Goal: Task Accomplishment & Management: Use online tool/utility

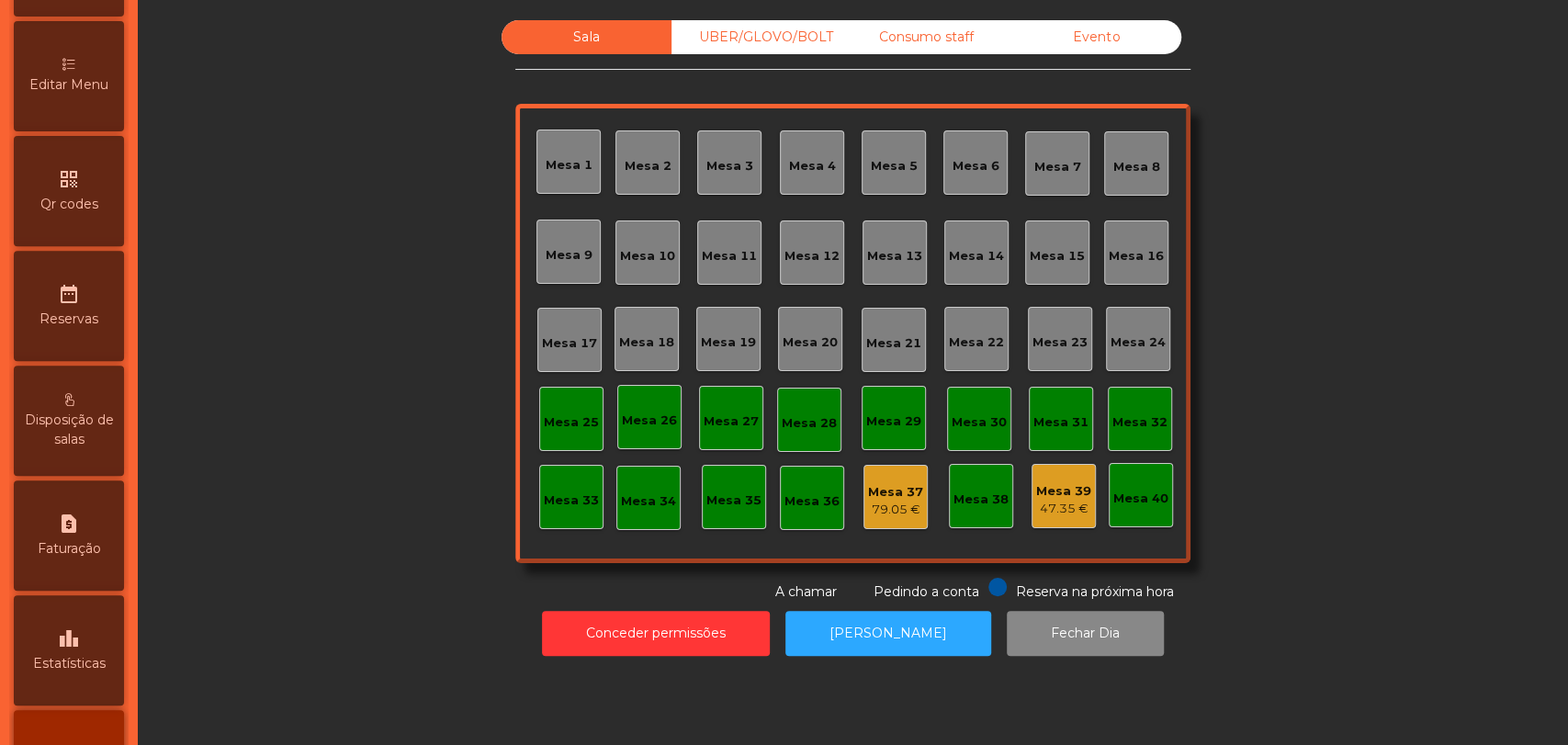
scroll to position [505, 0]
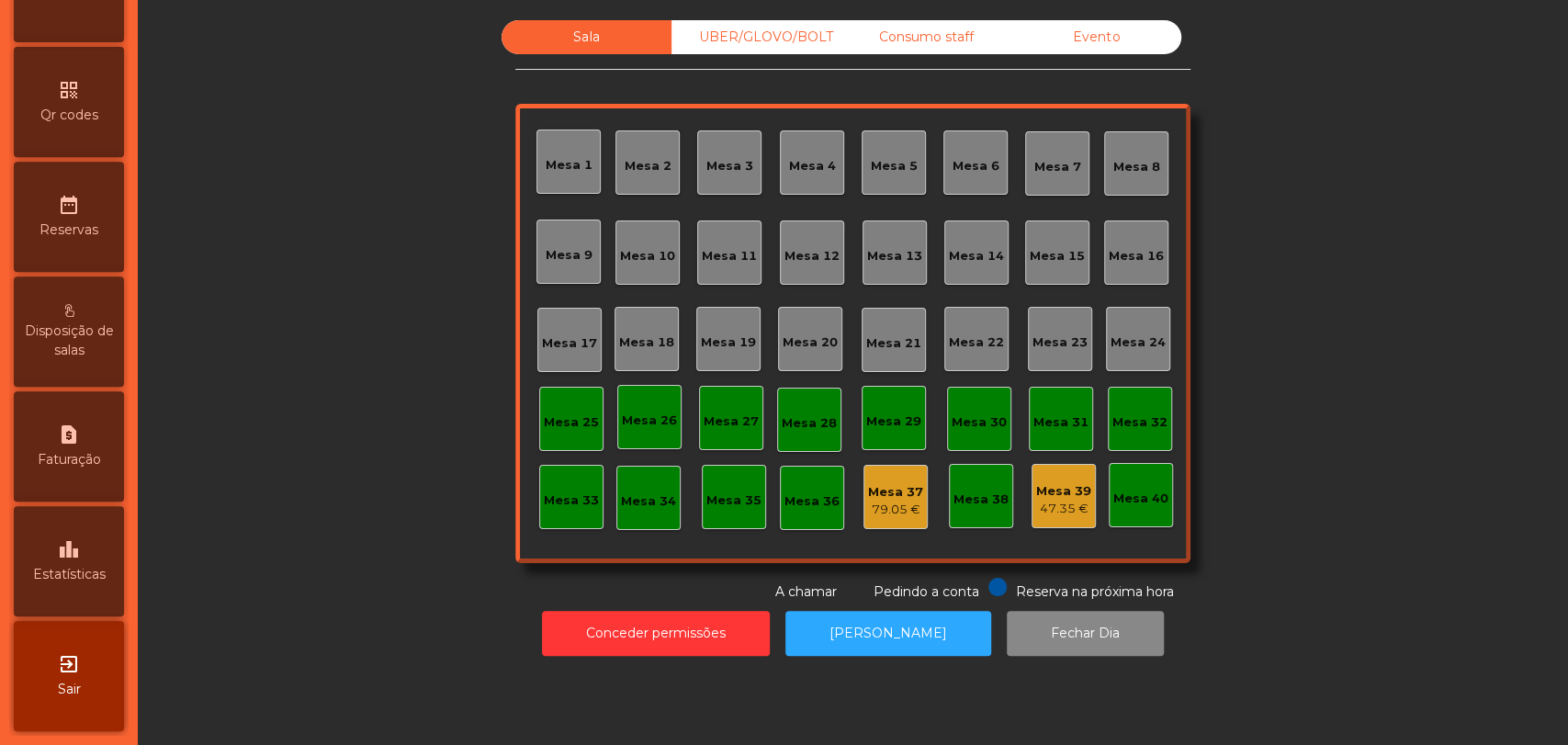
click at [110, 547] on div "leaderboard Estatísticas" at bounding box center [69, 562] width 110 height 110
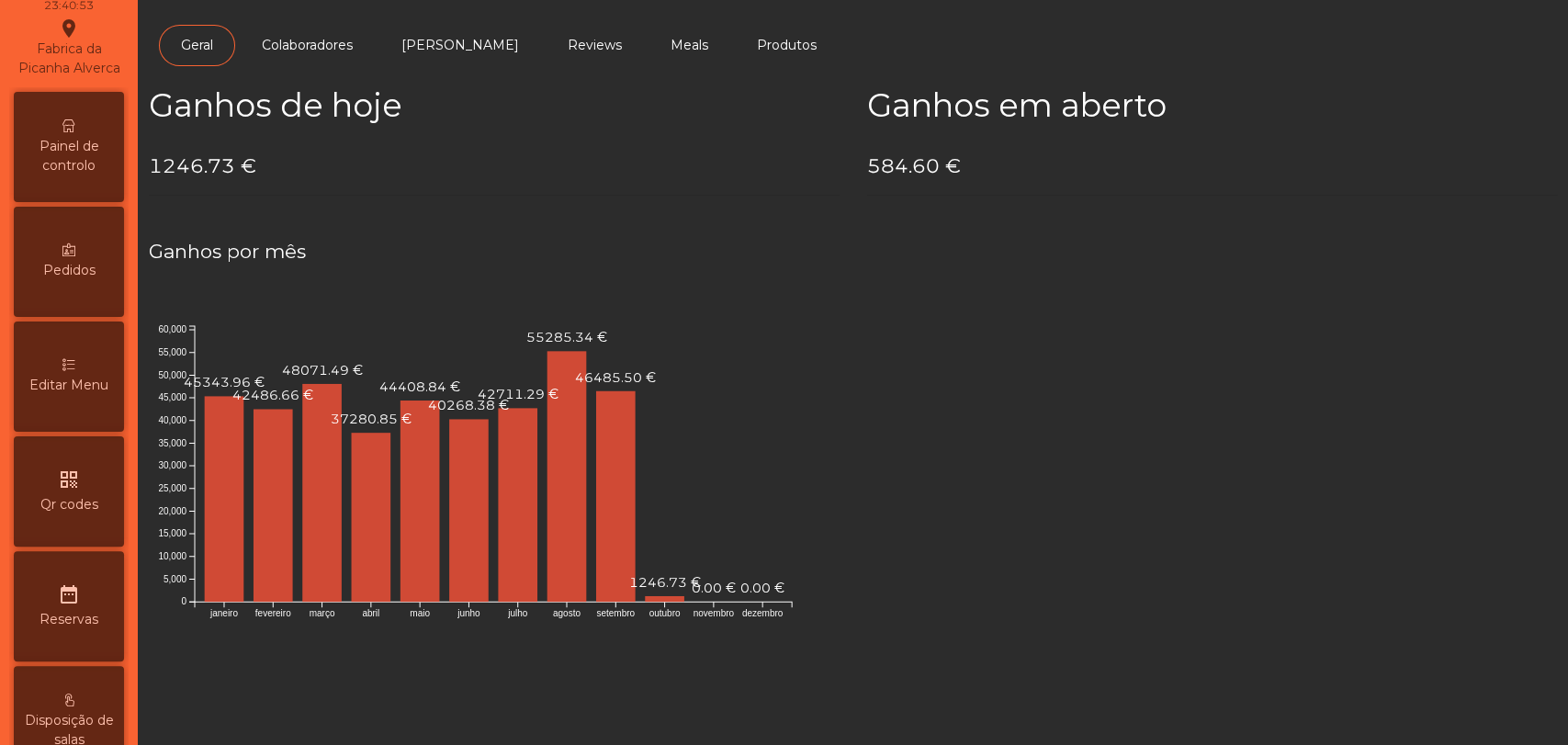
click at [83, 175] on span "Painel de controlo" at bounding box center [69, 155] width 101 height 38
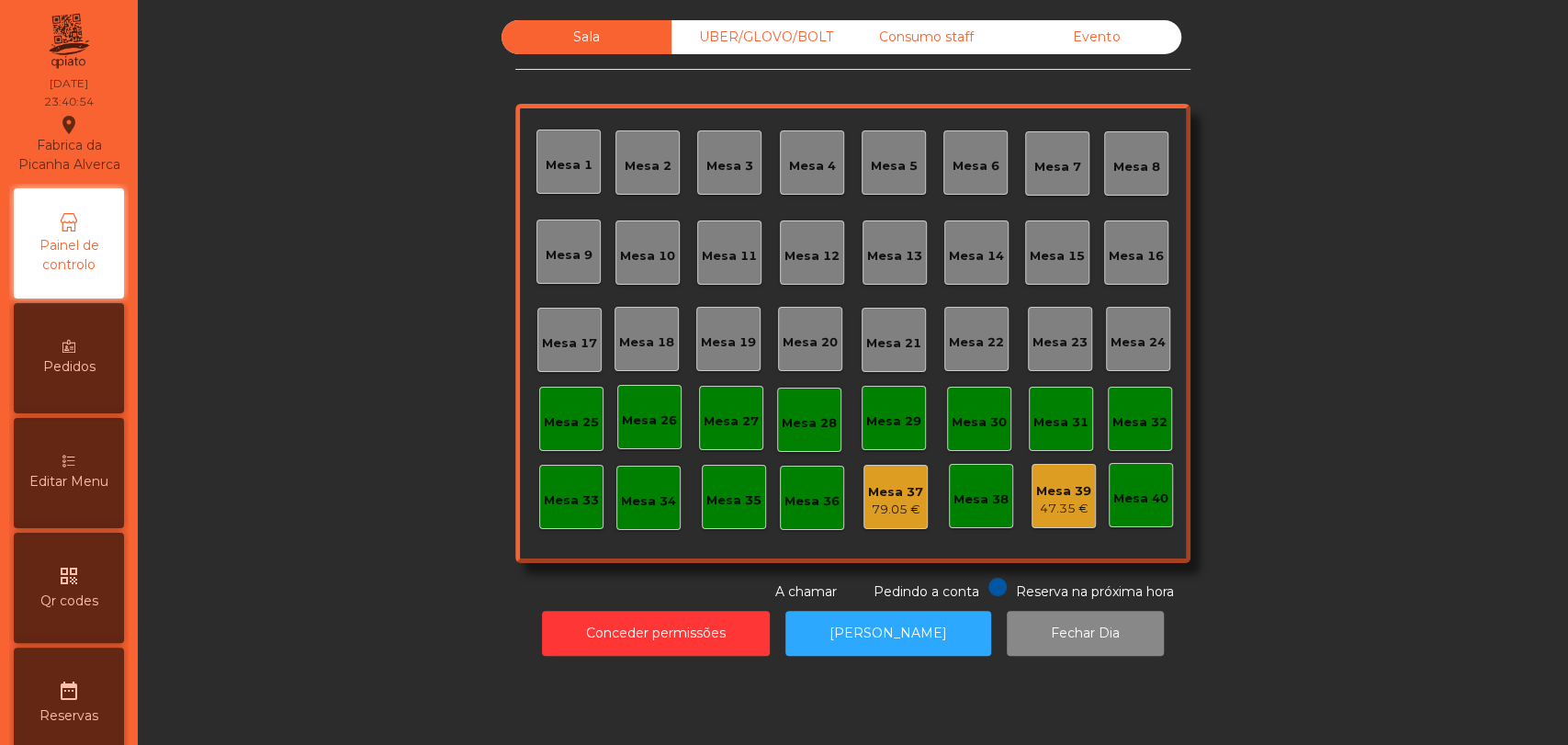
click at [1075, 37] on div "Evento" at bounding box center [1097, 37] width 170 height 34
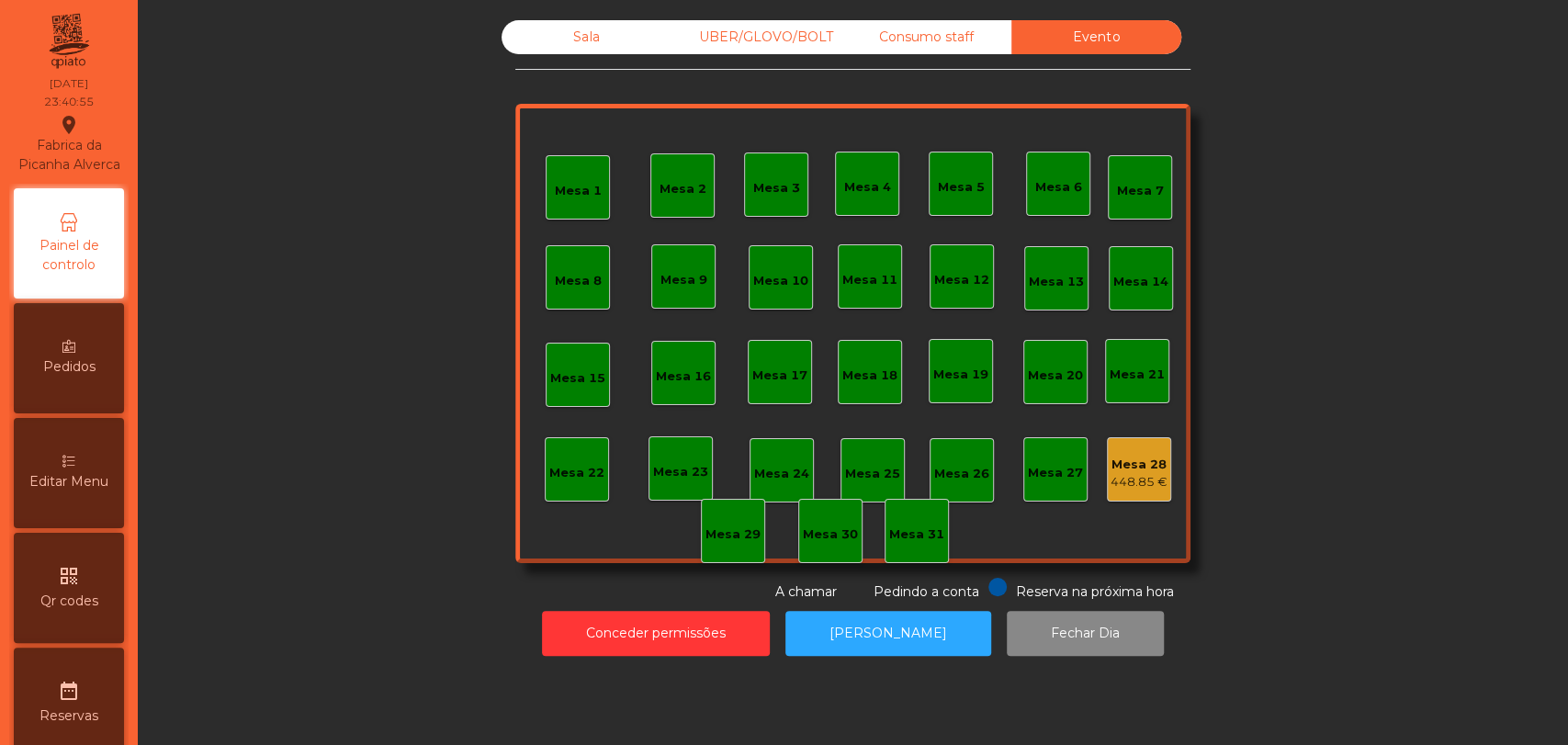
click at [1147, 473] on div "448.85 €" at bounding box center [1139, 482] width 57 height 19
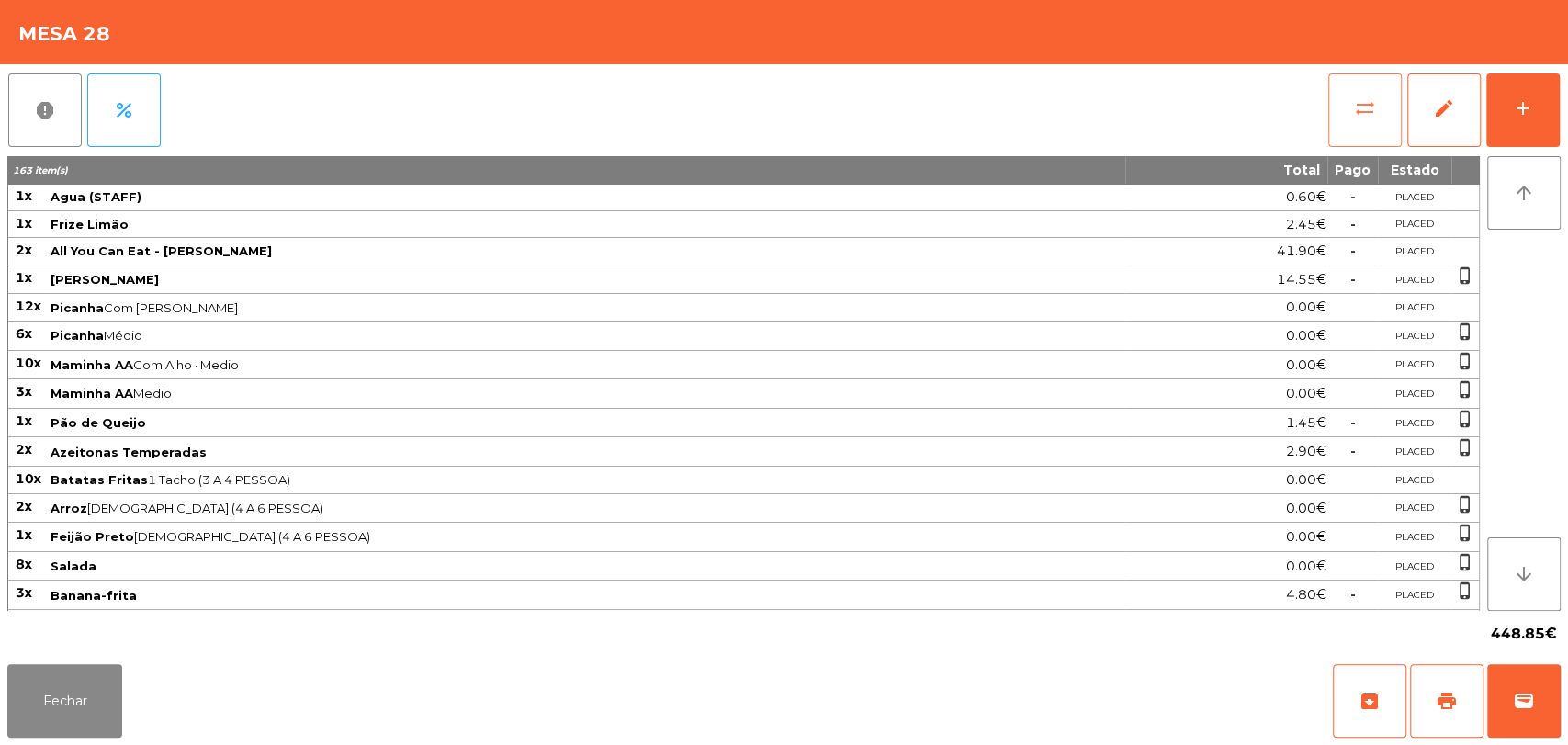
click at [1361, 117] on span "sync_alt" at bounding box center [1366, 109] width 22 height 22
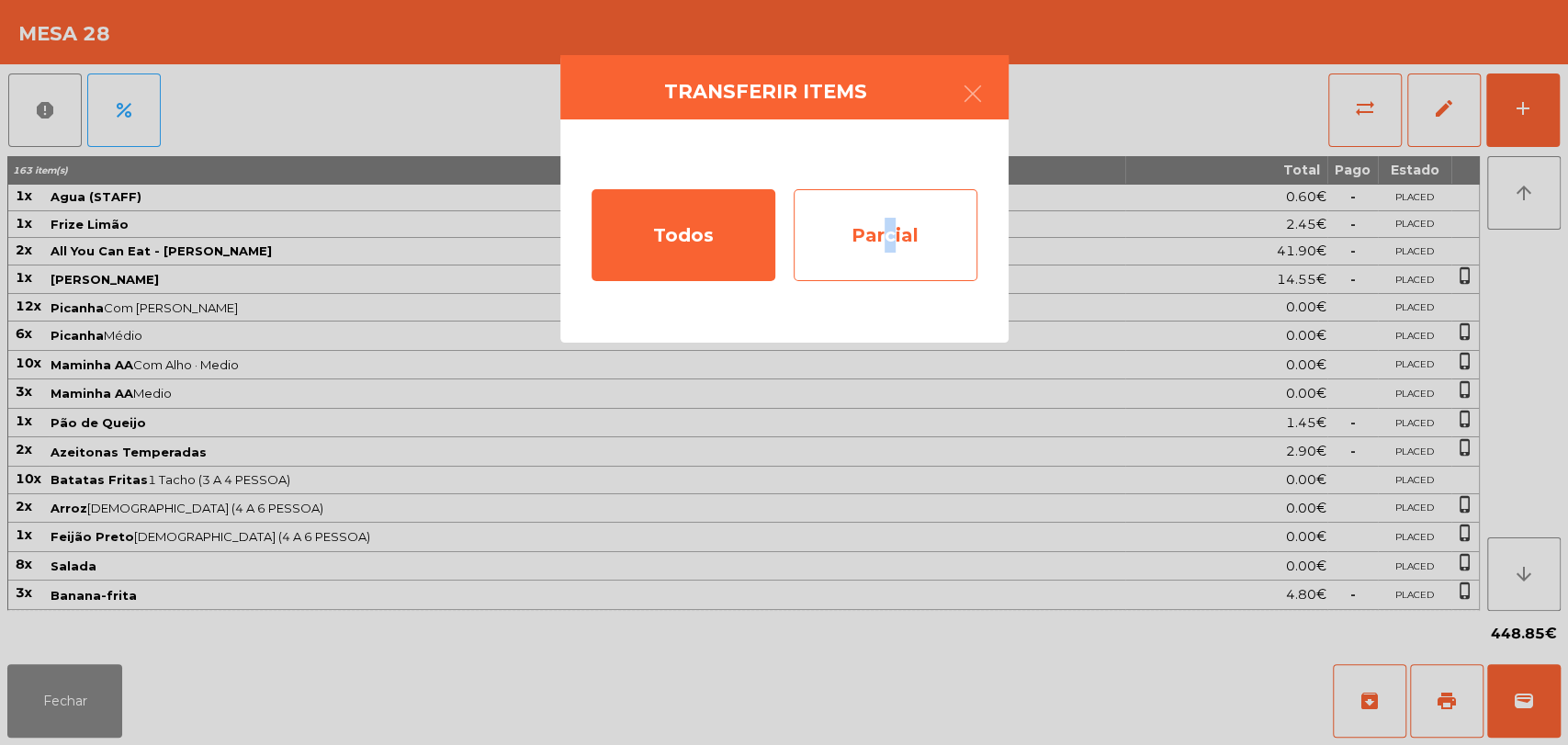
click at [881, 256] on div "Parcial" at bounding box center [886, 235] width 183 height 92
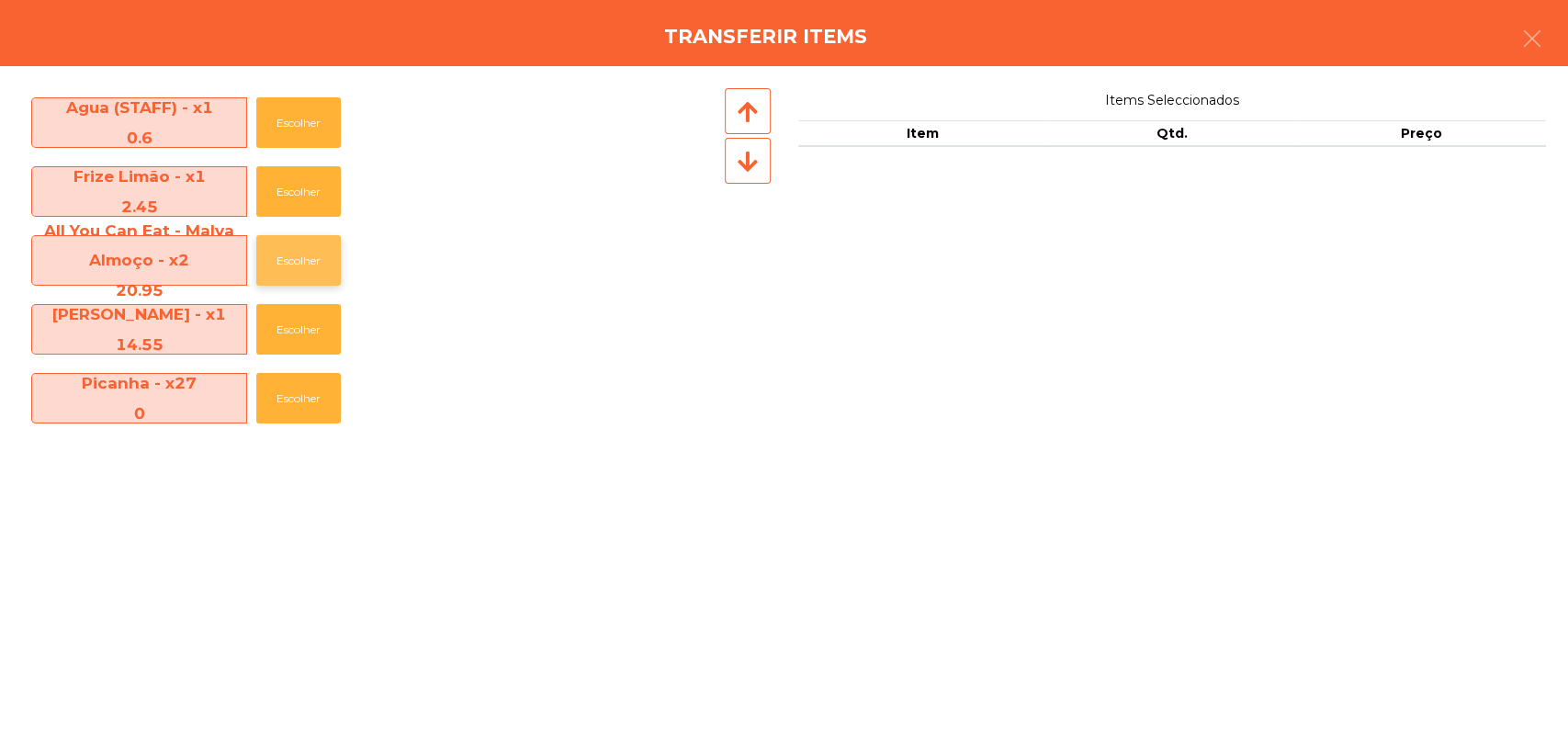
click at [308, 256] on button "Escolher" at bounding box center [299, 260] width 84 height 51
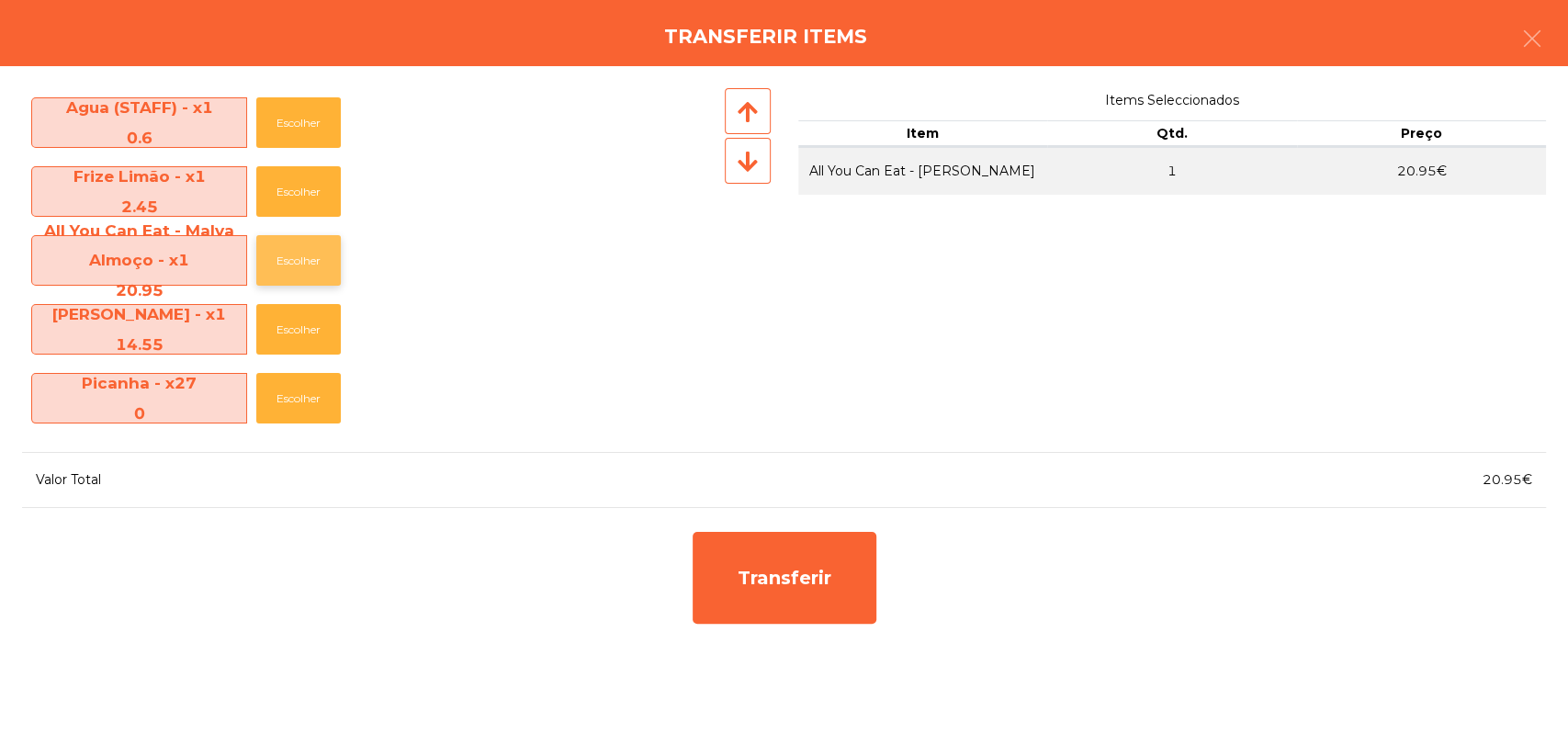
click at [308, 256] on button "Escolher" at bounding box center [299, 260] width 84 height 51
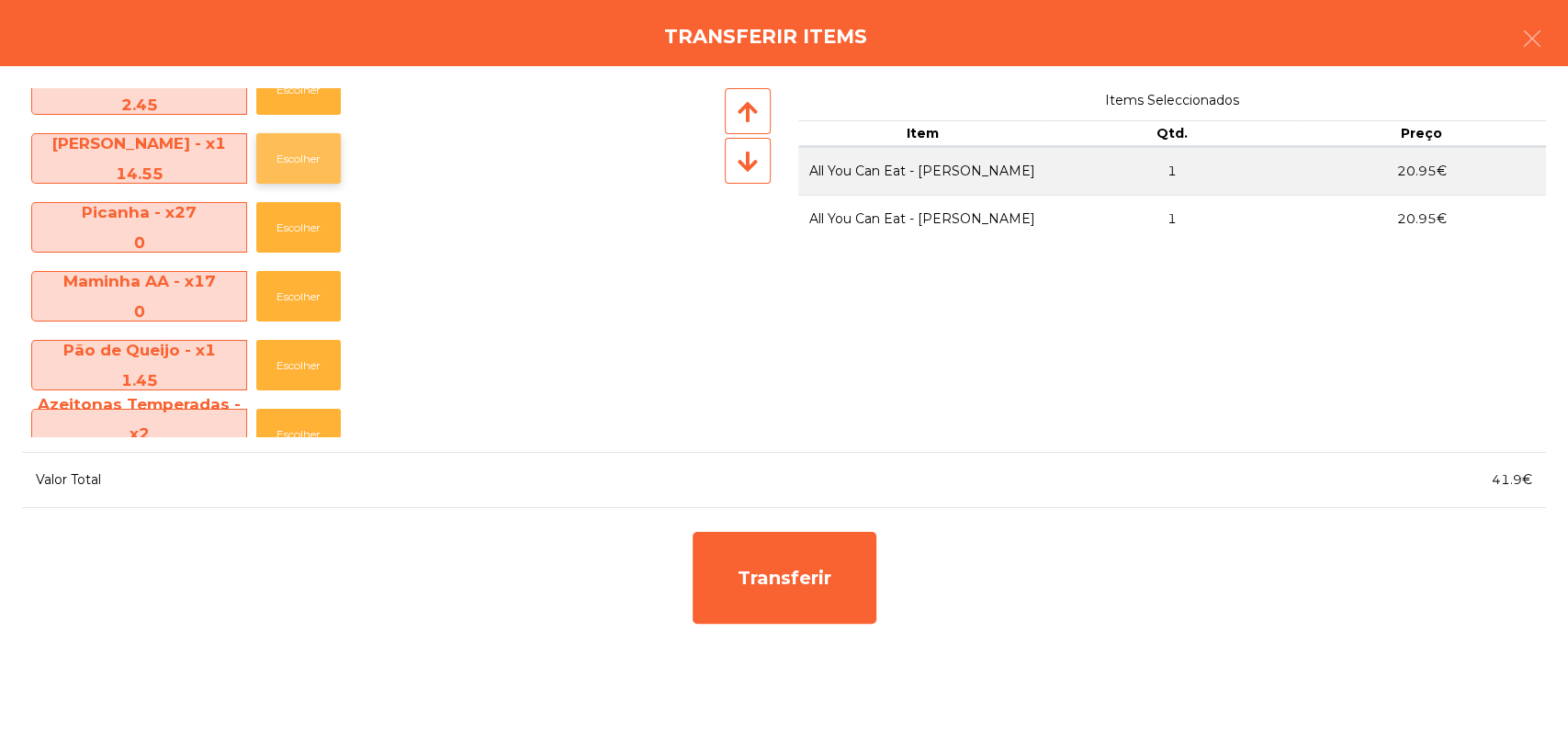
click at [306, 167] on button "Escolher" at bounding box center [299, 158] width 84 height 51
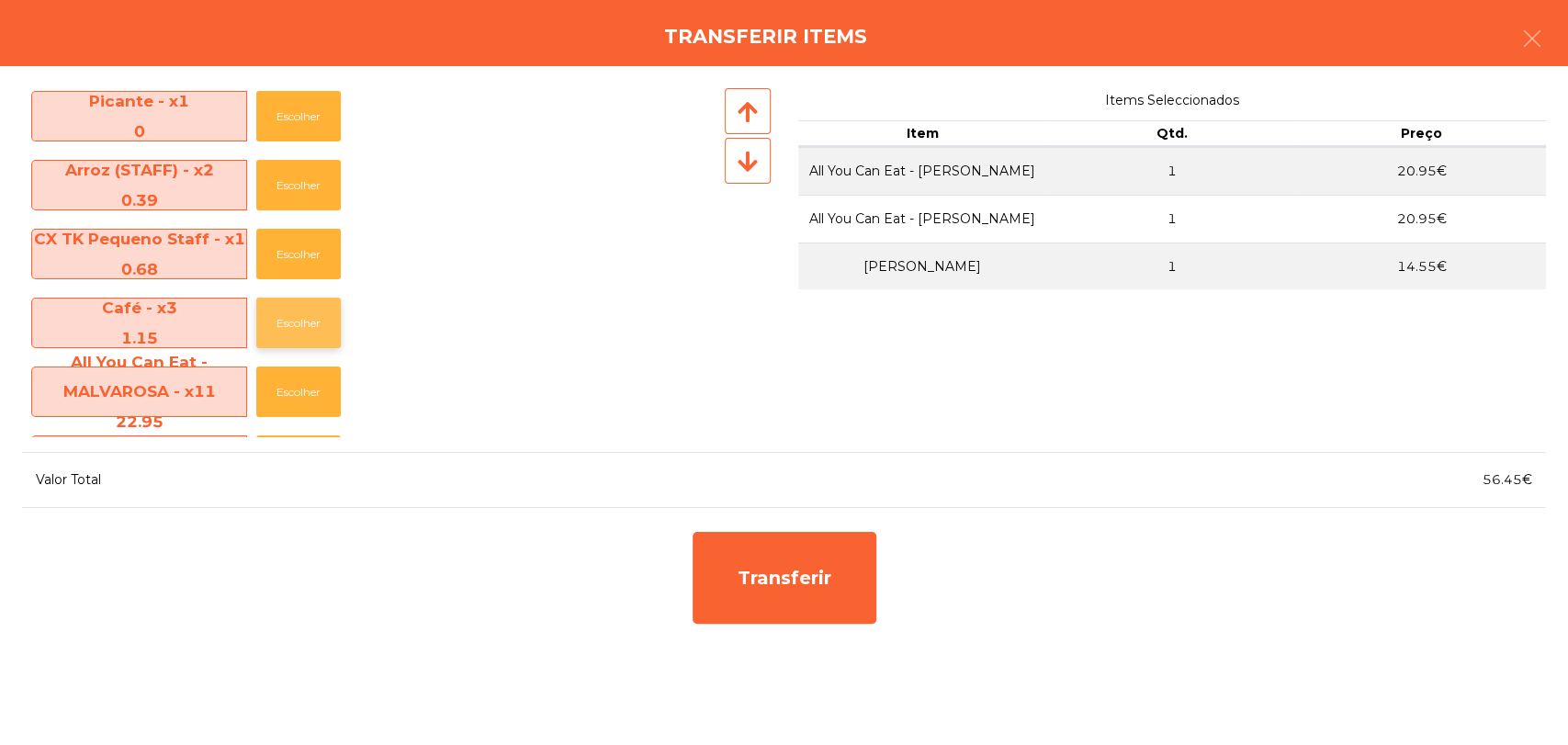
scroll to position [815, 0]
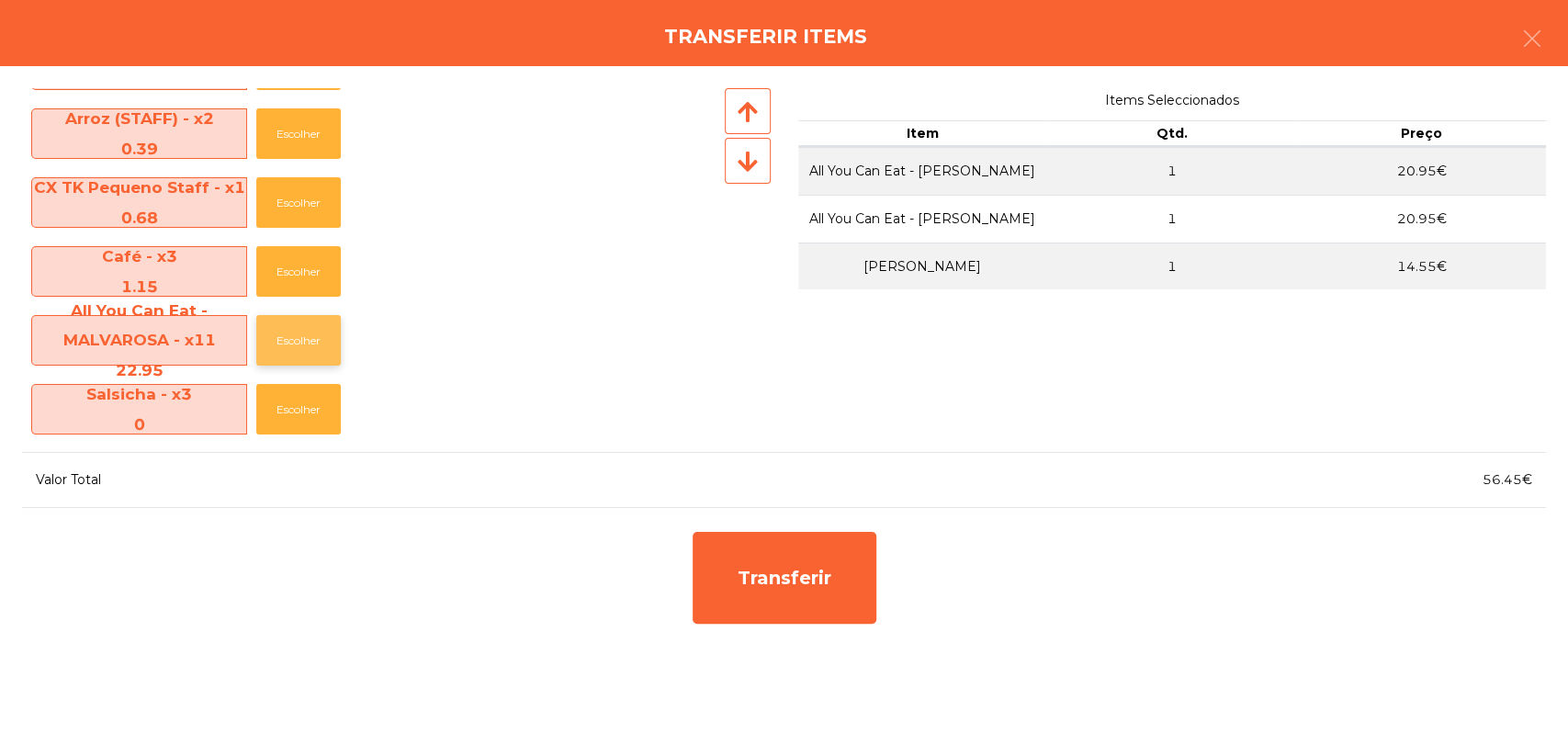
click at [298, 317] on button "Escolher" at bounding box center [299, 341] width 84 height 51
click at [300, 319] on button "Escolher" at bounding box center [299, 341] width 84 height 51
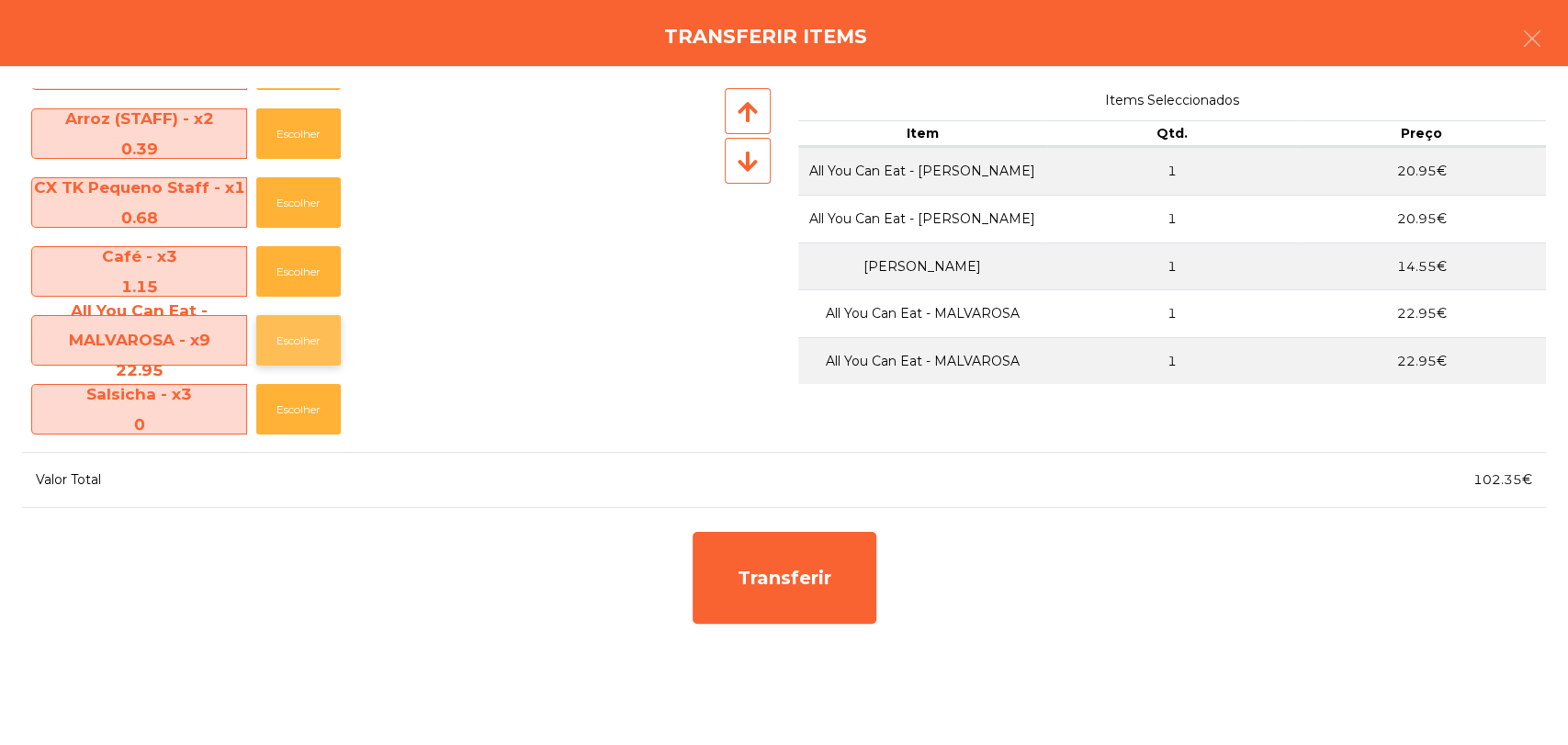
click at [317, 325] on button "Escolher" at bounding box center [299, 341] width 84 height 51
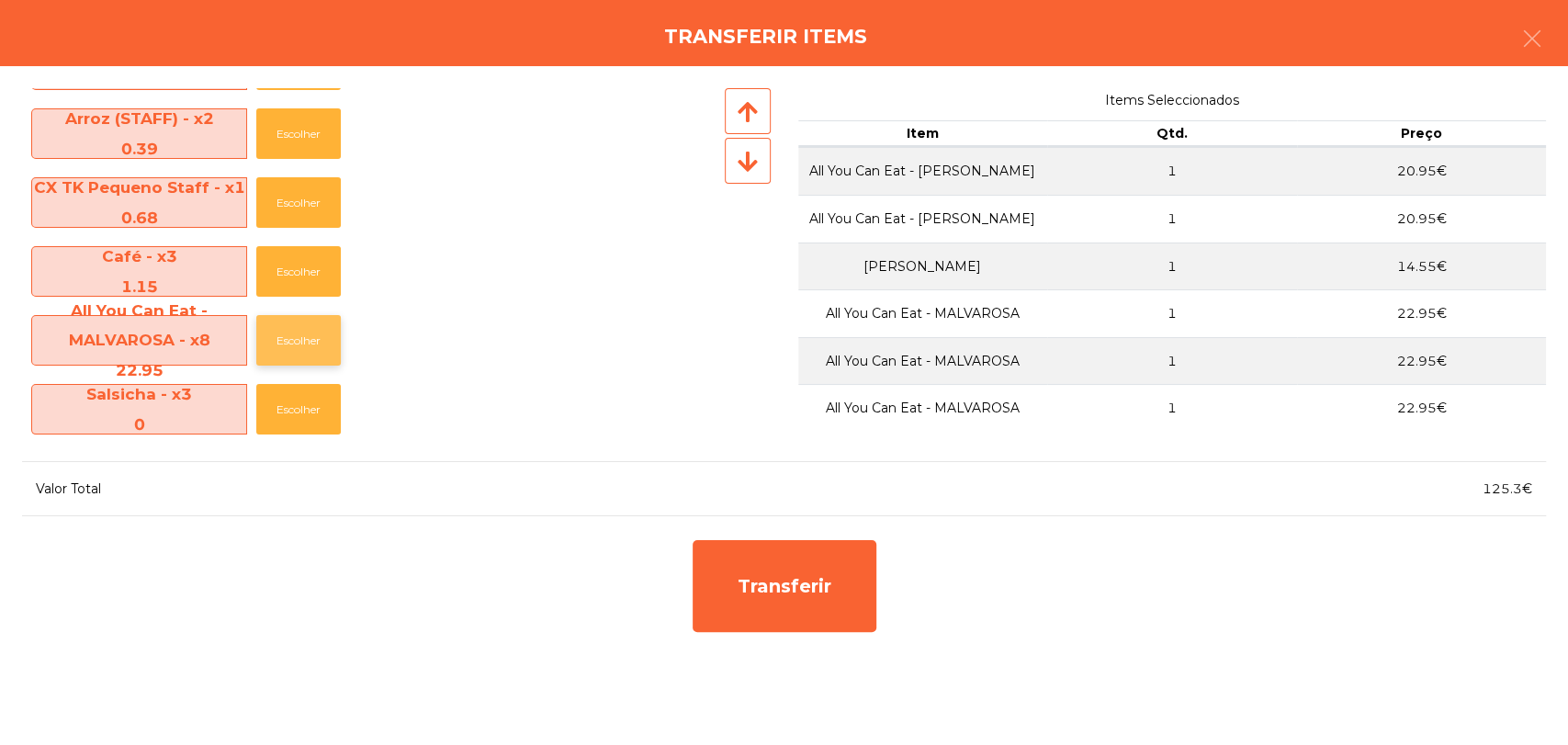
click at [317, 325] on button "Escolher" at bounding box center [299, 341] width 84 height 51
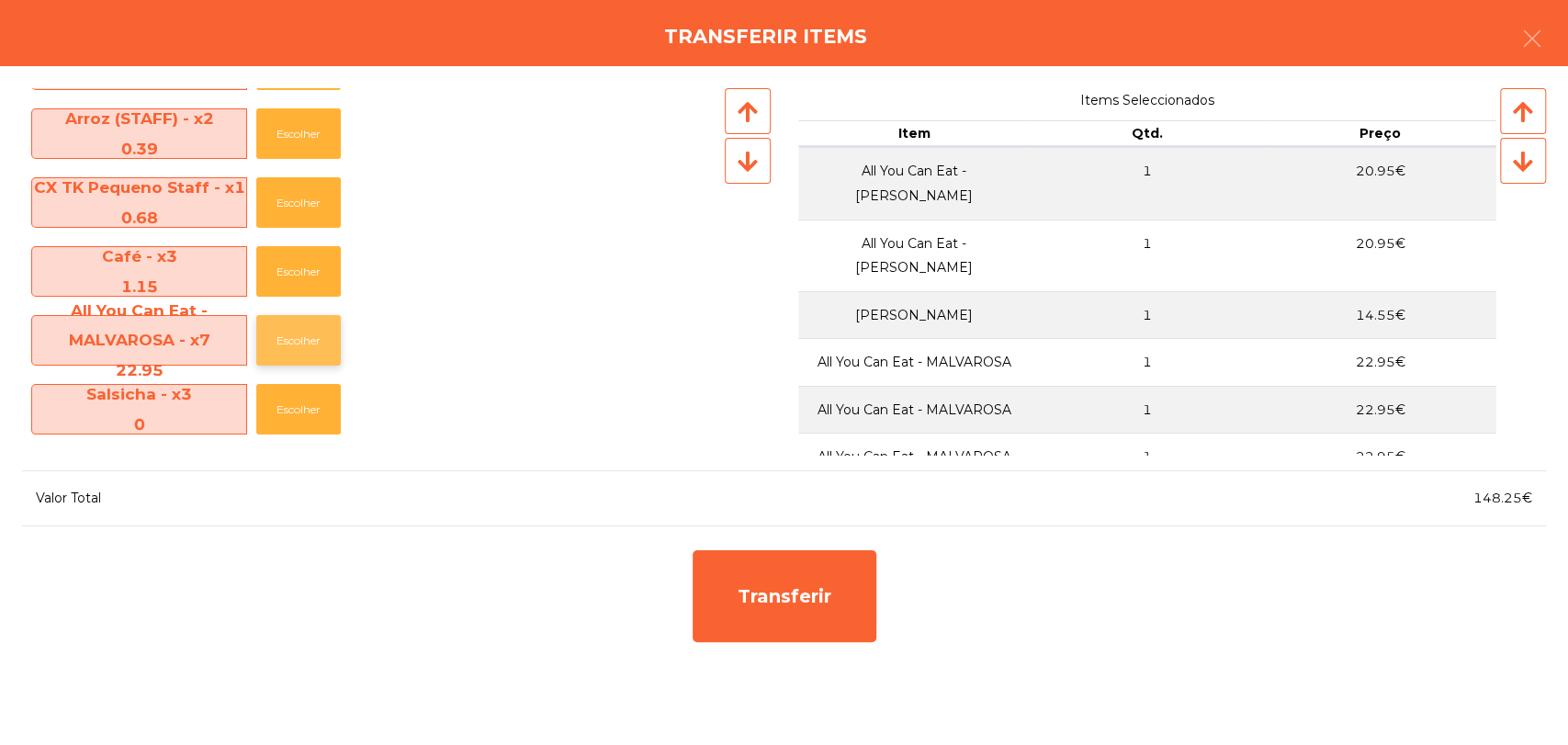
click at [317, 325] on button "Escolher" at bounding box center [299, 341] width 84 height 51
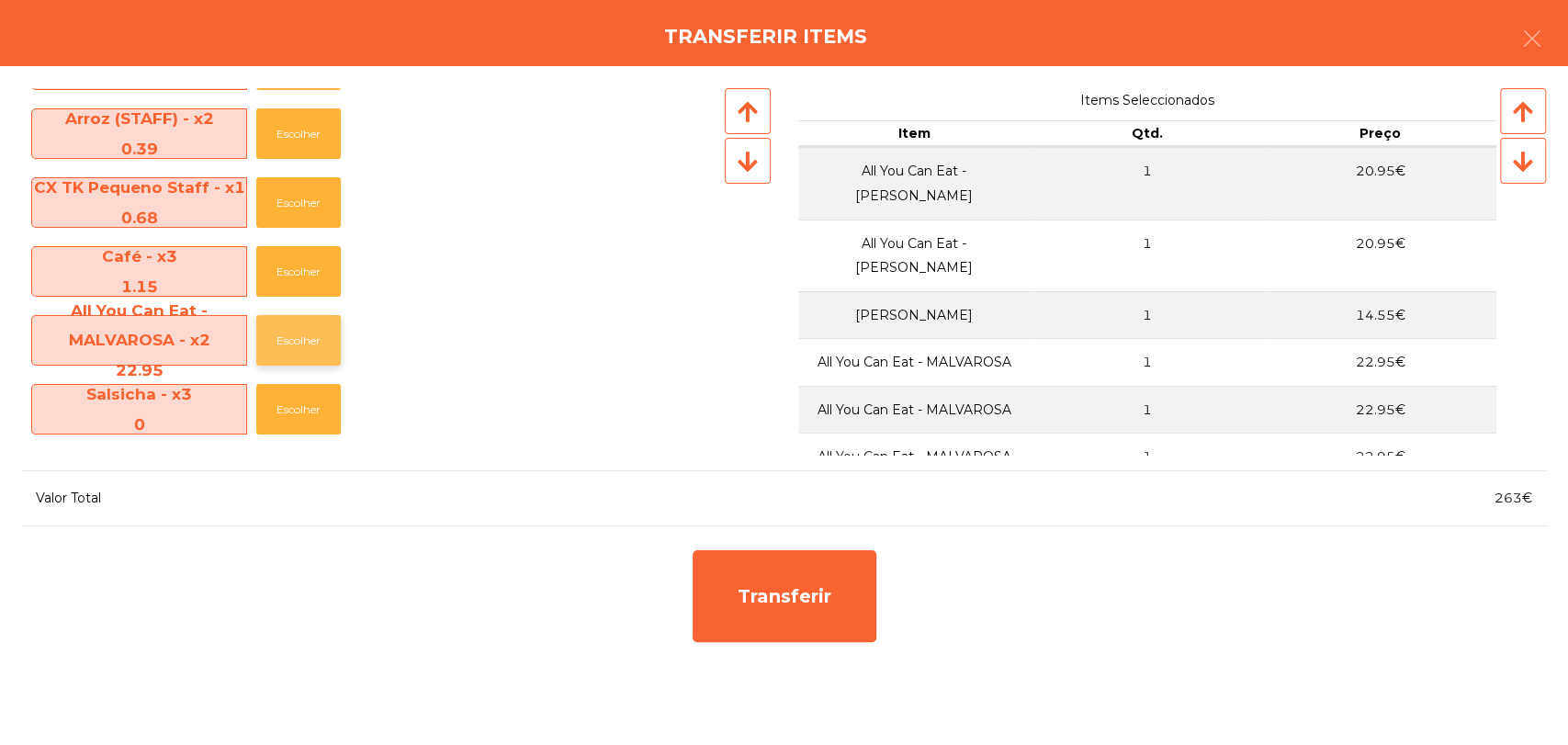
click at [317, 325] on button "Escolher" at bounding box center [299, 341] width 84 height 51
click at [315, 325] on button "Escolher" at bounding box center [299, 341] width 84 height 51
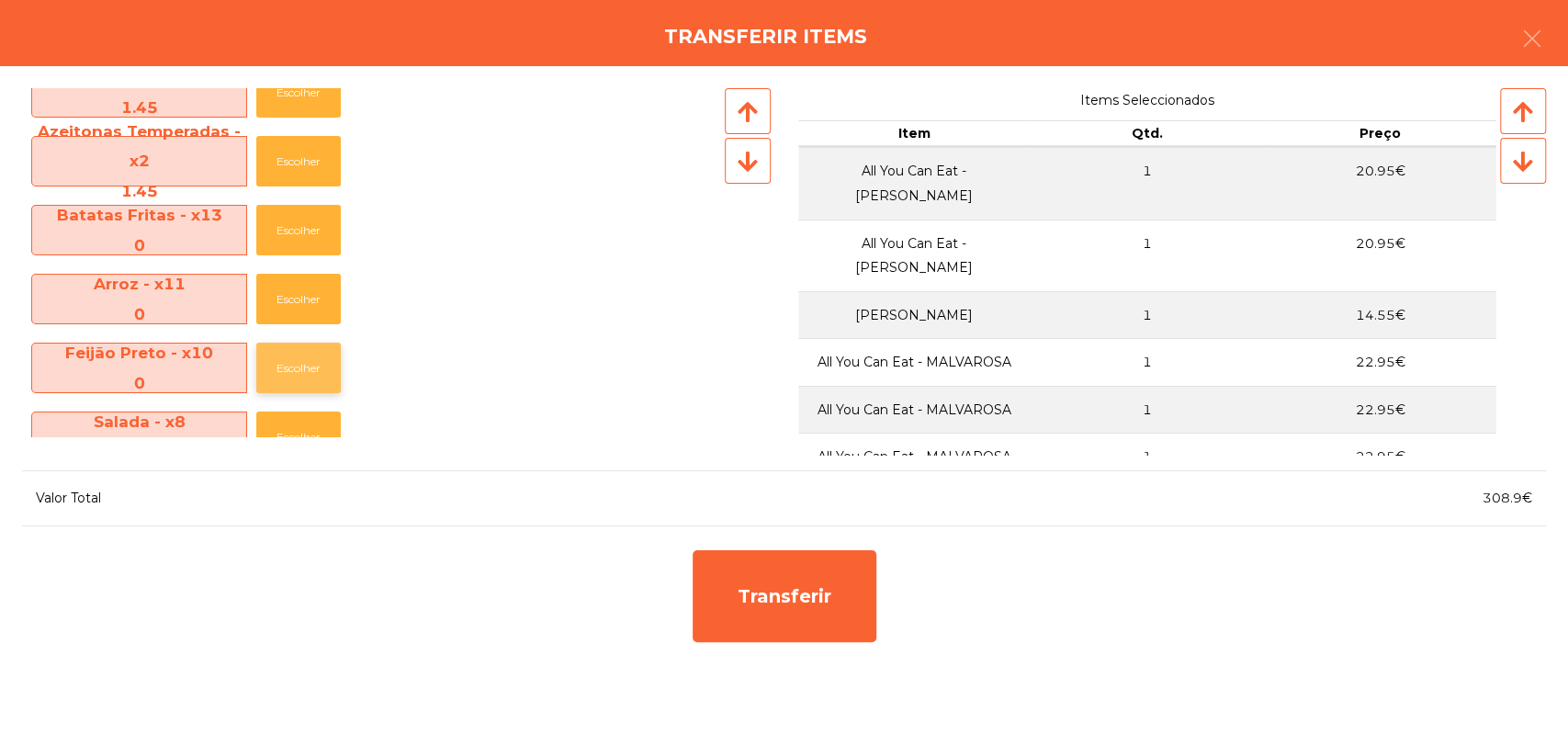
scroll to position [204, 0]
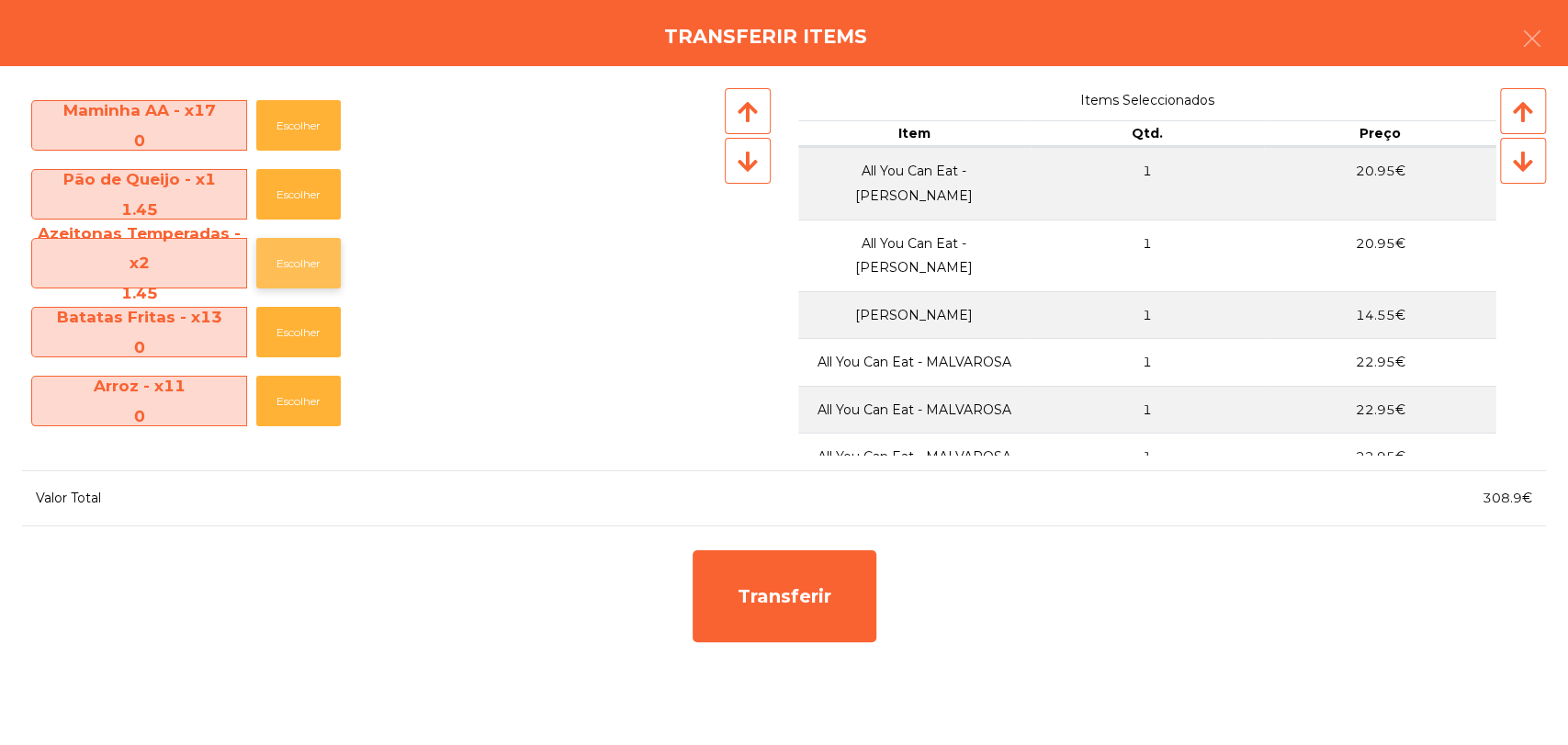
click at [295, 276] on button "Escolher" at bounding box center [299, 263] width 84 height 51
click at [297, 267] on button "Escolher" at bounding box center [299, 263] width 84 height 51
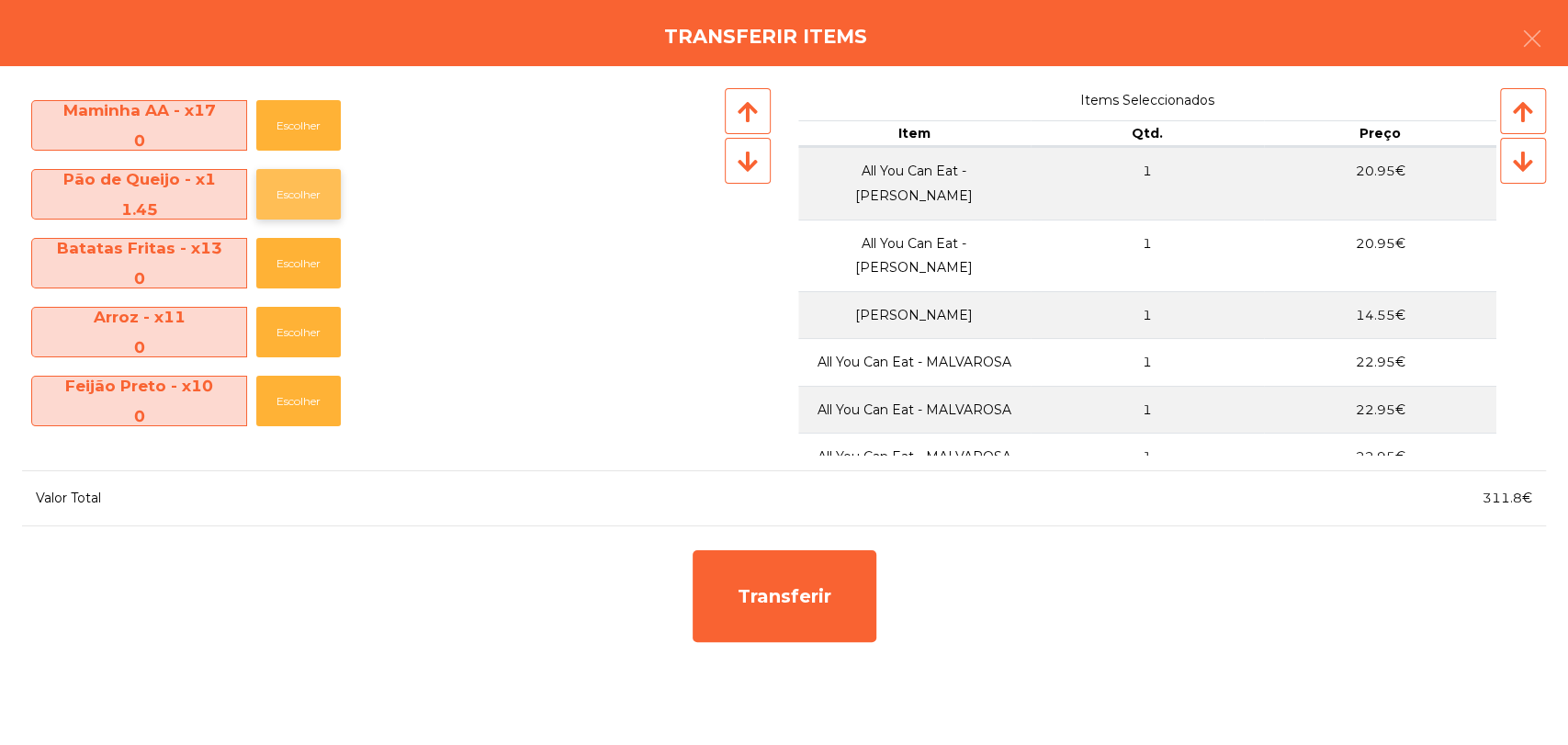
click at [296, 199] on button "Escolher" at bounding box center [299, 195] width 84 height 51
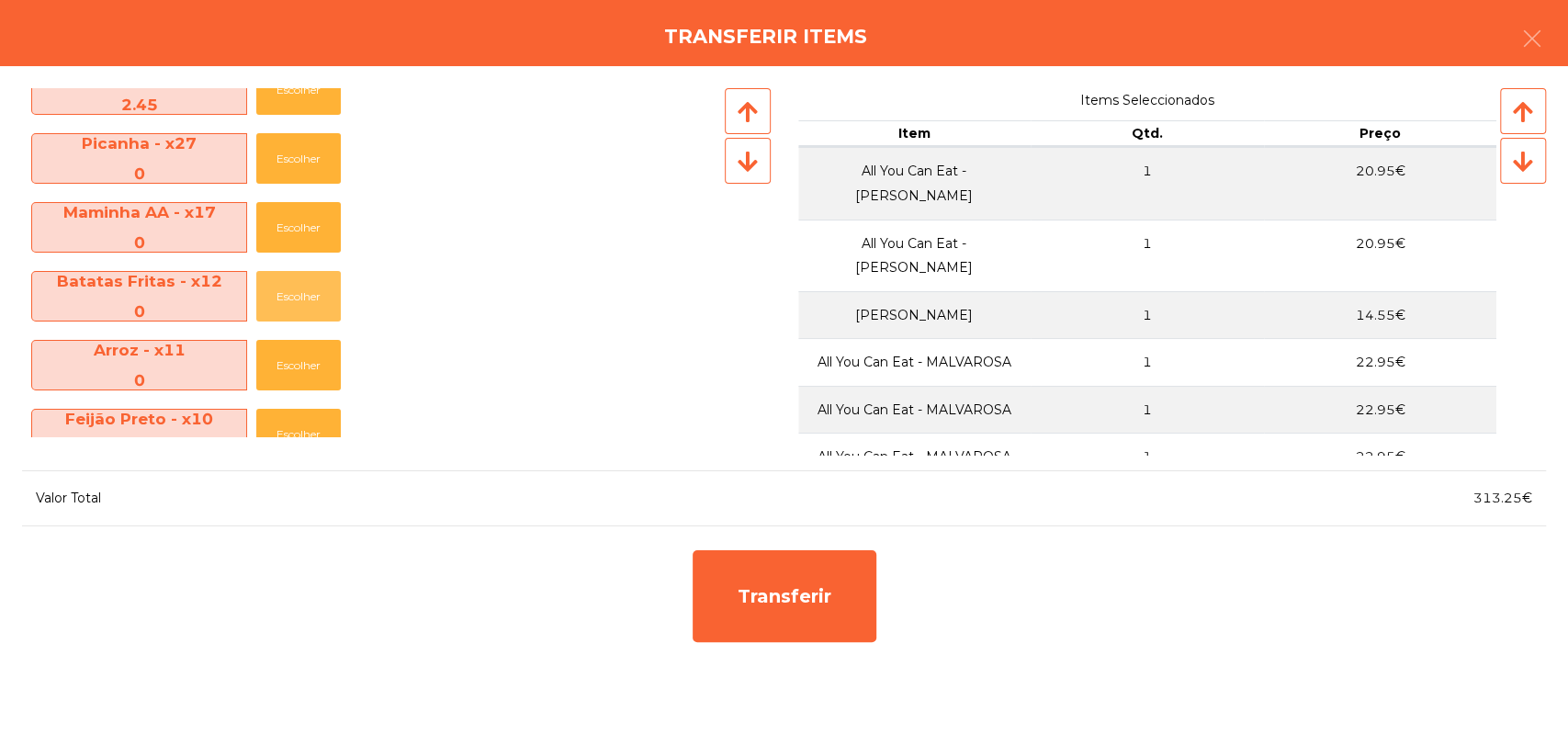
scroll to position [0, 0]
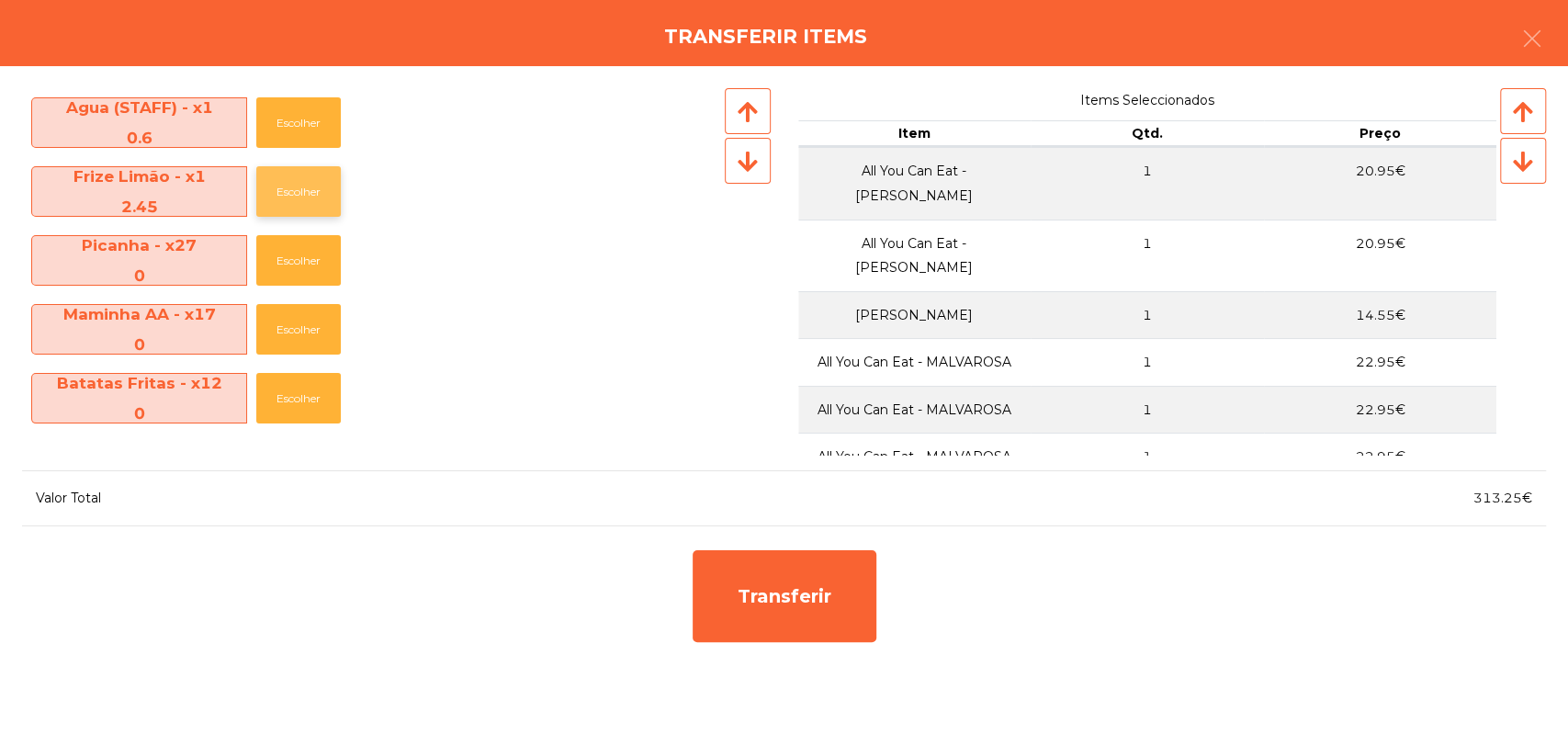
click at [298, 195] on button "Escolher" at bounding box center [299, 192] width 84 height 51
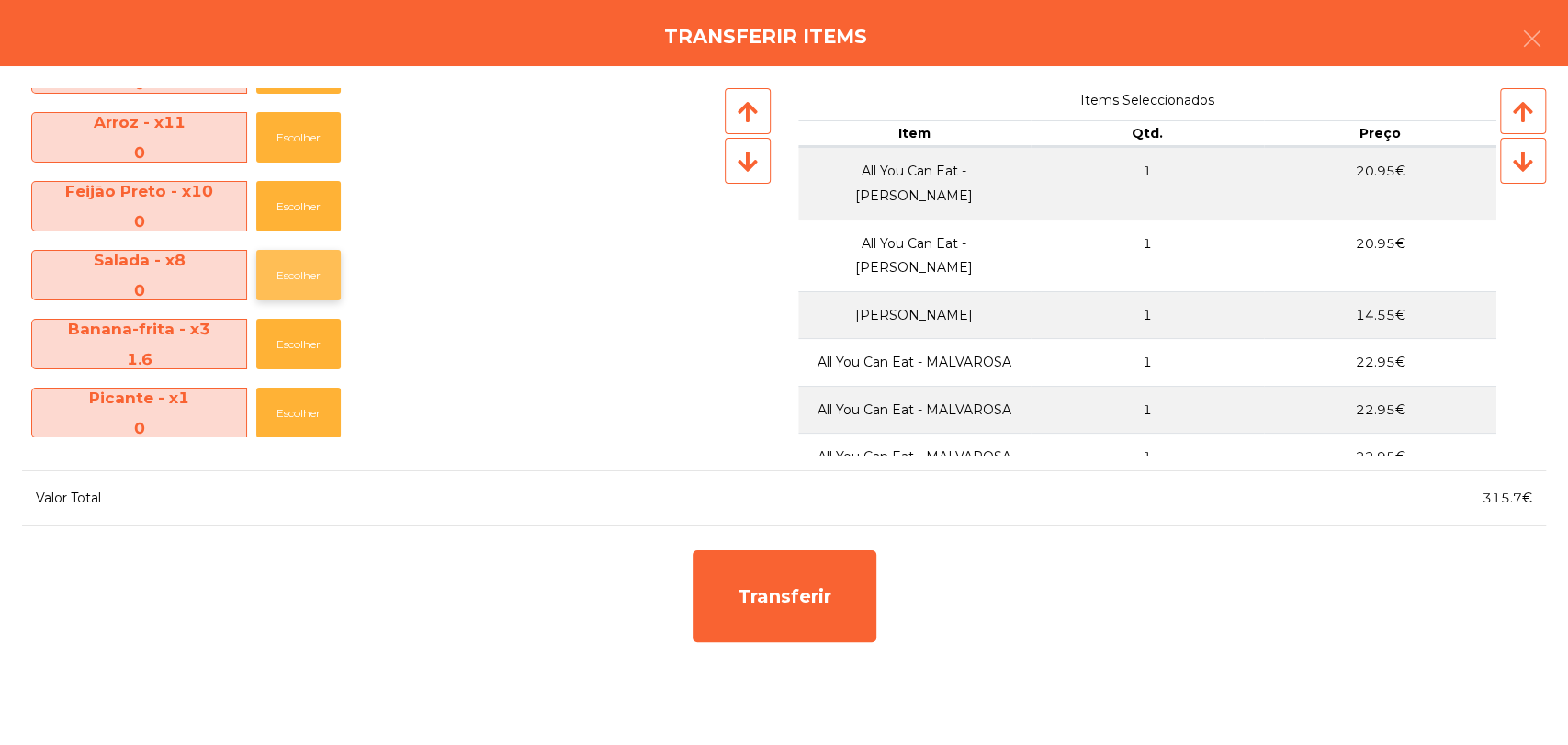
scroll to position [306, 0]
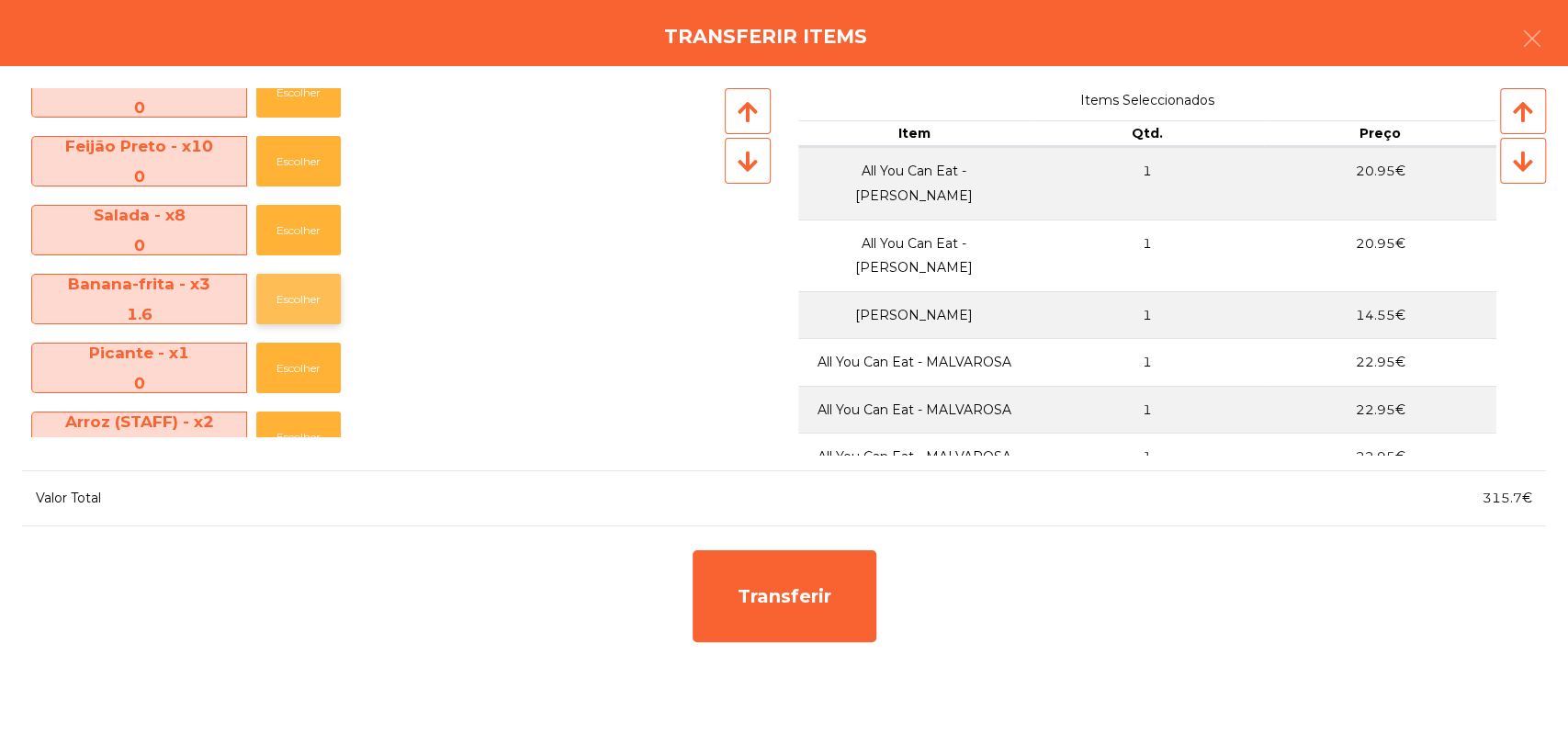
click at [286, 296] on button "Escolher" at bounding box center [299, 299] width 84 height 51
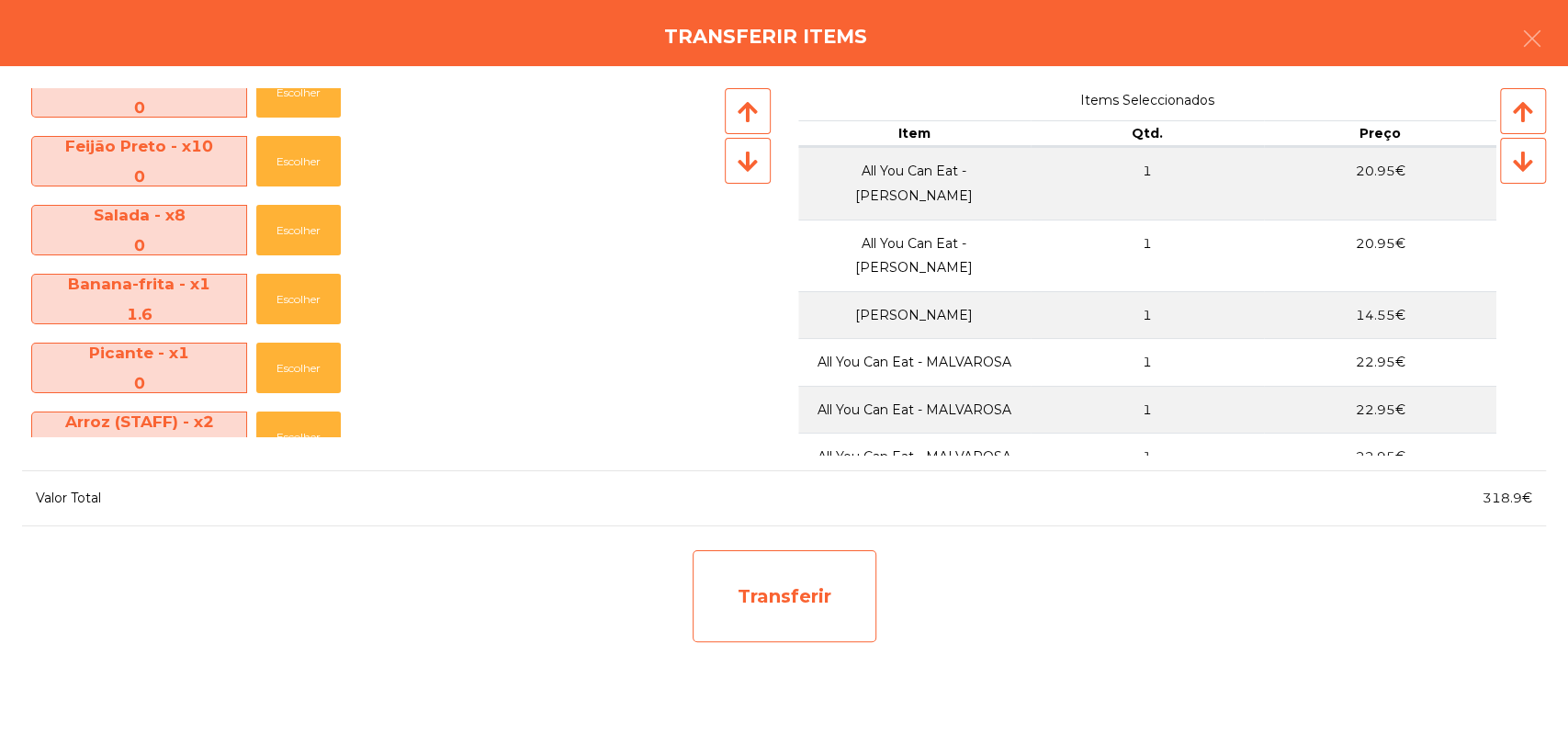
click at [782, 590] on div "Transferir" at bounding box center [784, 596] width 183 height 92
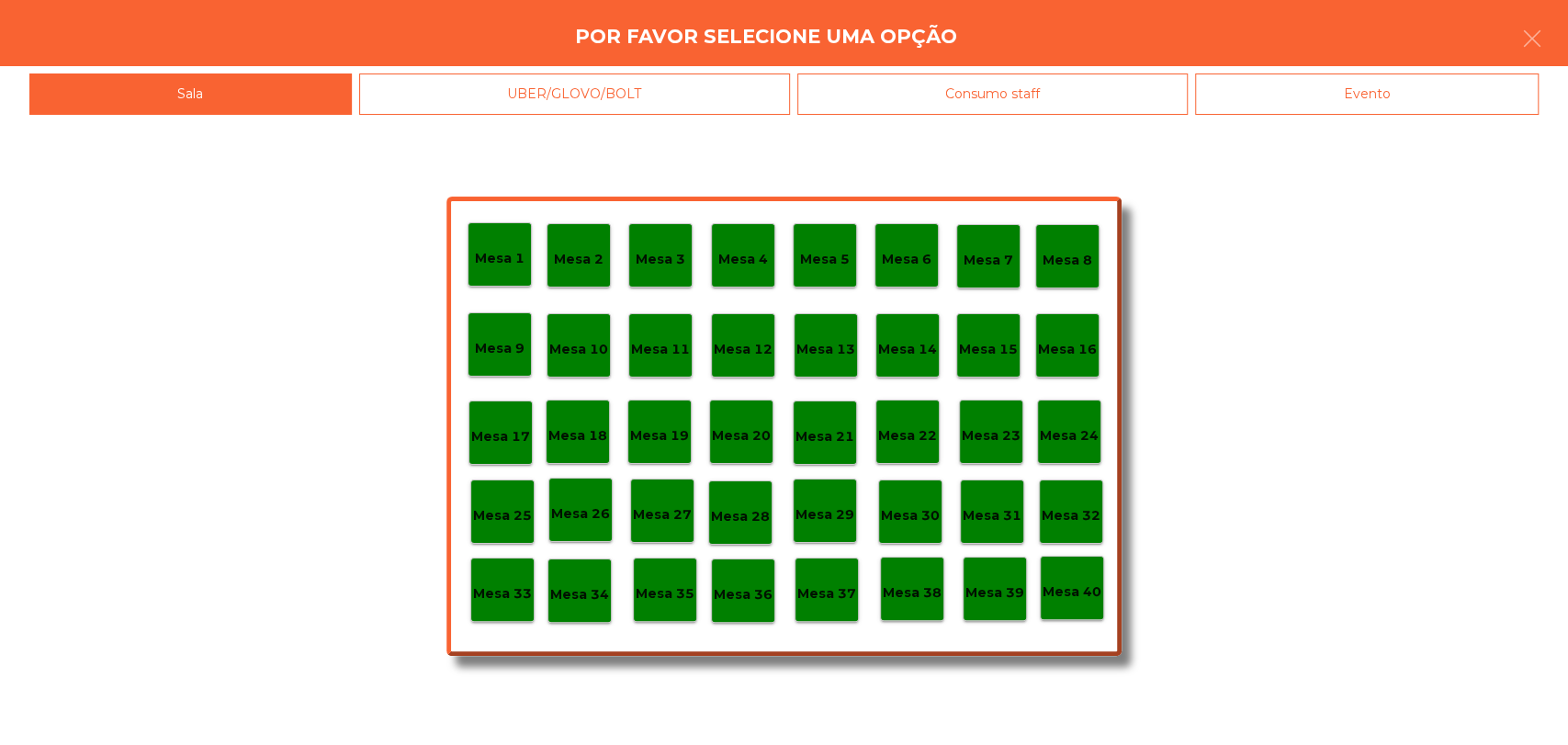
click at [921, 514] on p "Mesa 30" at bounding box center [910, 516] width 59 height 22
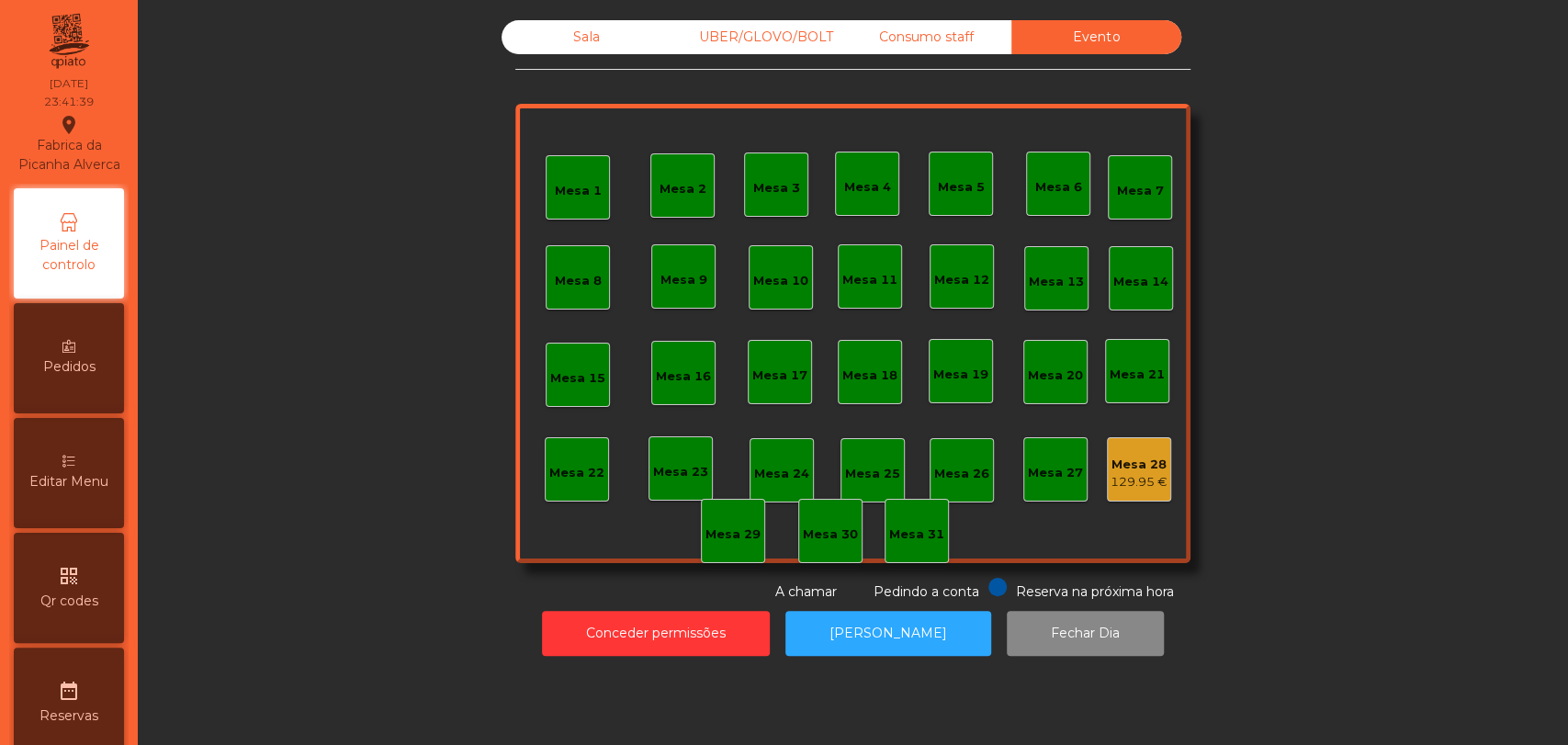
click at [1154, 482] on div "129.95 €" at bounding box center [1139, 482] width 57 height 19
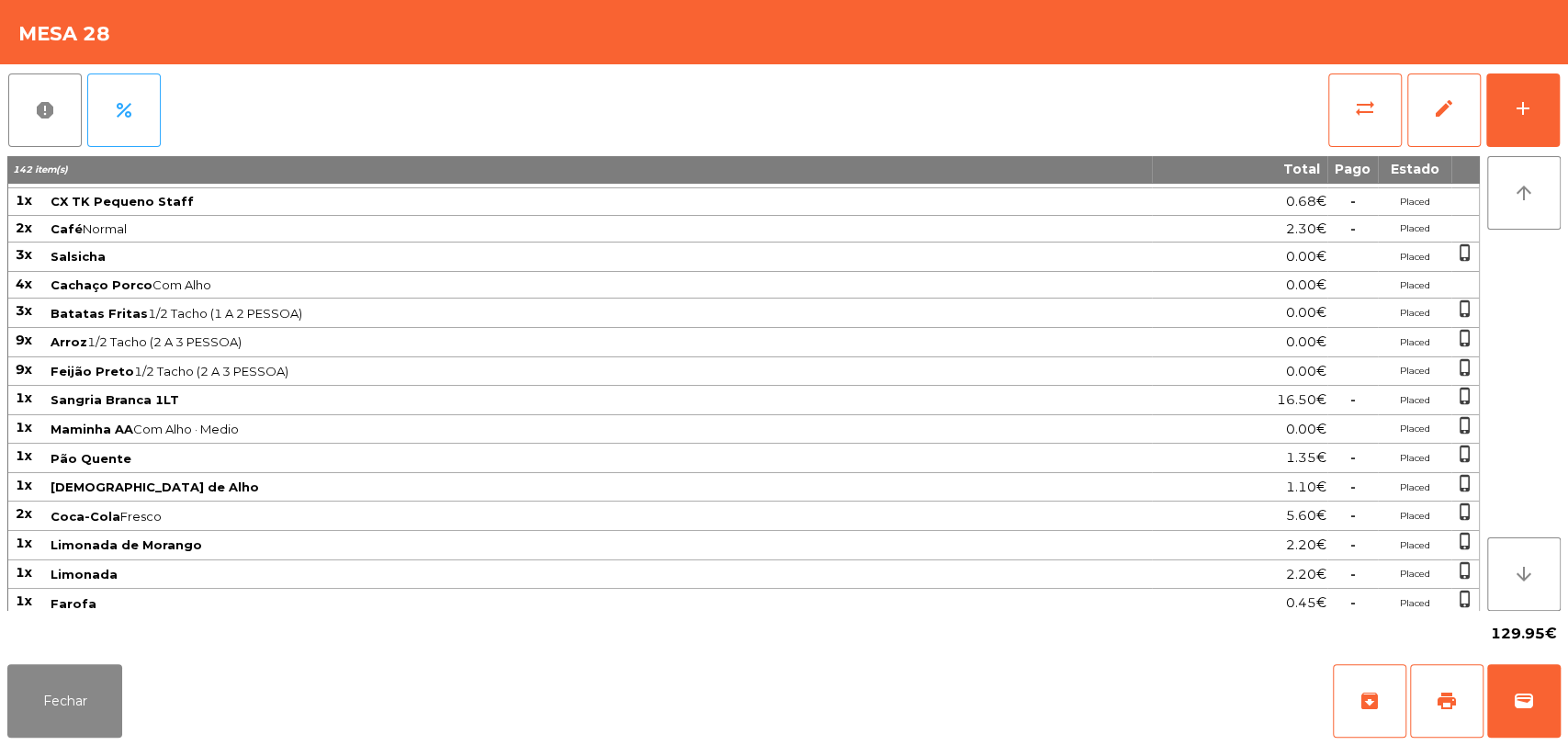
scroll to position [1086, 0]
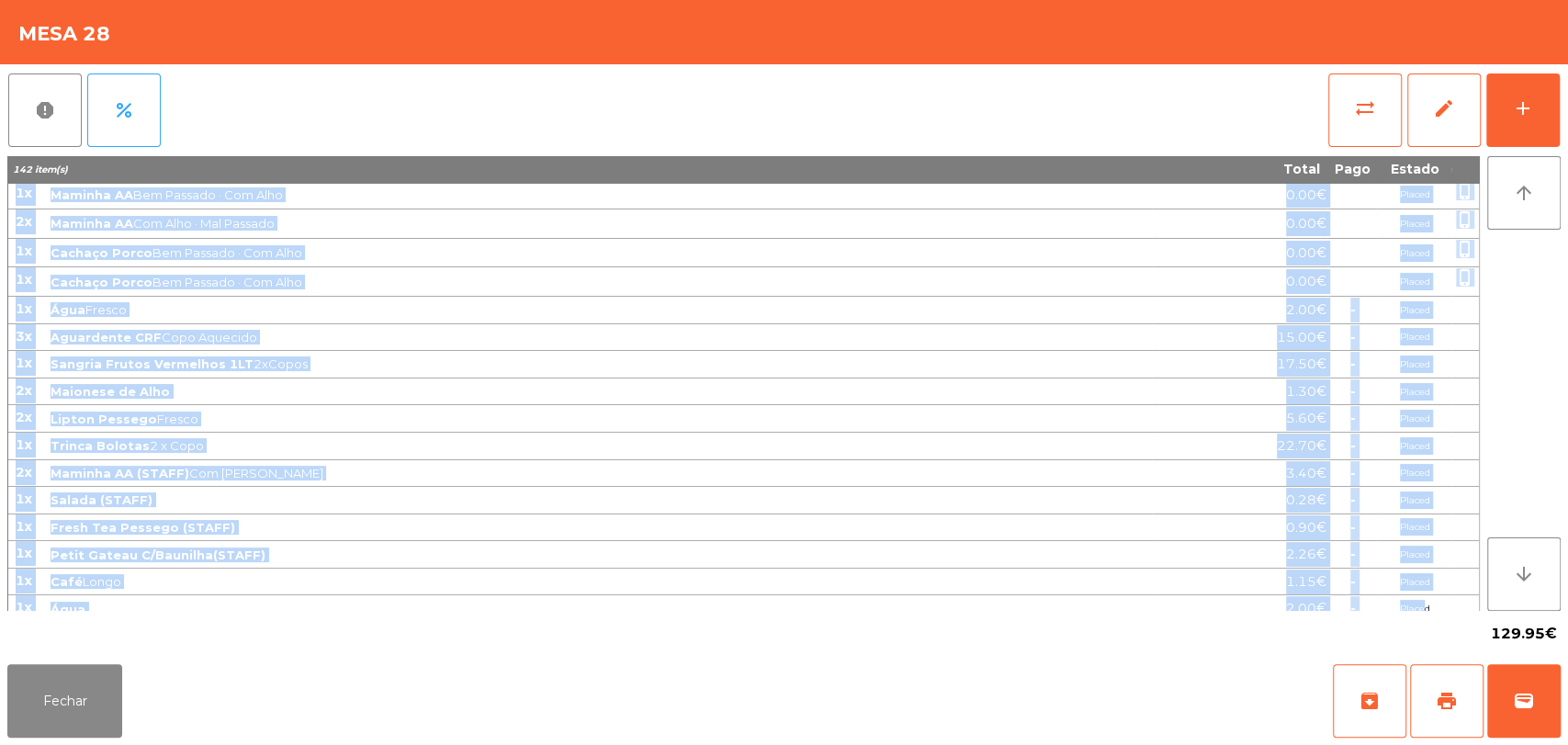
drag, startPoint x: 11, startPoint y: 193, endPoint x: 1425, endPoint y: 596, distance: 1470.3
copy tbody "2l Ipsu (DOLOR) 4.96€ - Sitame 53c Adipisc Eli Sedd · Eiusm 6.83€ Tempor 5i Utl…"
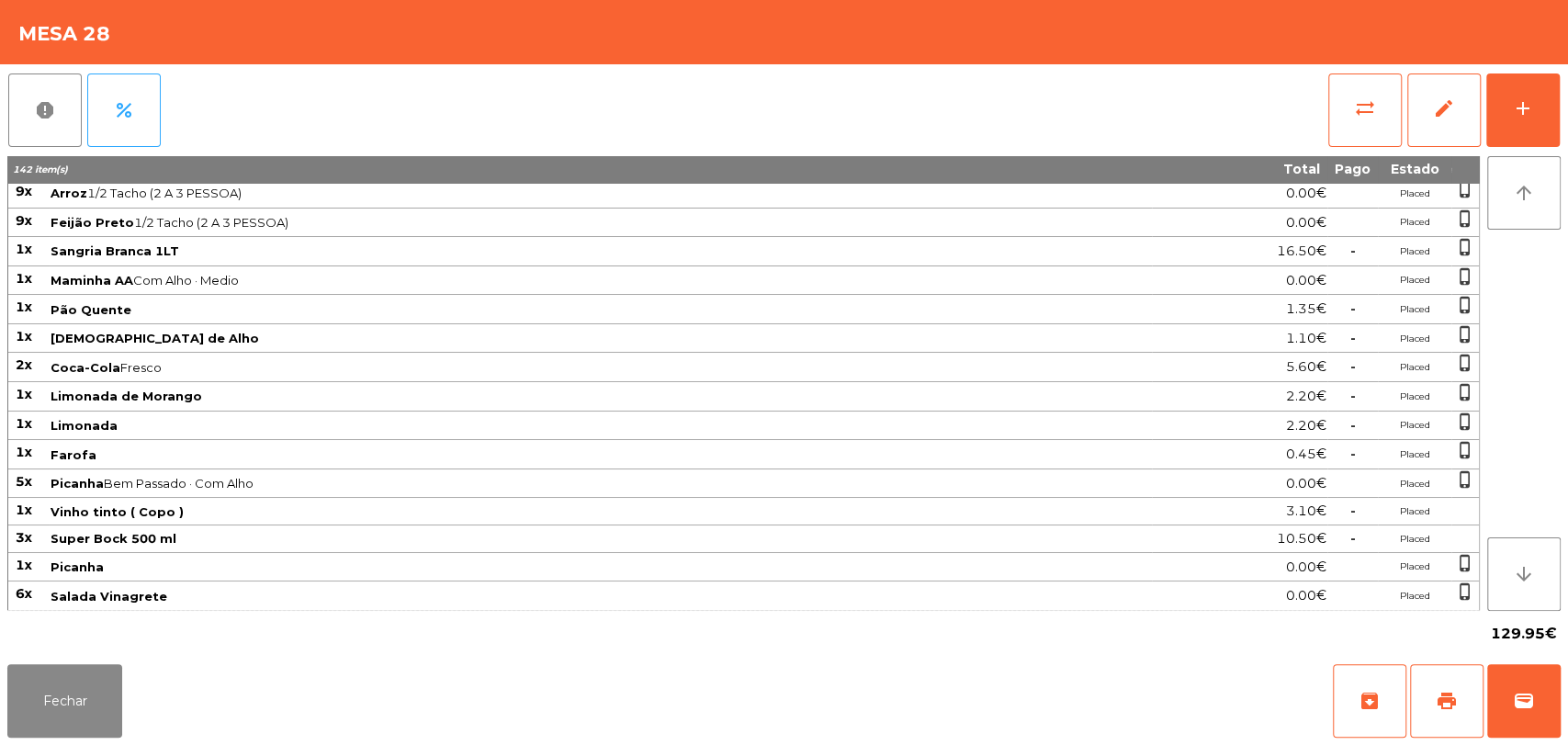
scroll to position [1087, 0]
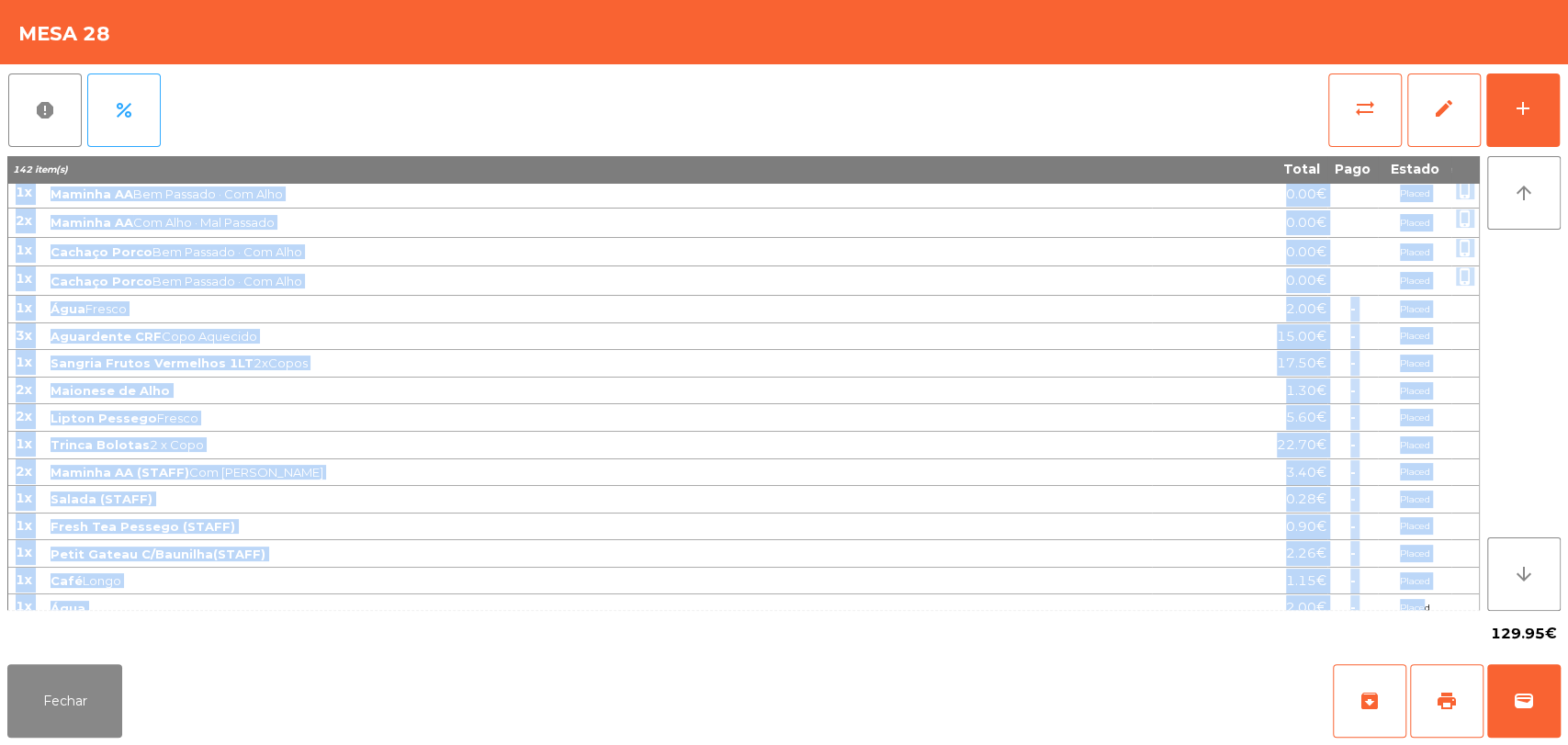
drag, startPoint x: 14, startPoint y: 195, endPoint x: 1424, endPoint y: 593, distance: 1465.1
copy tbody "2l Ipsu (DOLOR) 4.96€ - Sitame 53c Adipisc Eli Sedd · Eiusm 6.83€ Tempor 5i Utl…"
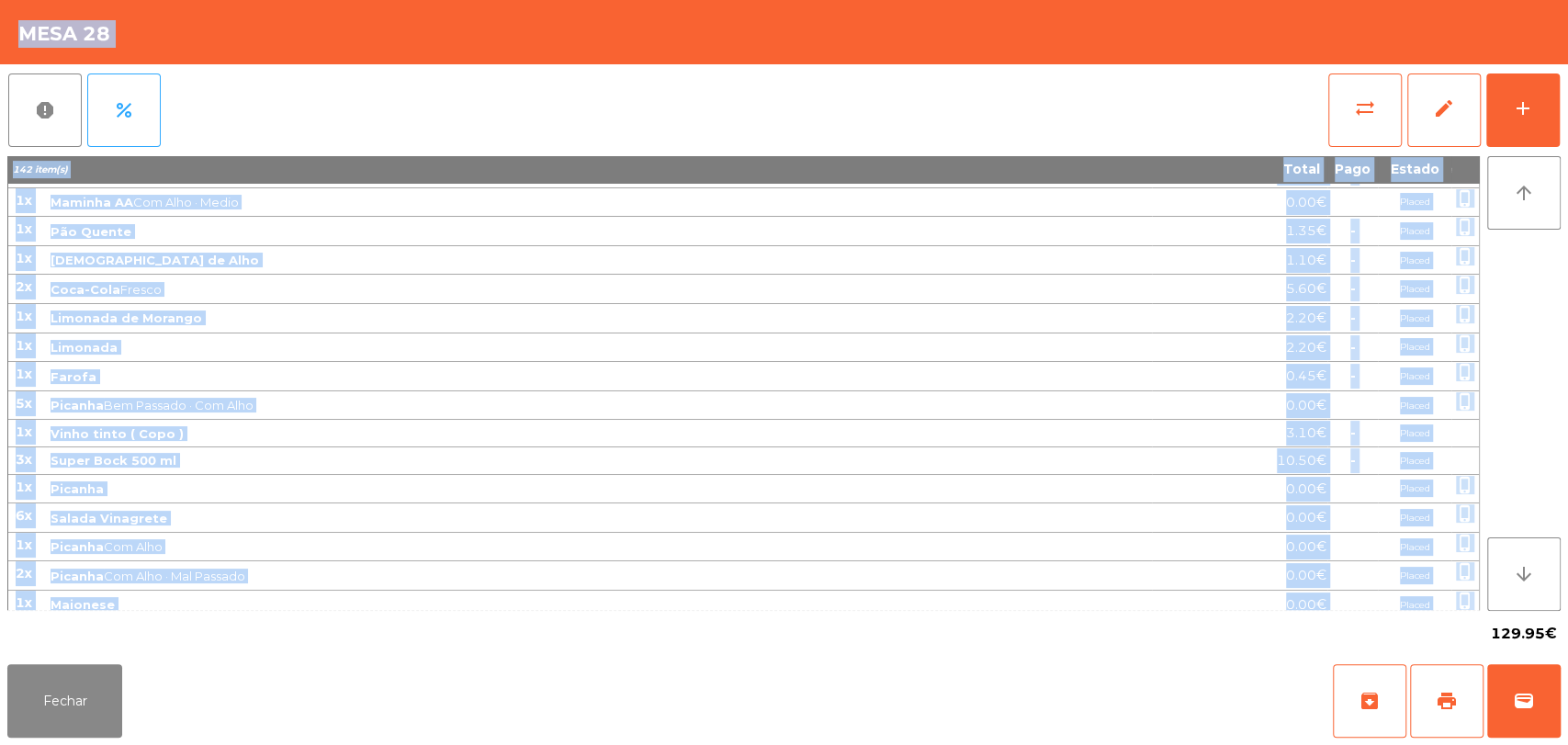
scroll to position [0, 0]
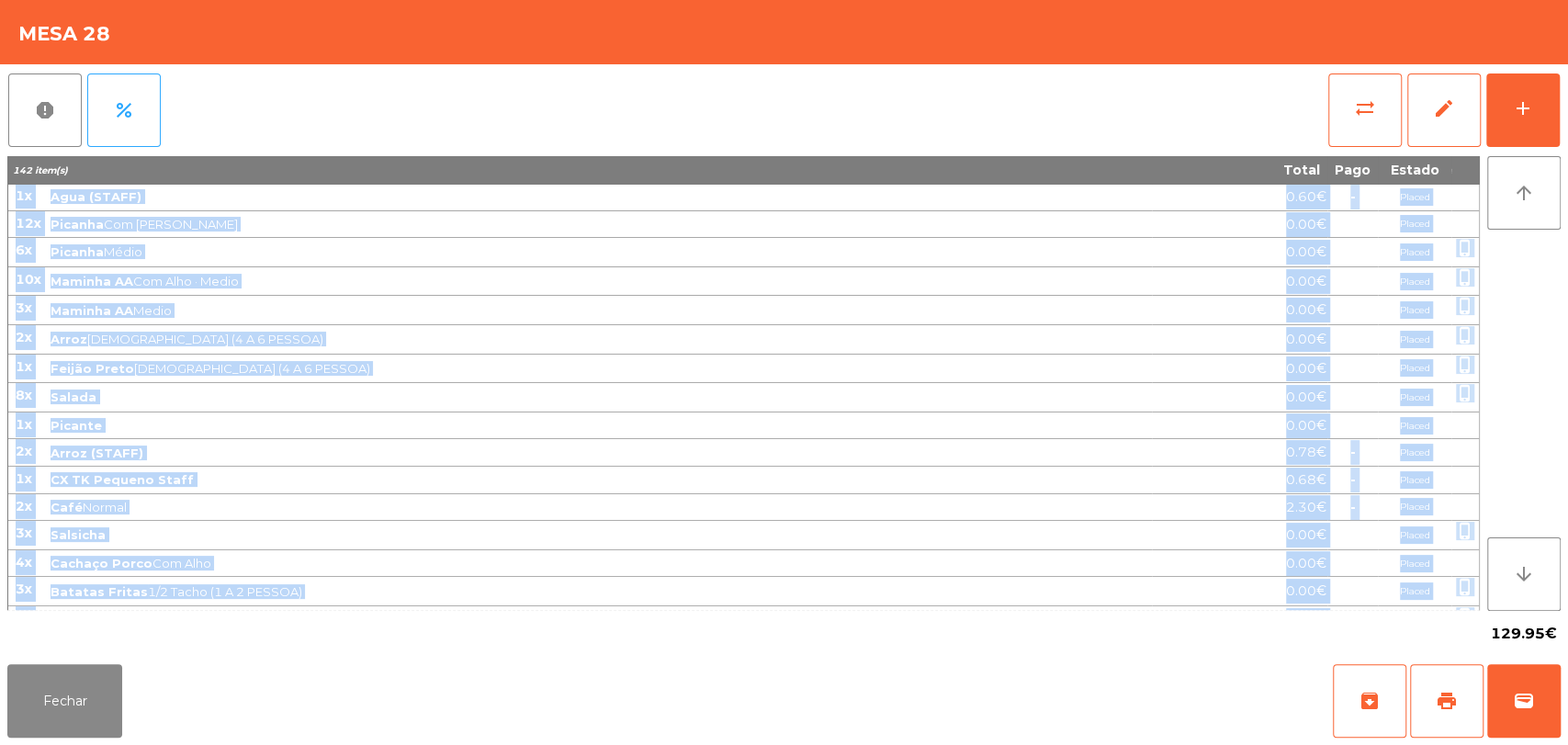
drag, startPoint x: 1433, startPoint y: 594, endPoint x: 17, endPoint y: 200, distance: 1469.8
copy tbody "2l Ipsu (DOLOR) 4.96€ - Sitame 53c Adipisc Eli Sedd · Eiusm 6.83€ Tempor 5i Utl…"
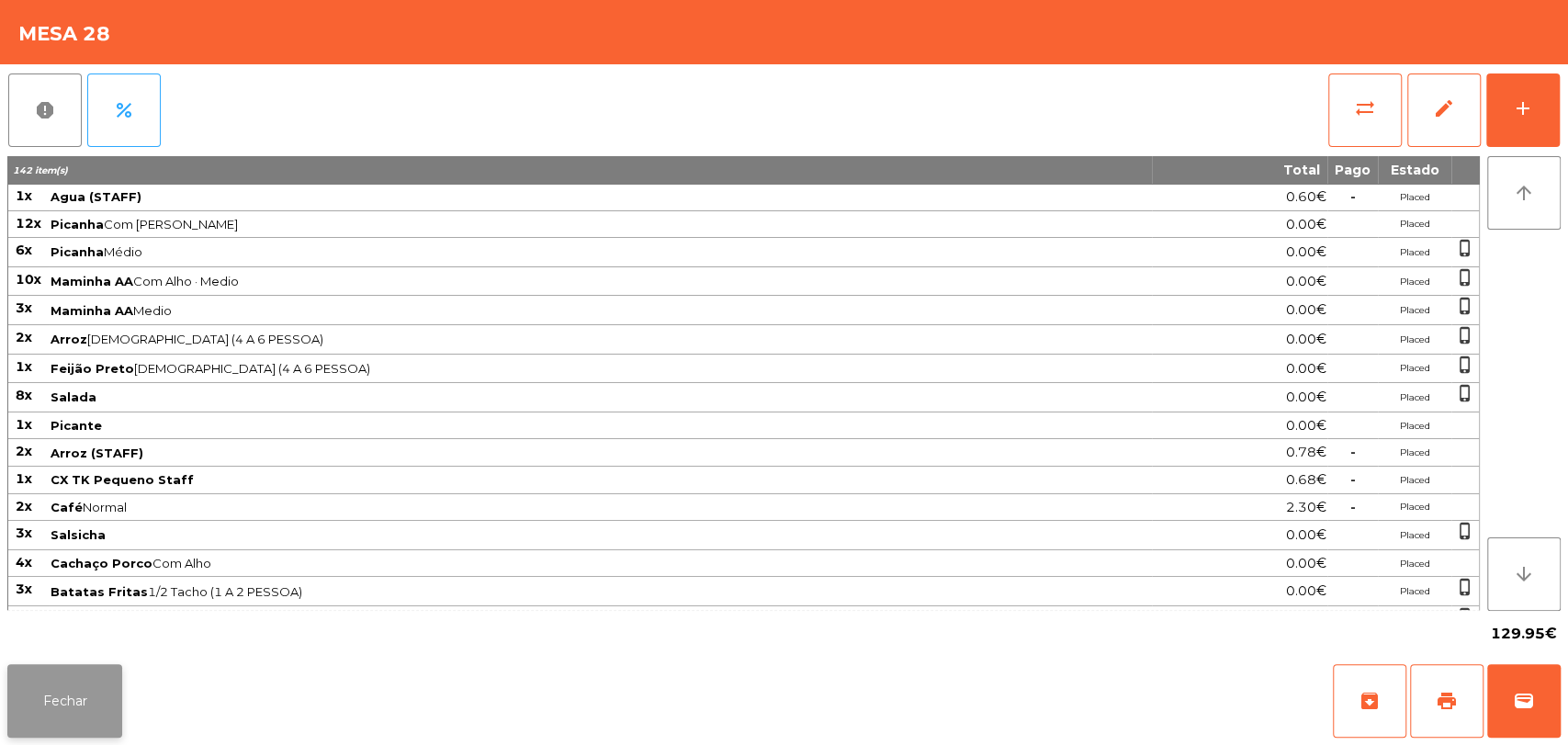
click at [80, 711] on button "Fechar" at bounding box center [65, 701] width 115 height 74
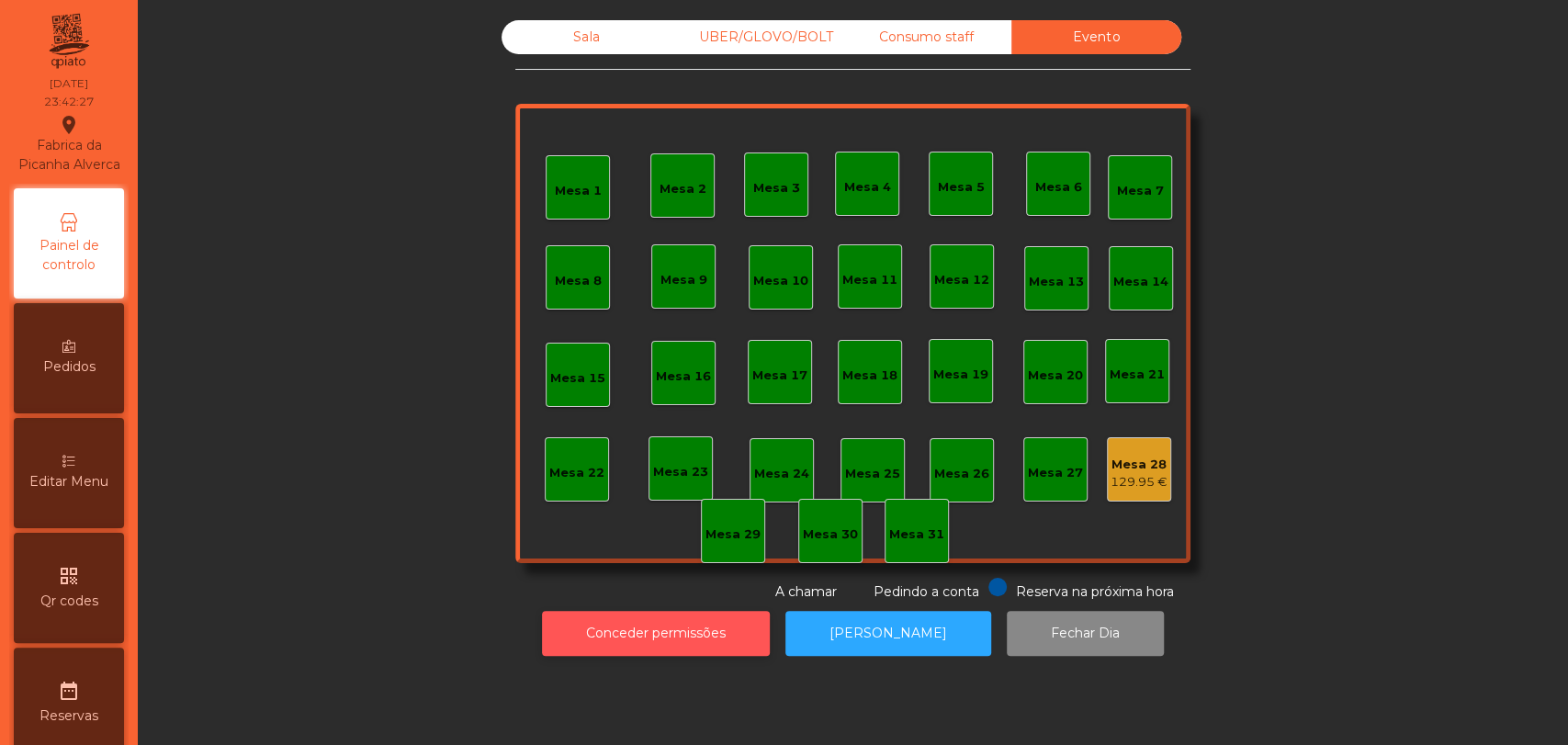
click at [677, 638] on button "Conceder permissões" at bounding box center [655, 634] width 227 height 45
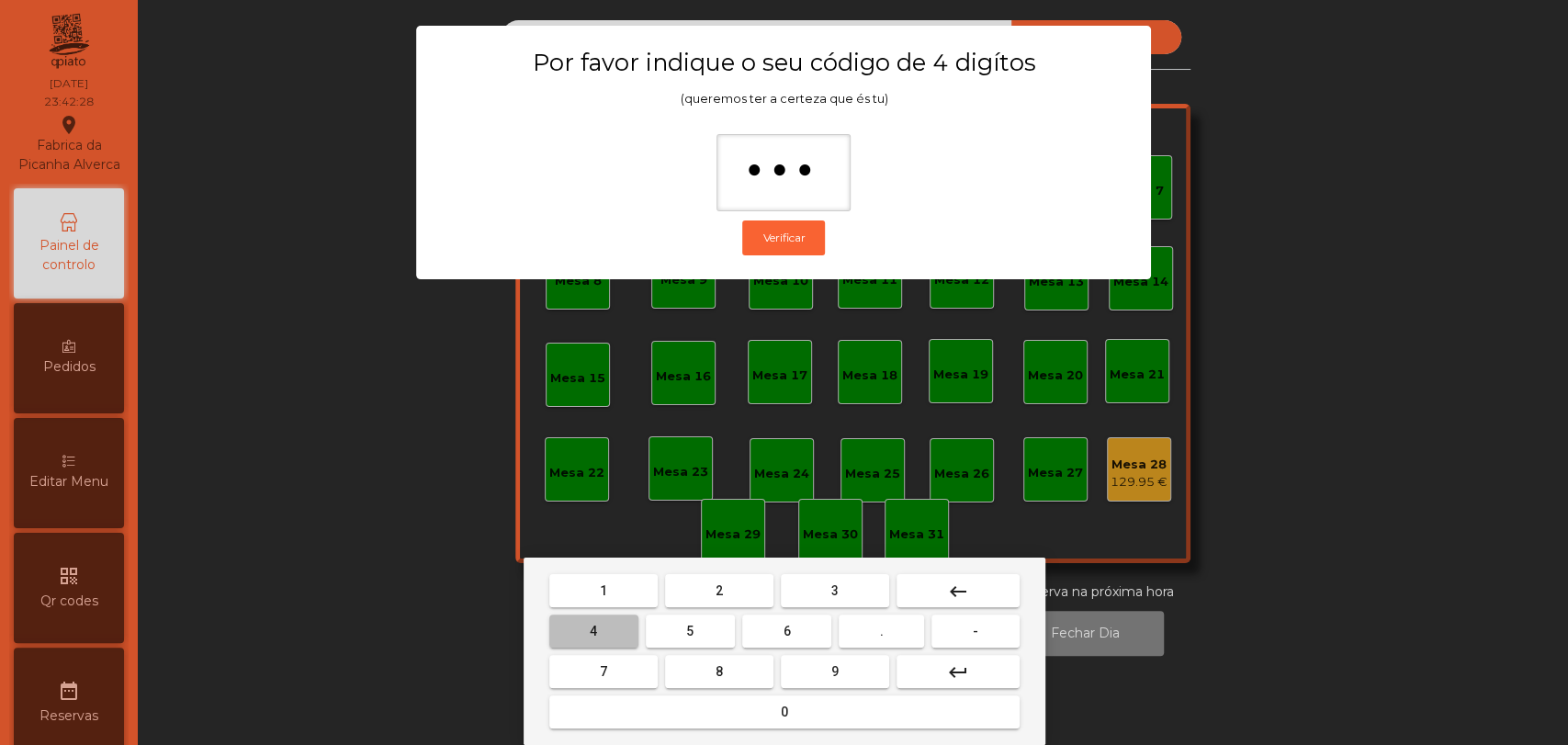
type input "****"
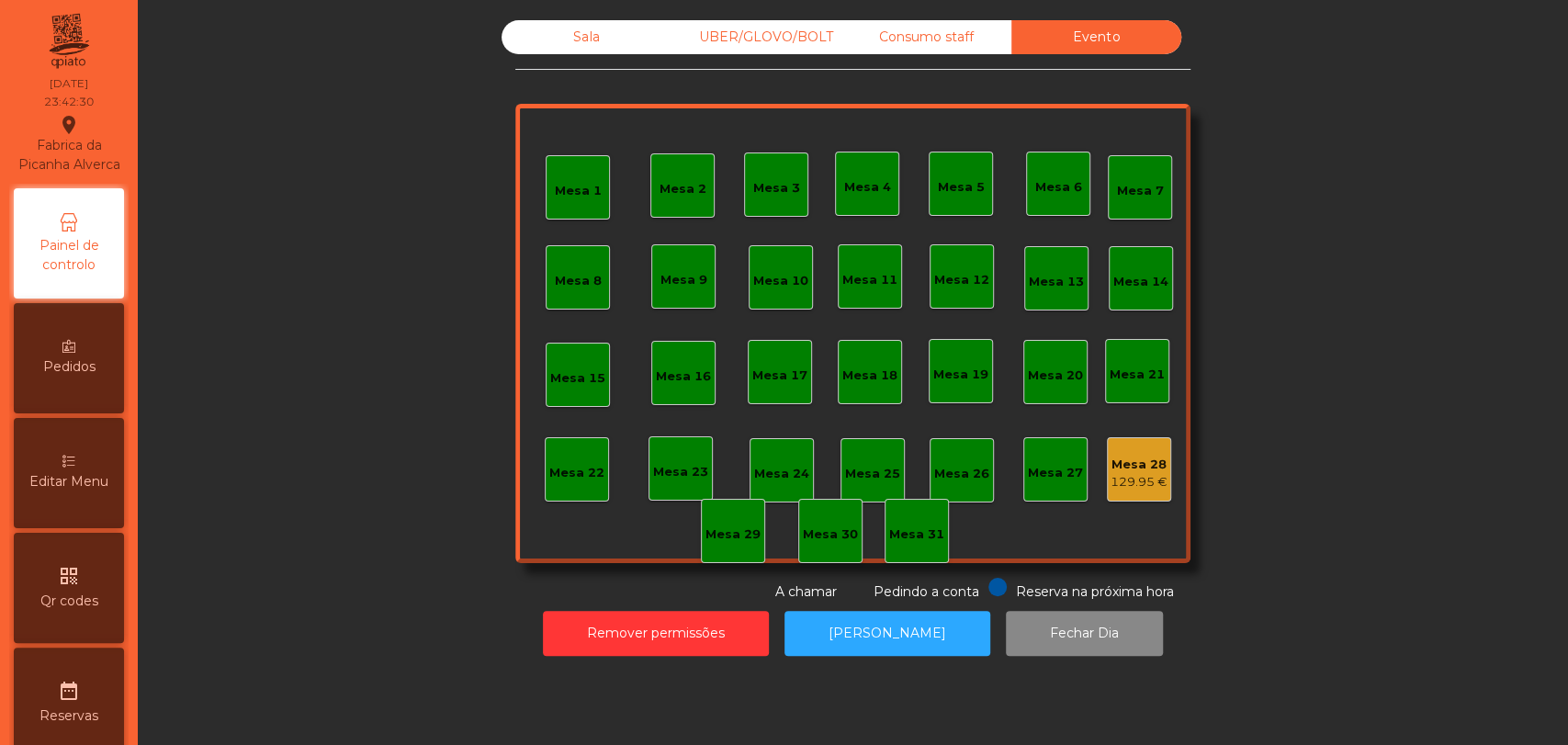
click at [1138, 473] on div "129.95 €" at bounding box center [1139, 482] width 57 height 19
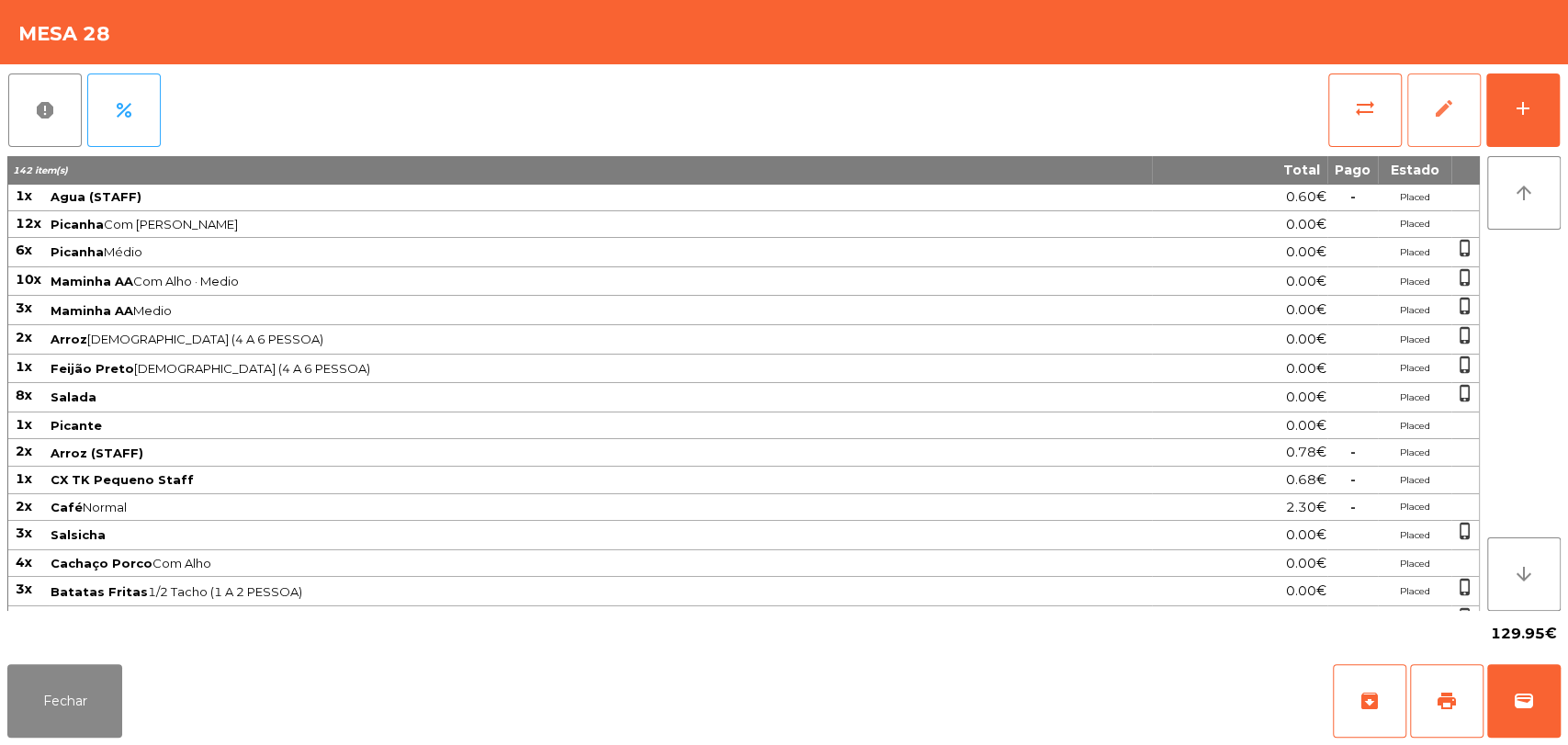
click at [1444, 105] on span "edit" at bounding box center [1444, 109] width 22 height 22
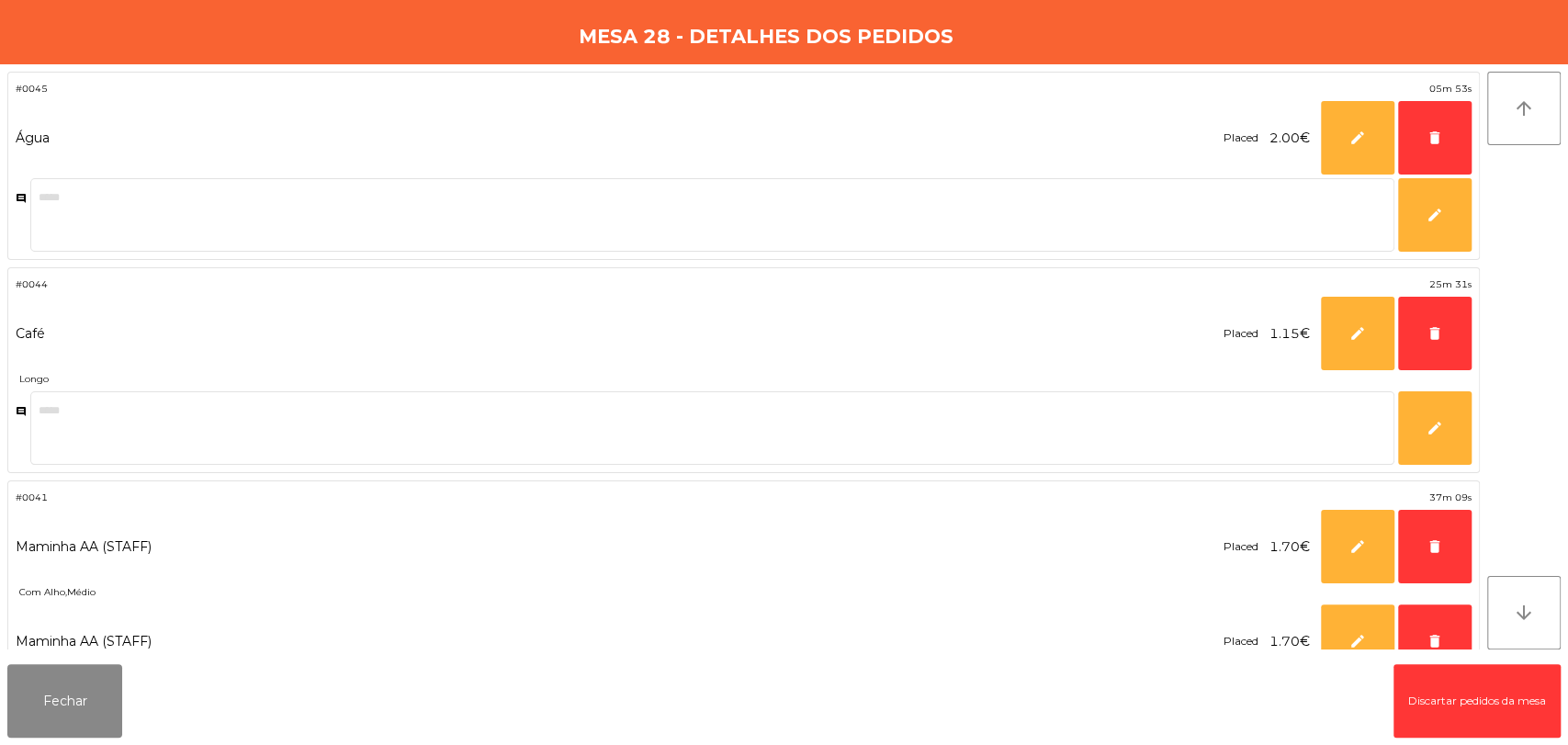
click at [1496, 685] on button "Discartar pedidos da mesa" at bounding box center [1477, 701] width 168 height 74
click at [94, 724] on button "Fechar" at bounding box center [65, 701] width 115 height 74
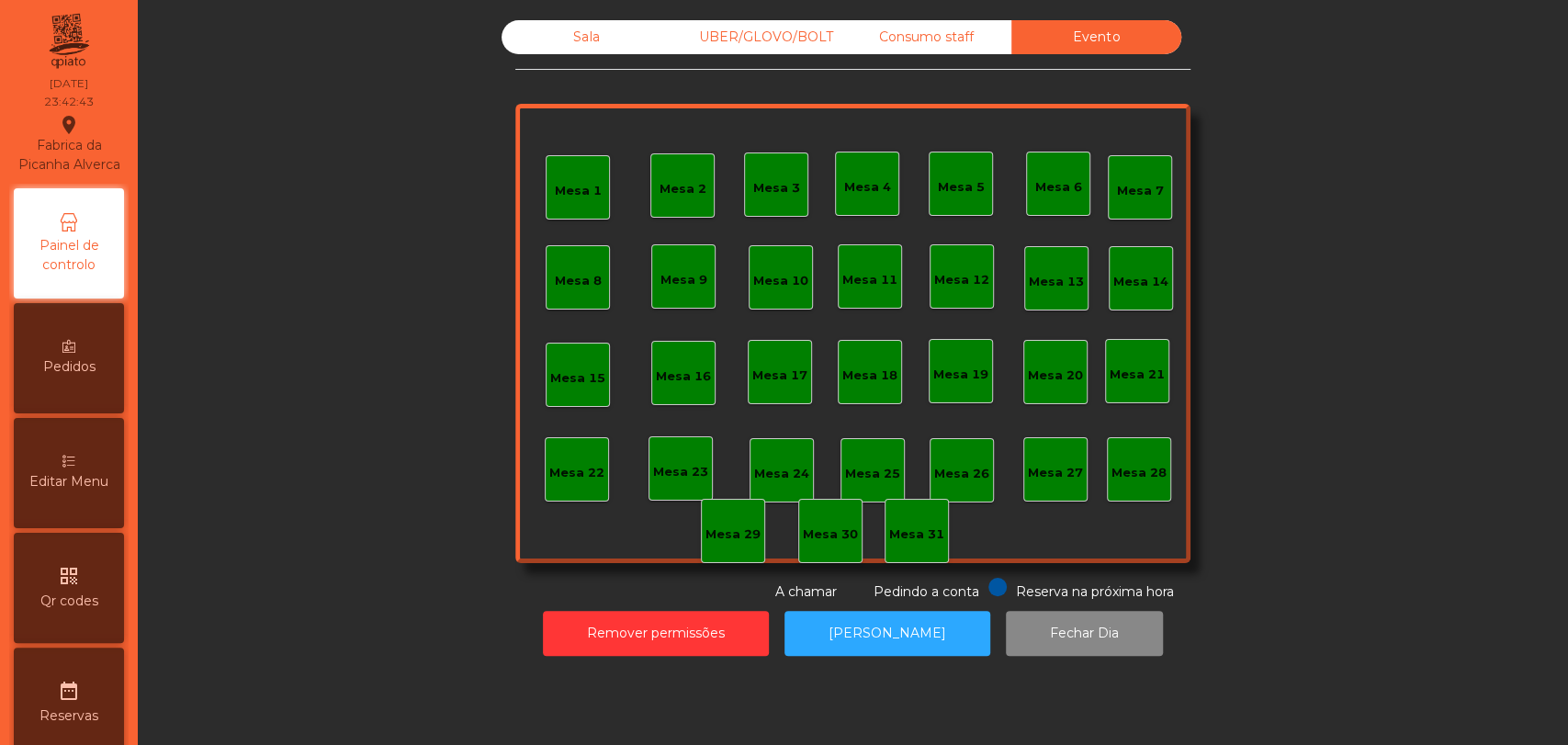
click at [92, 703] on div "date_range Reservas" at bounding box center [69, 703] width 110 height 110
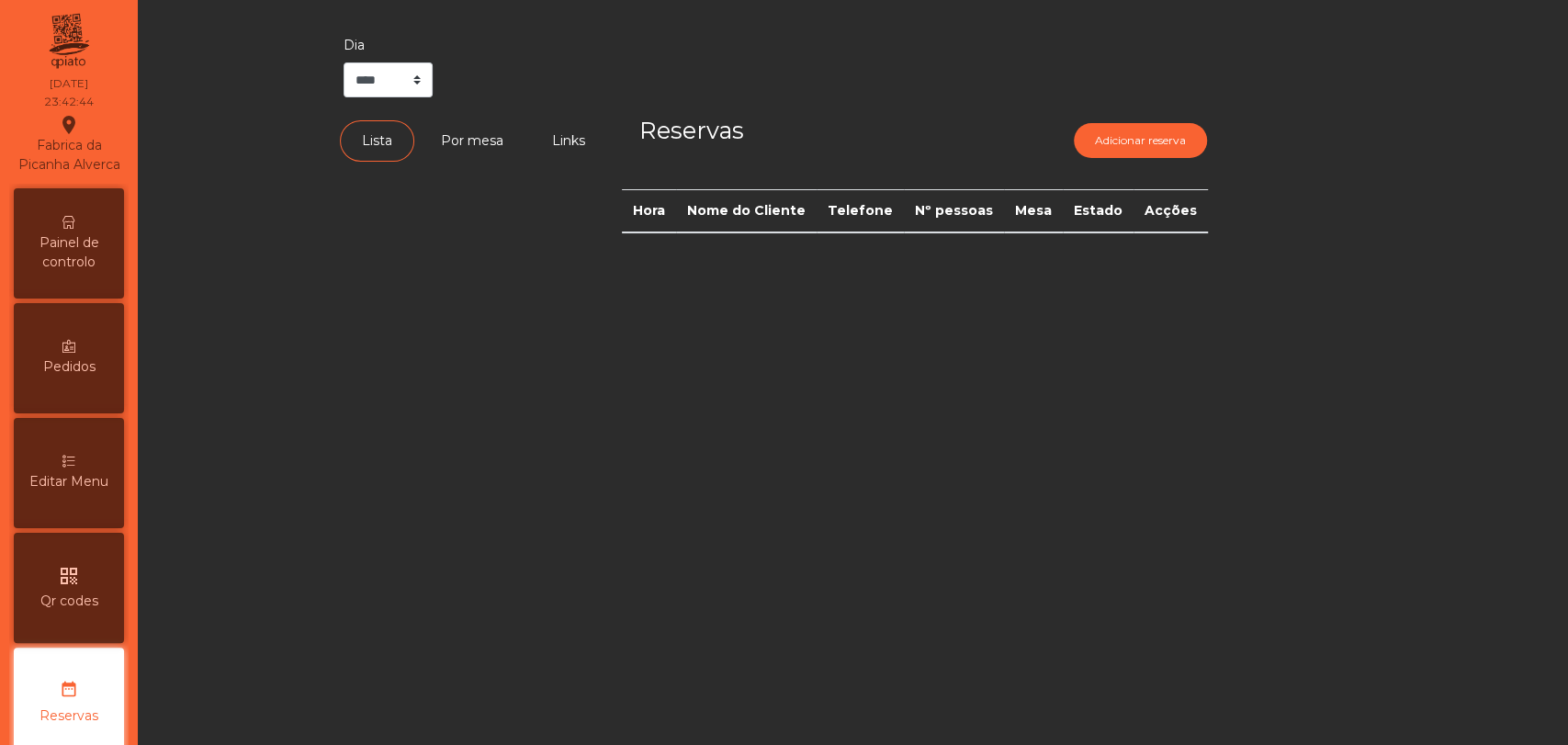
click at [61, 253] on span "Painel de controlo" at bounding box center [69, 252] width 101 height 38
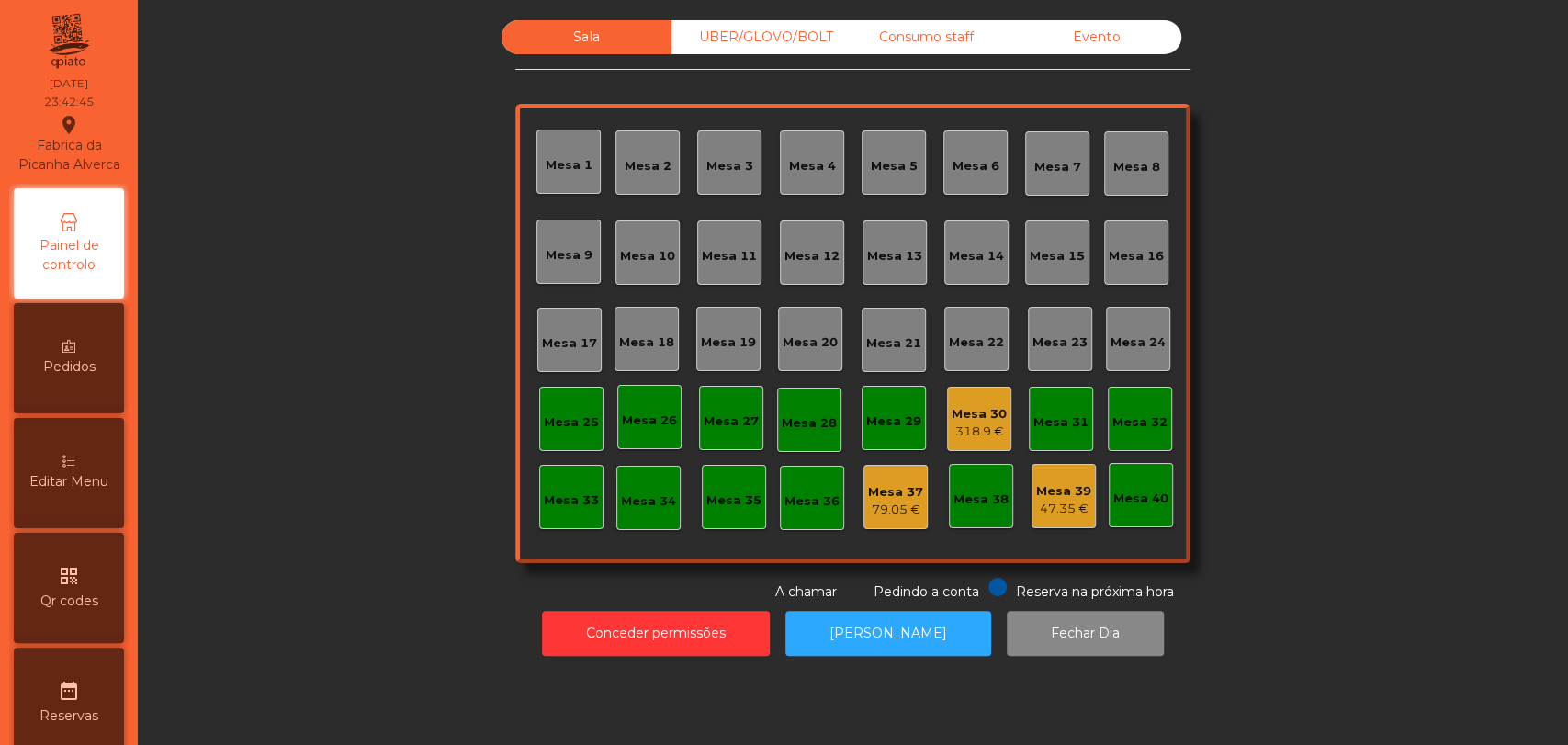
click at [985, 422] on div "318.9 €" at bounding box center [979, 431] width 55 height 19
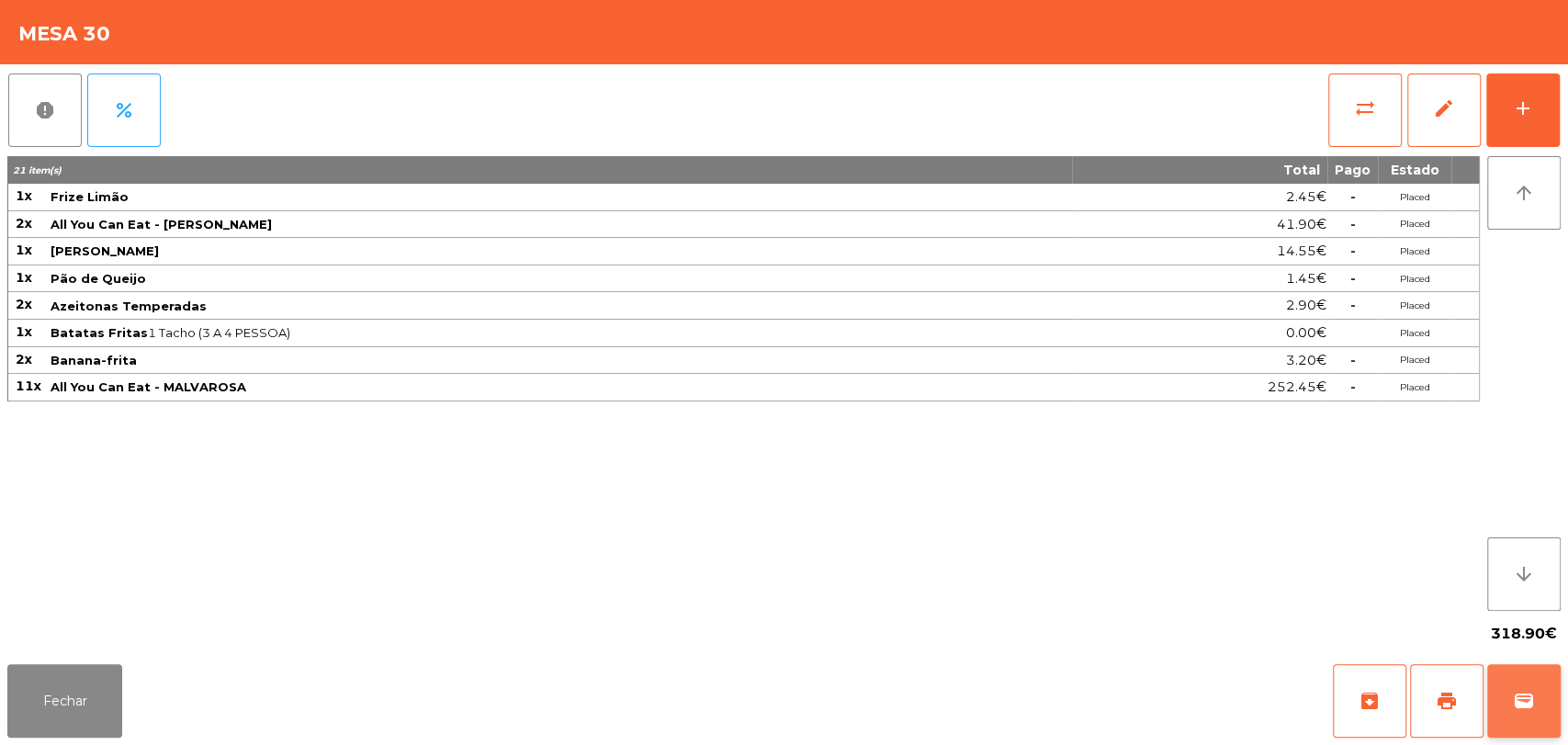
click at [1523, 708] on span "wallet" at bounding box center [1524, 701] width 22 height 22
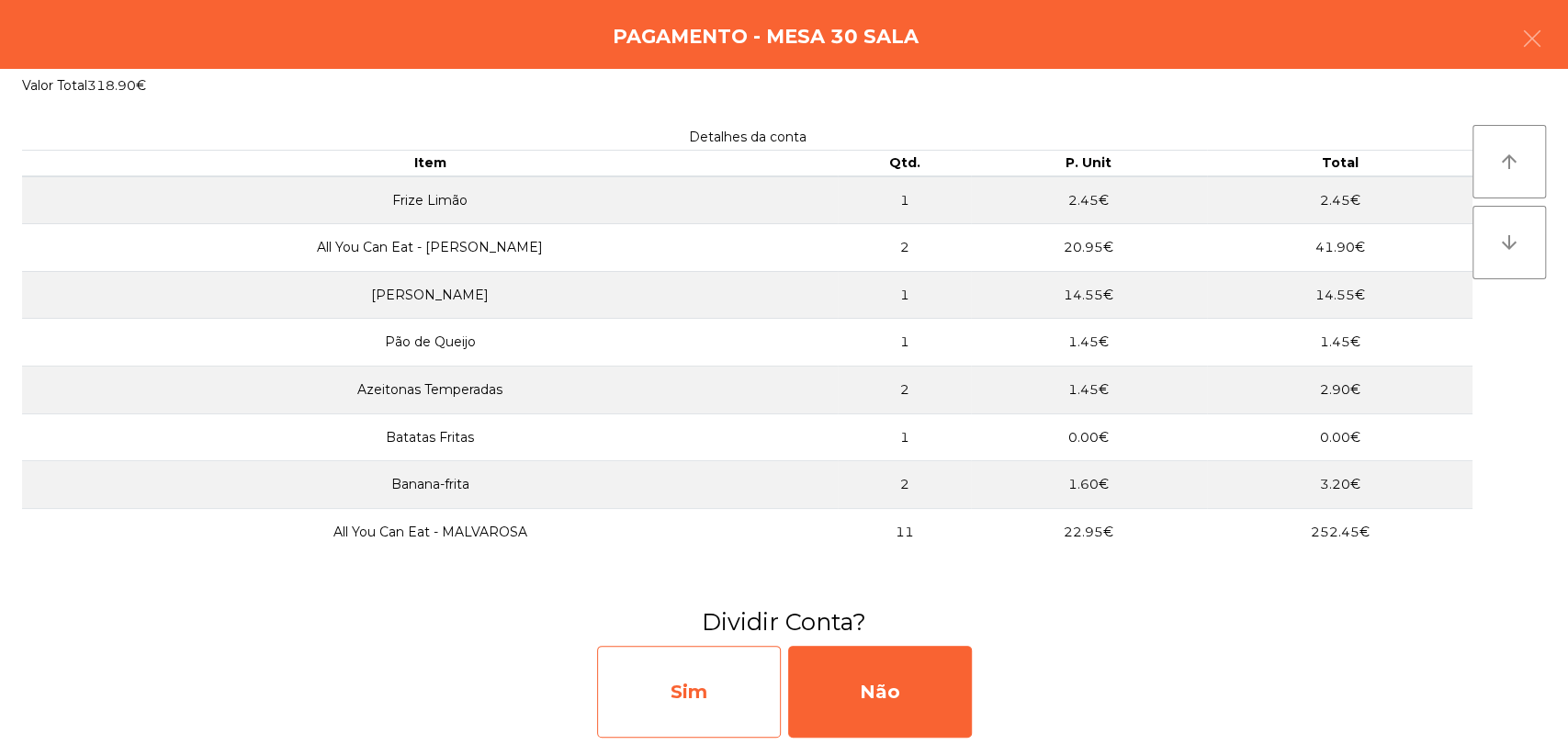
click at [693, 685] on div "Sim" at bounding box center [689, 692] width 183 height 92
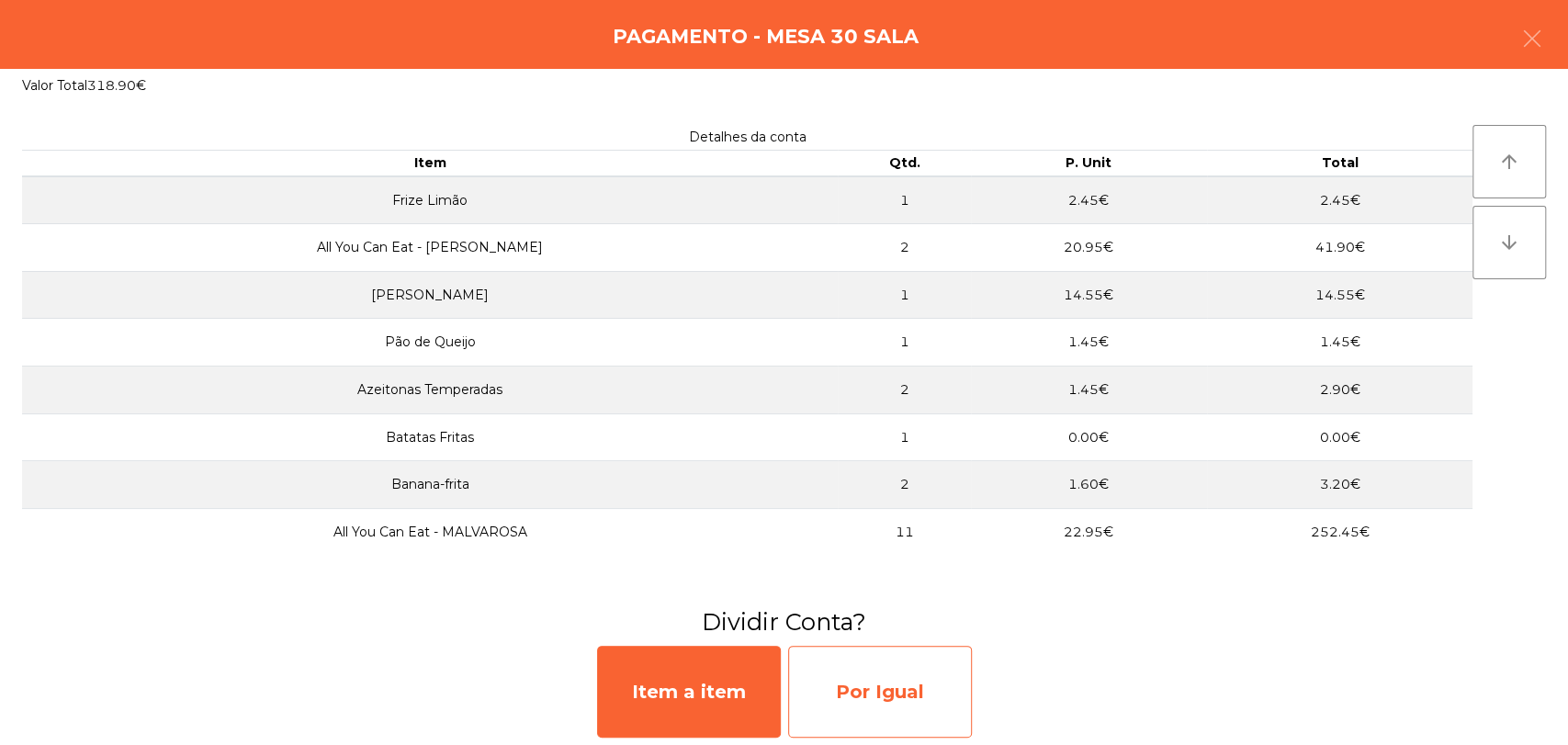
click at [865, 678] on div "Por Igual" at bounding box center [880, 692] width 183 height 92
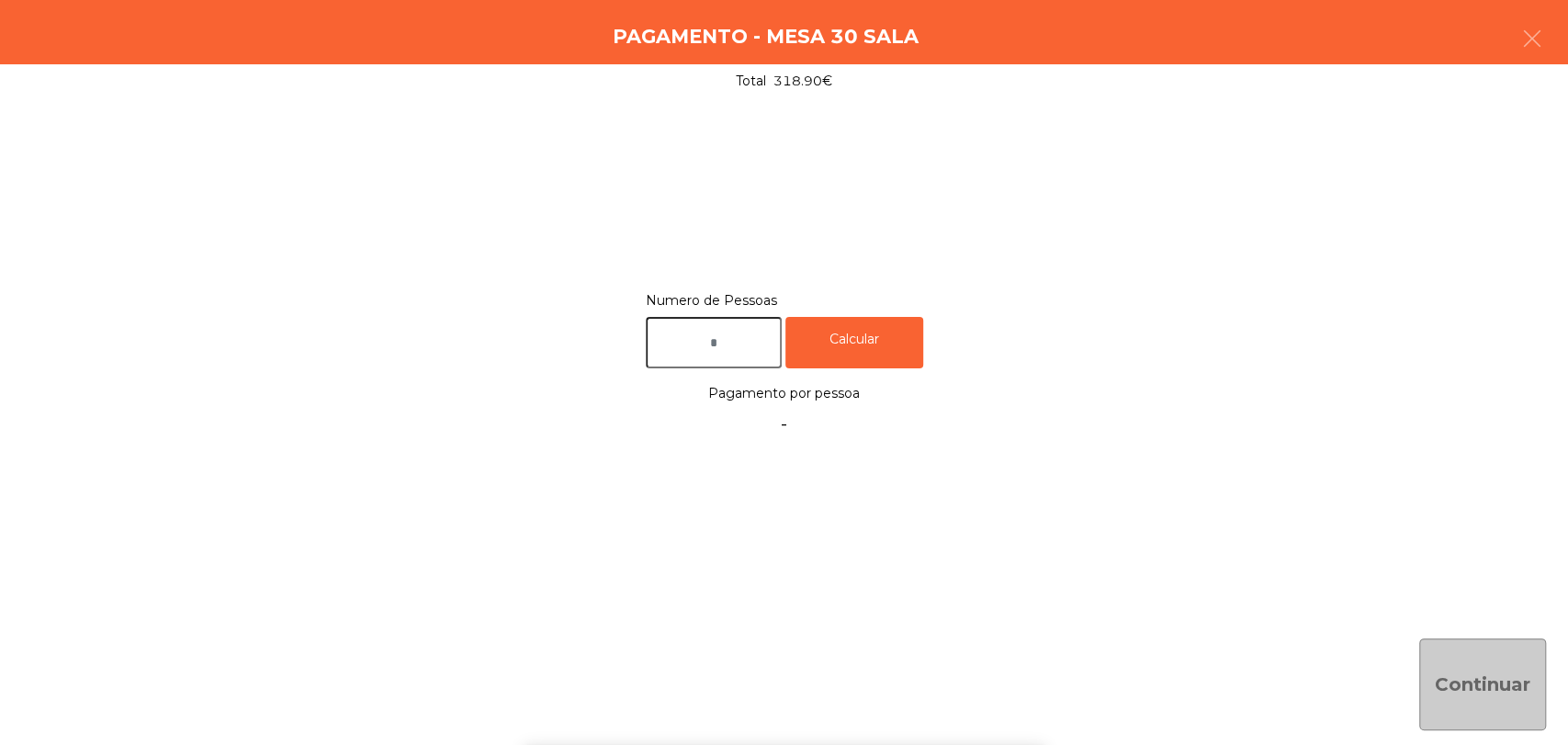
click at [670, 317] on input "text" at bounding box center [713, 343] width 136 height 52
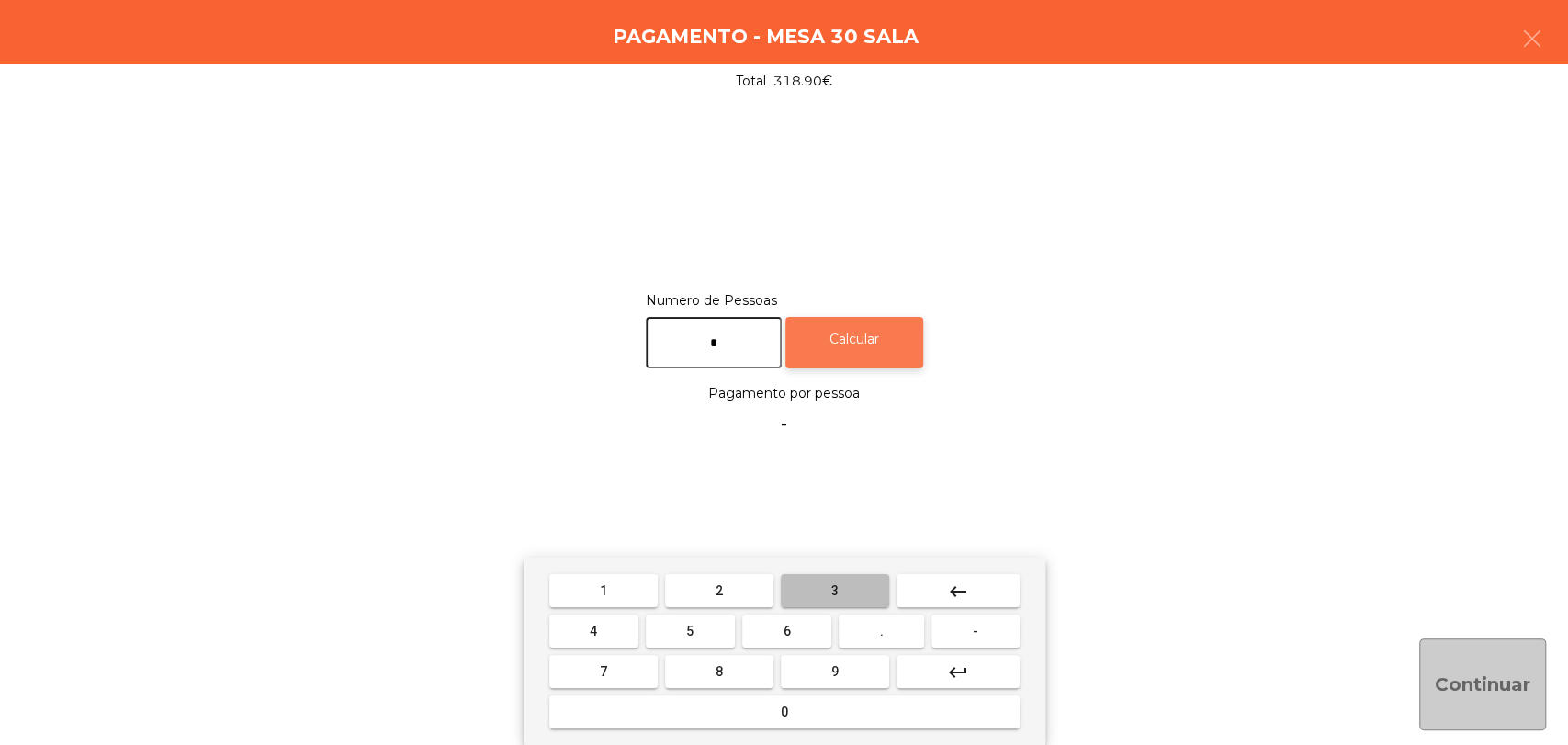
type input "*"
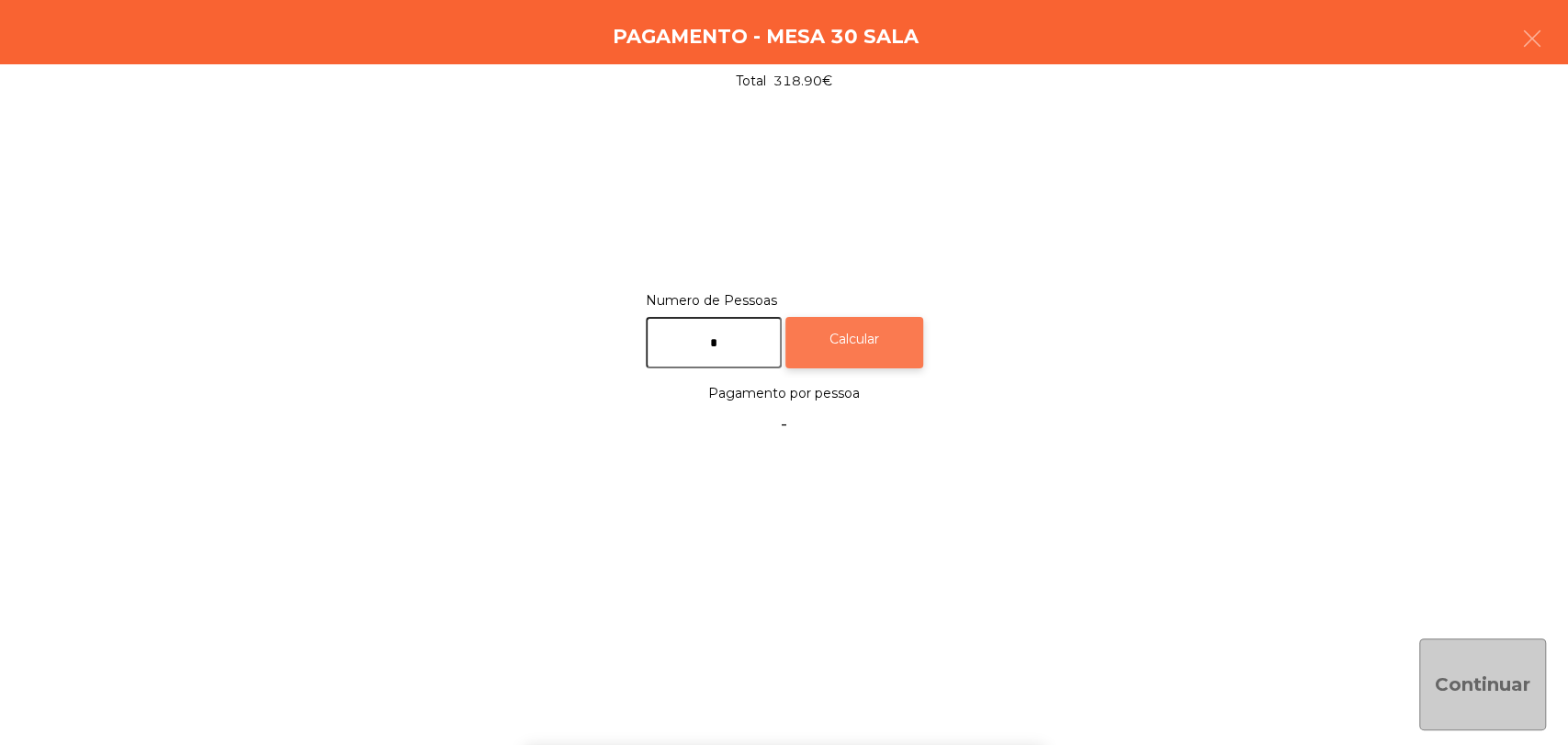
click at [901, 342] on div "Calcular" at bounding box center [854, 343] width 138 height 52
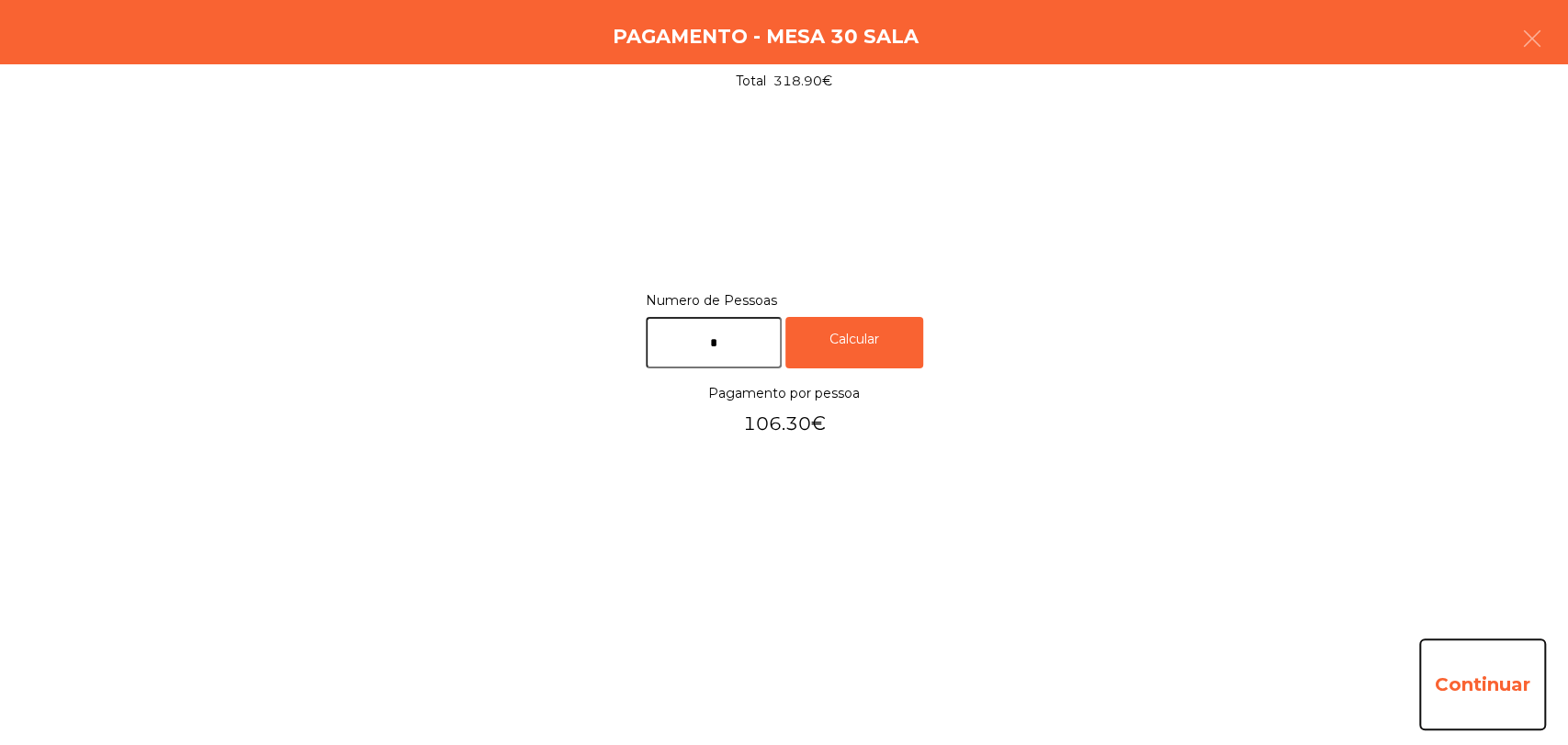
click at [1467, 678] on button "Continuar" at bounding box center [1482, 684] width 126 height 92
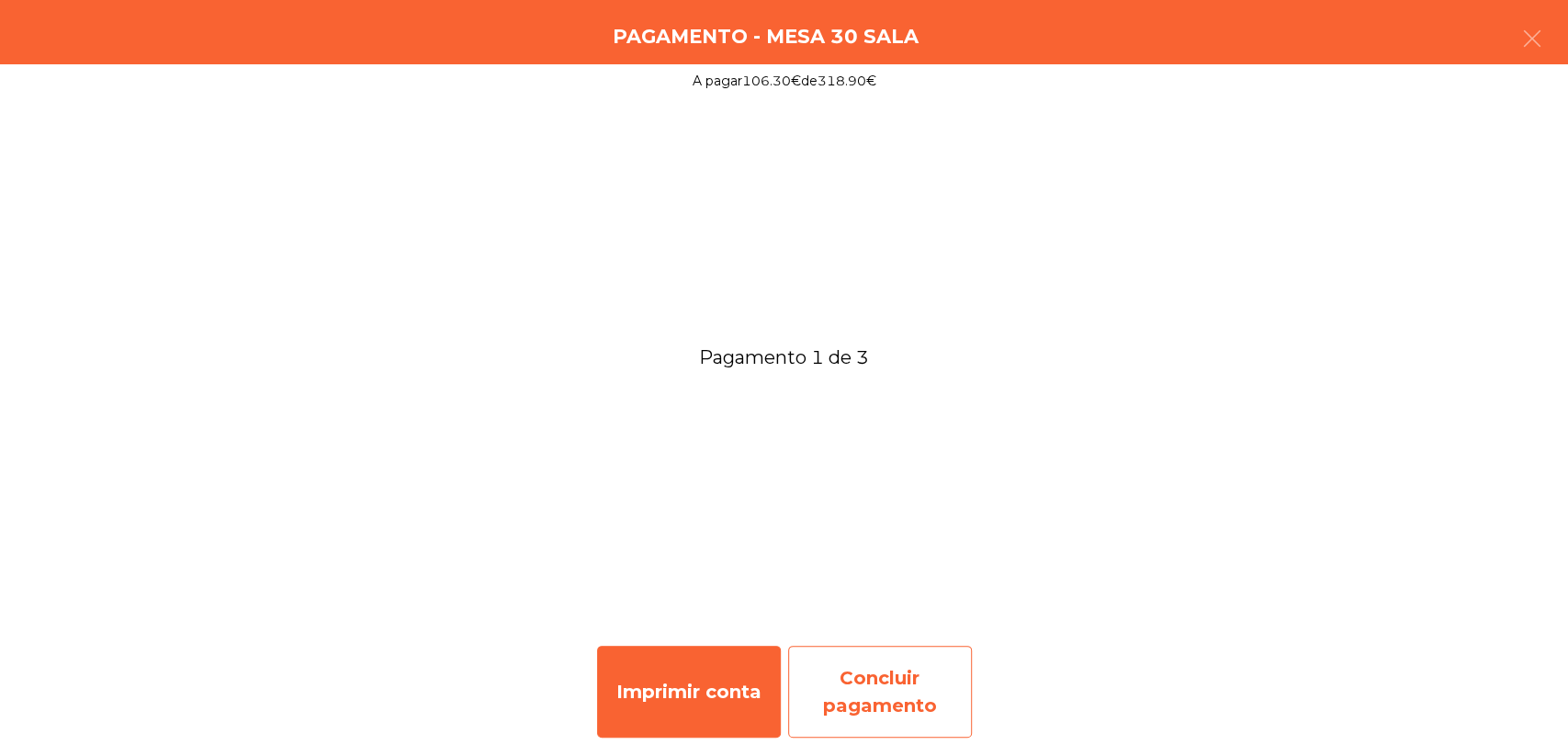
click at [937, 706] on div "Concluir pagamento" at bounding box center [880, 692] width 183 height 92
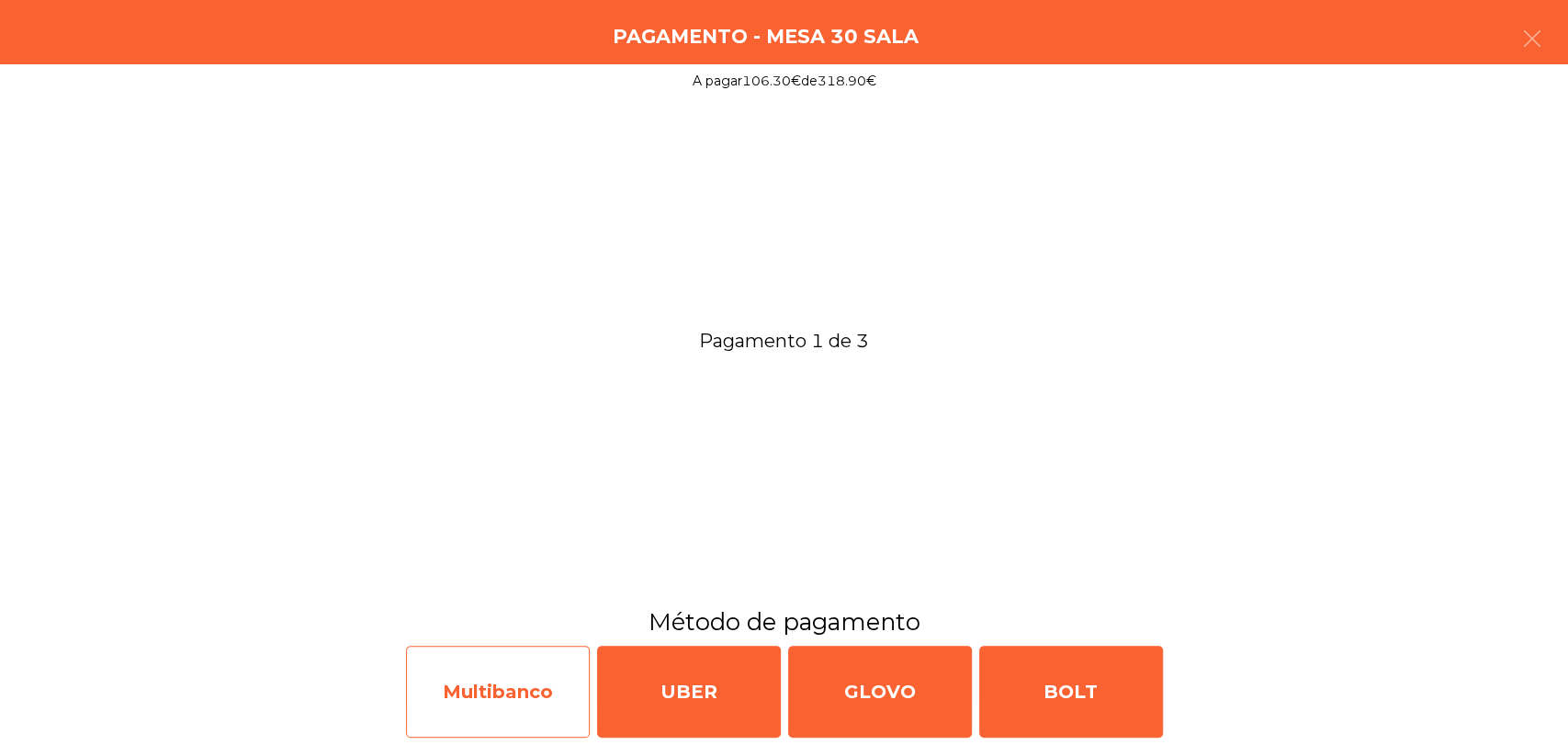
click at [564, 716] on div "Multibanco" at bounding box center [498, 692] width 183 height 92
select select "**"
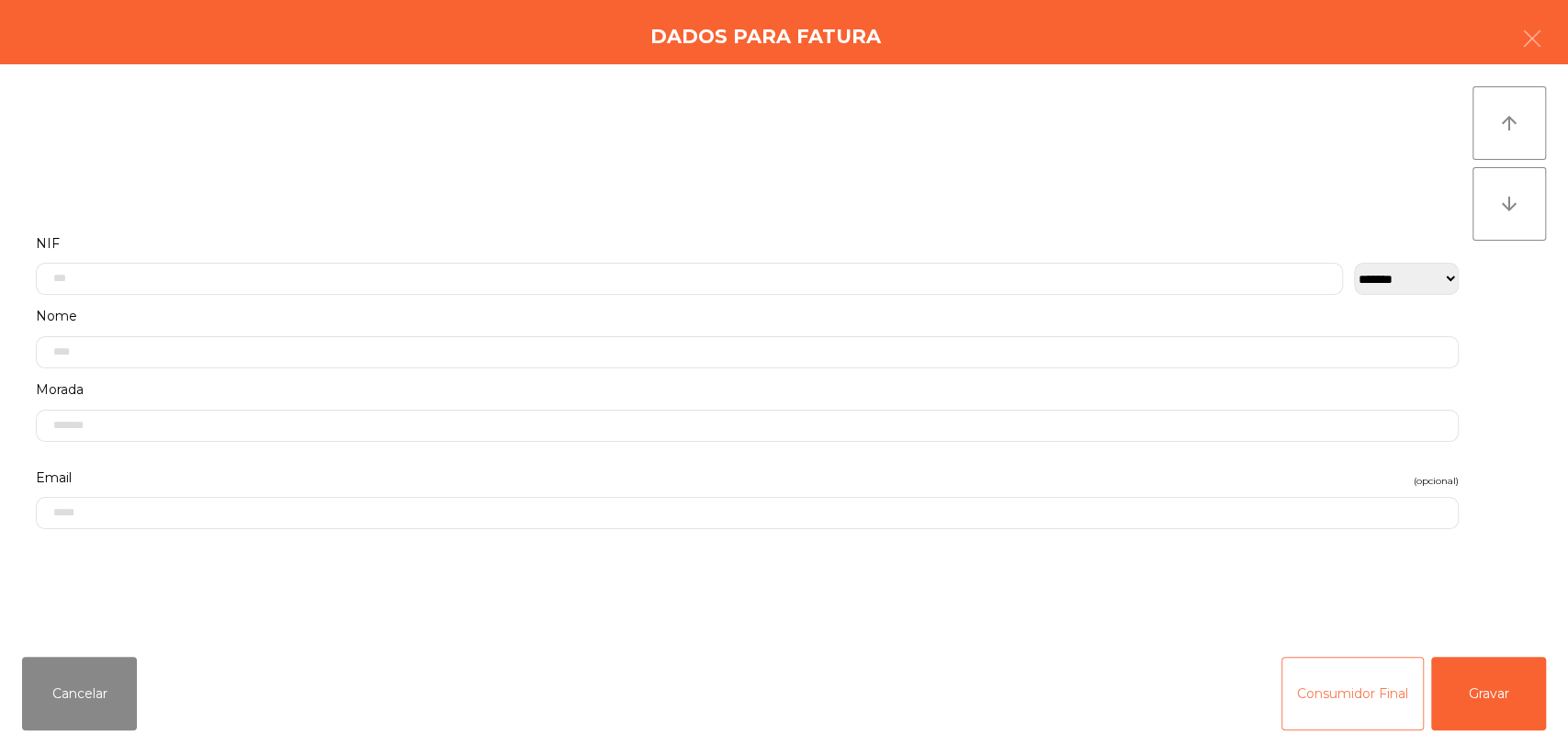
click at [1335, 686] on button "Consumidor Final" at bounding box center [1353, 694] width 142 height 74
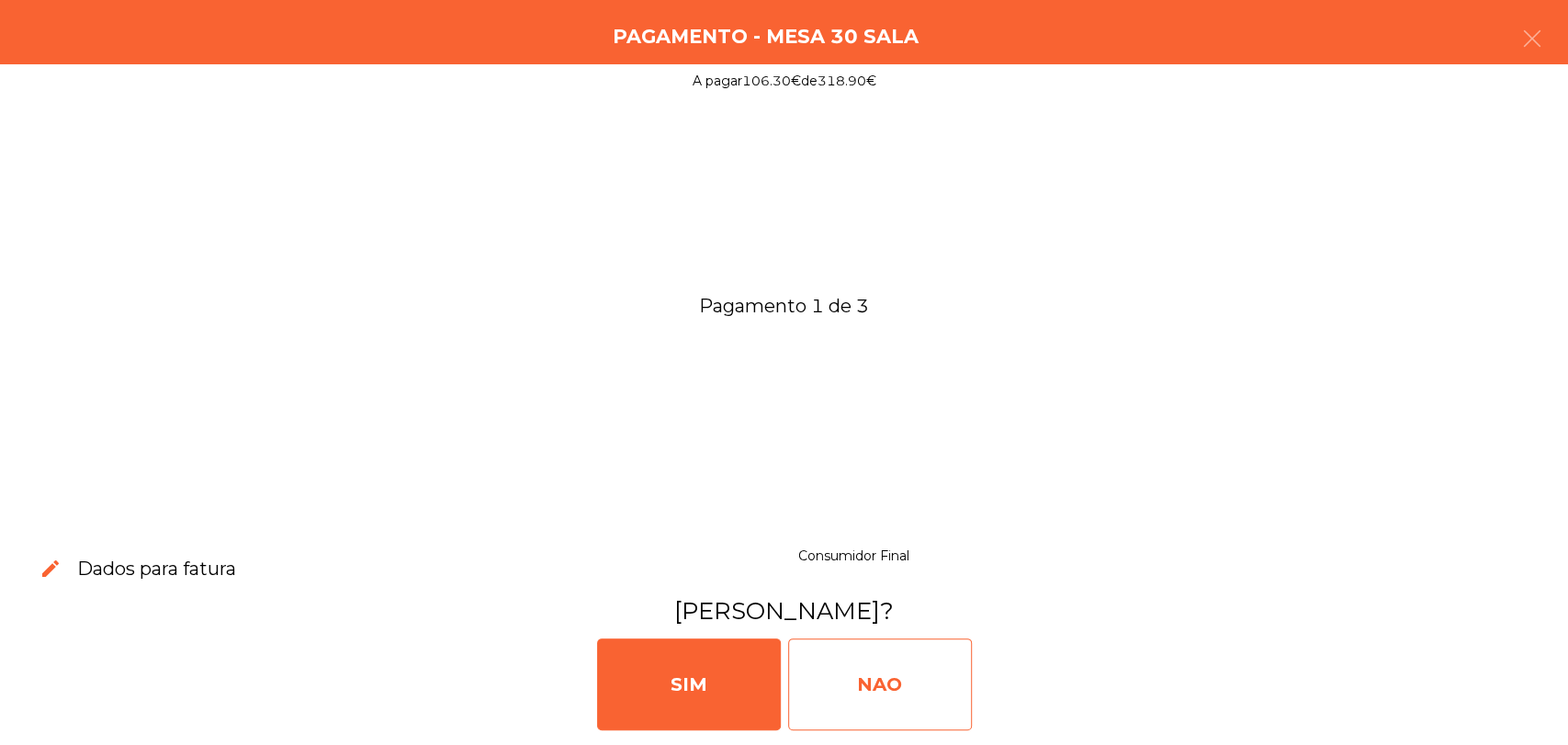
click at [947, 673] on div "NAO" at bounding box center [880, 684] width 183 height 92
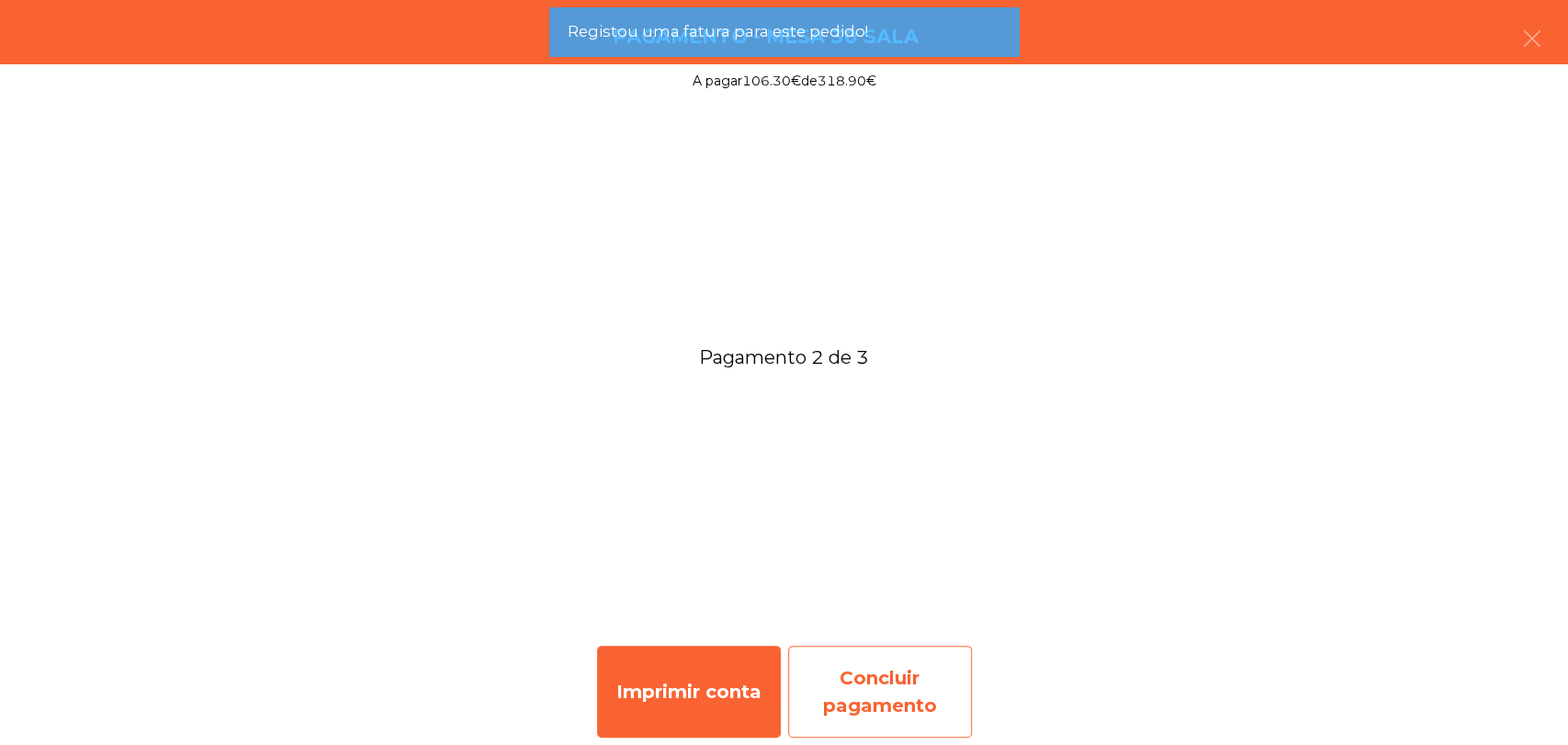
click at [889, 666] on div "Concluir pagamento" at bounding box center [880, 692] width 183 height 92
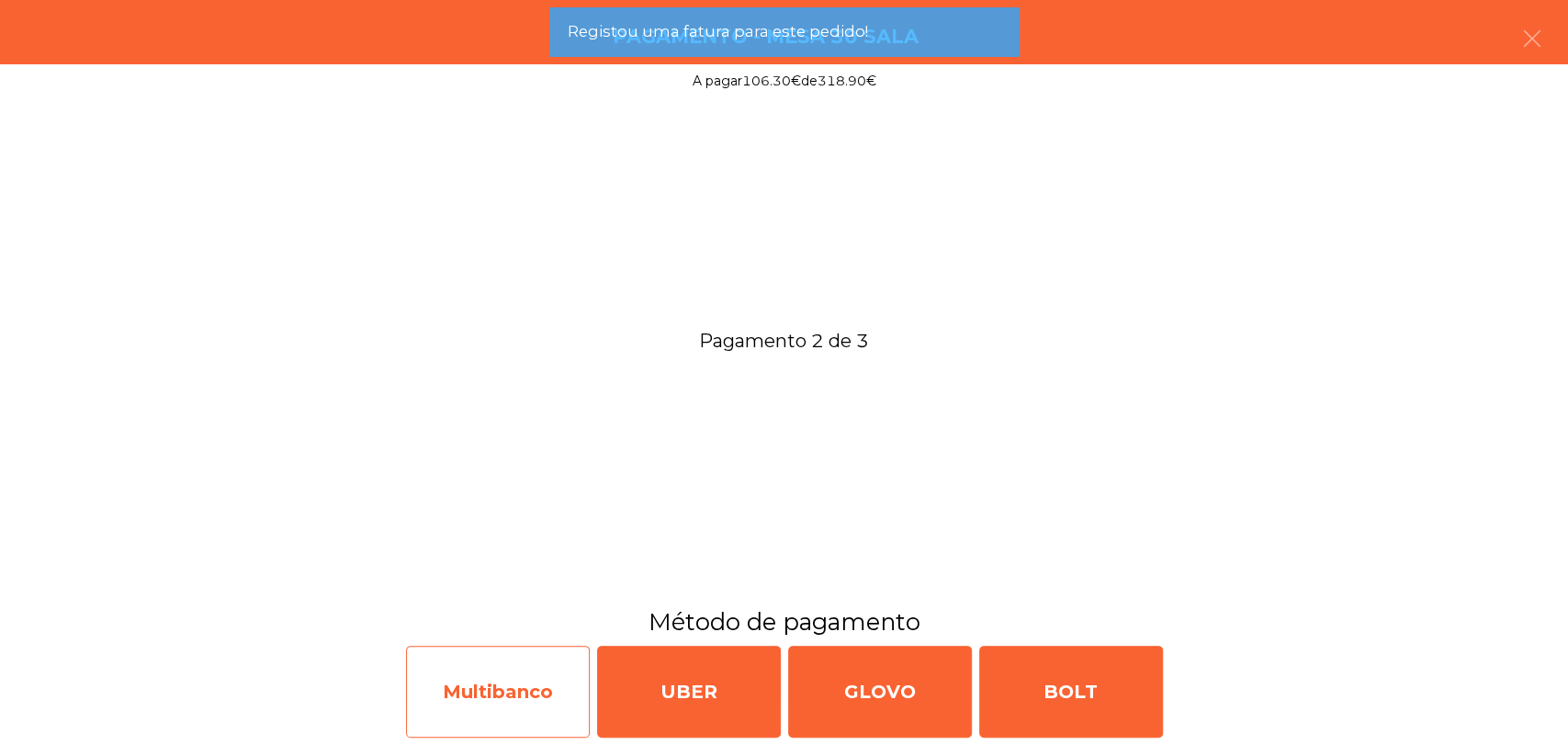
click at [415, 687] on div "Multibanco" at bounding box center [498, 692] width 183 height 92
select select "**"
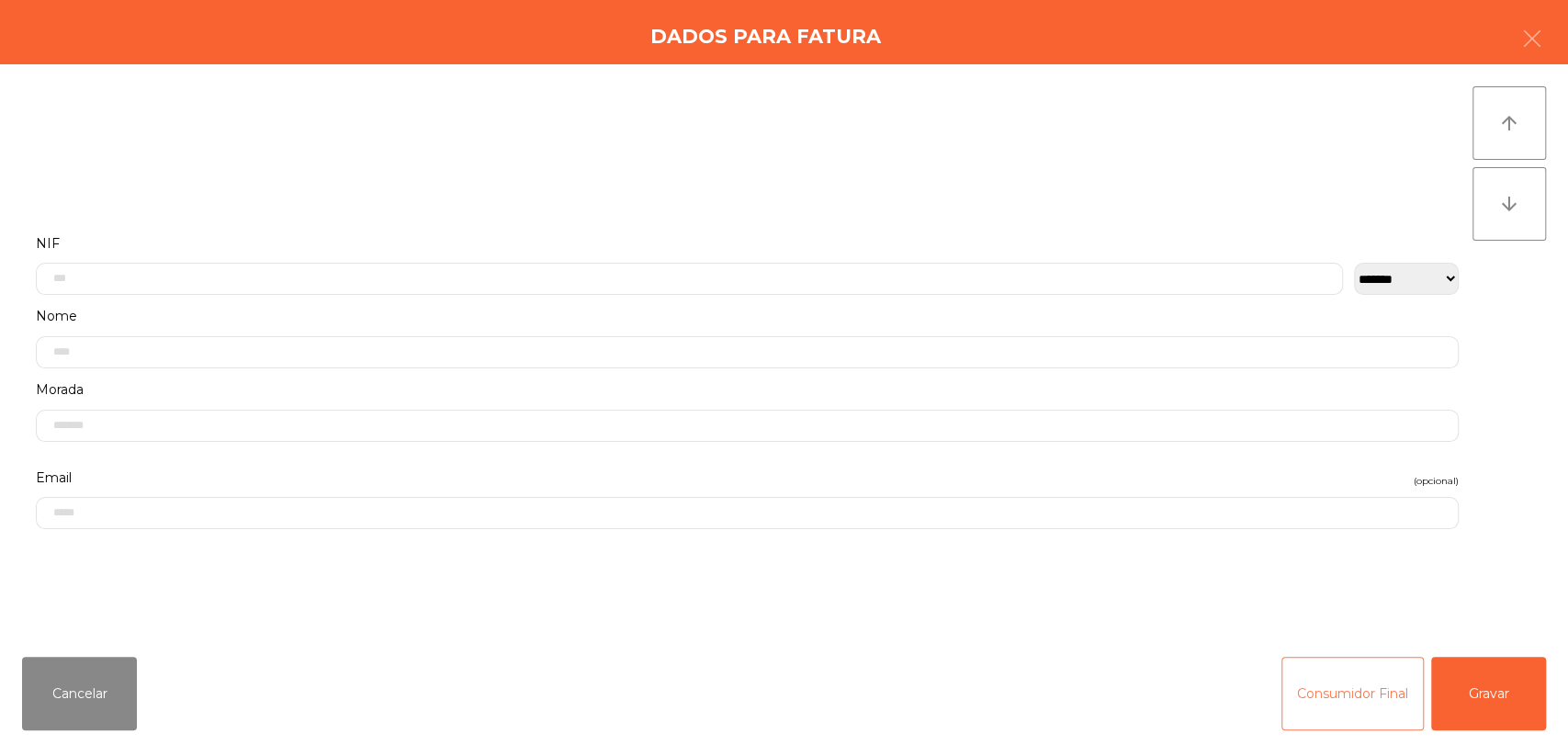
click at [1367, 699] on button "Consumidor Final" at bounding box center [1353, 694] width 142 height 74
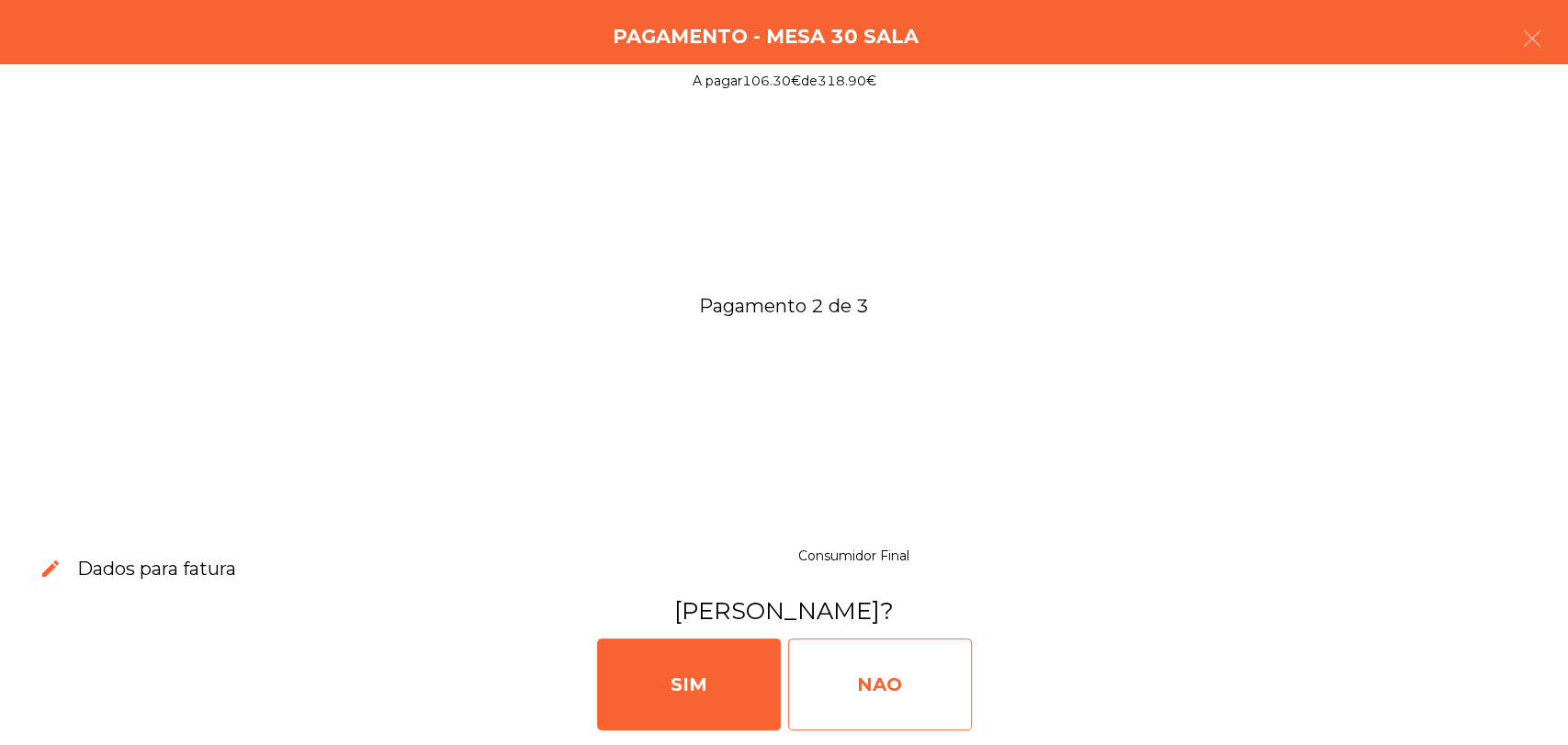
click at [875, 679] on div "NAO" at bounding box center [880, 684] width 183 height 92
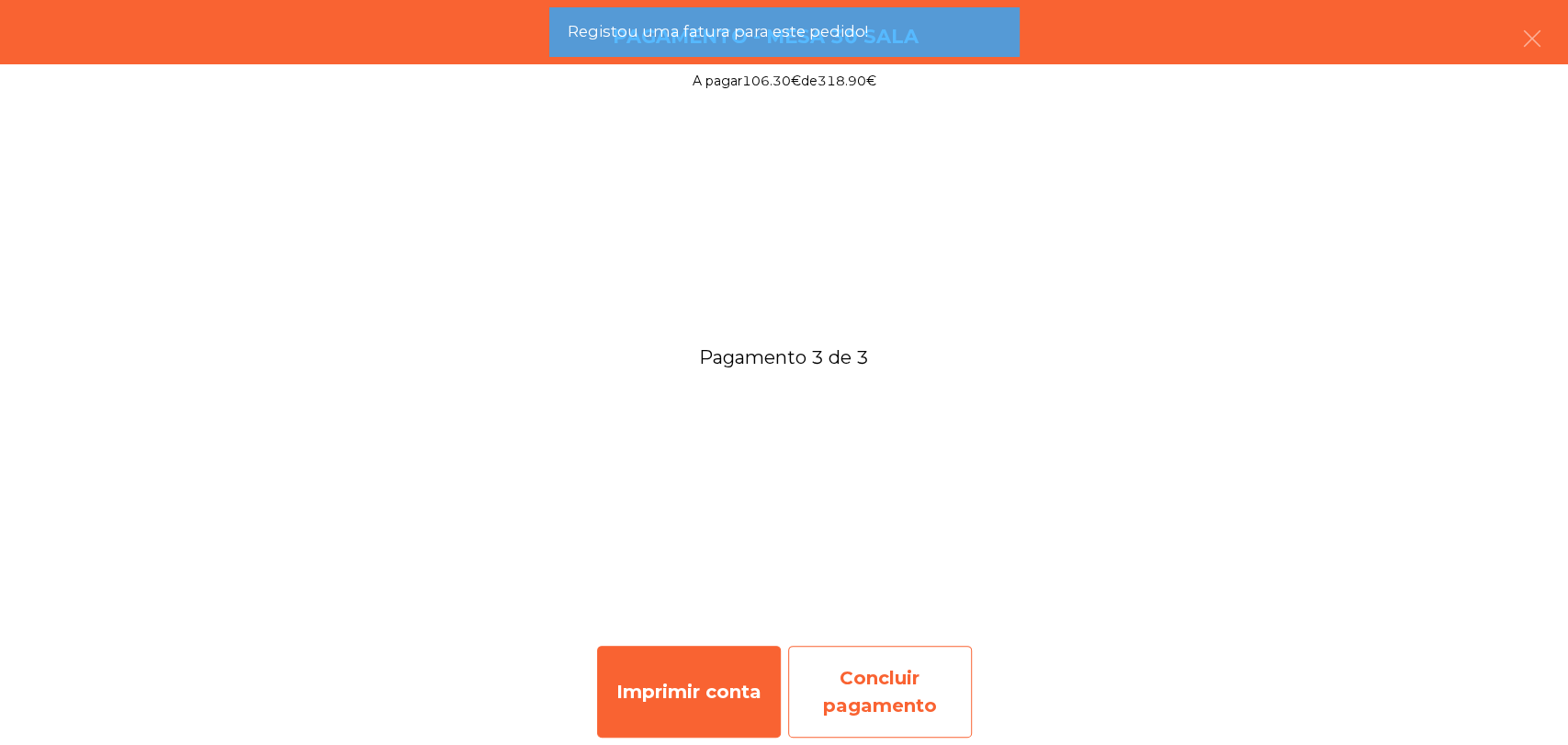
click at [853, 694] on div "Concluir pagamento" at bounding box center [880, 692] width 183 height 92
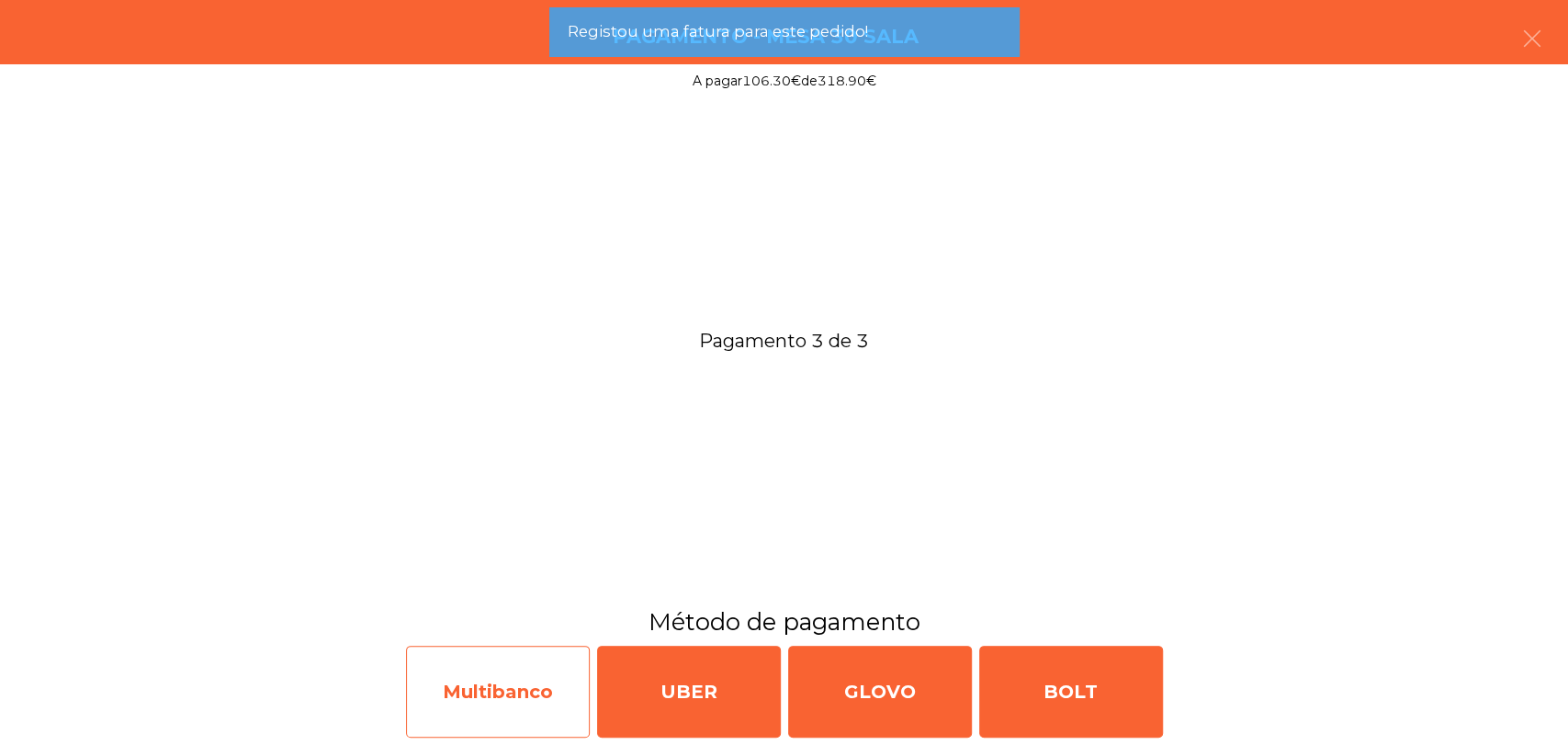
click at [426, 699] on div "Multibanco" at bounding box center [498, 692] width 183 height 92
select select "**"
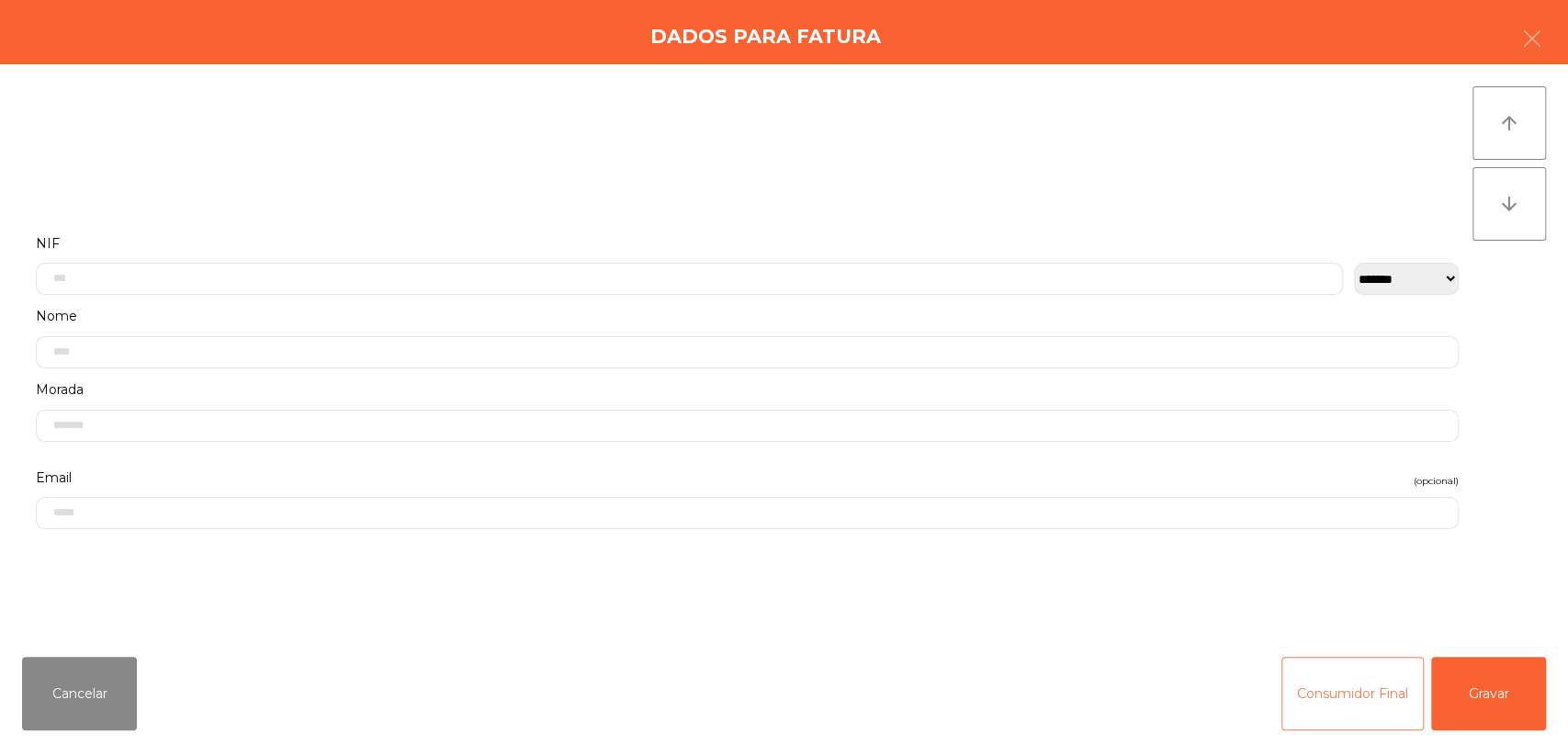
click at [1326, 720] on button "Consumidor Final" at bounding box center [1353, 694] width 142 height 74
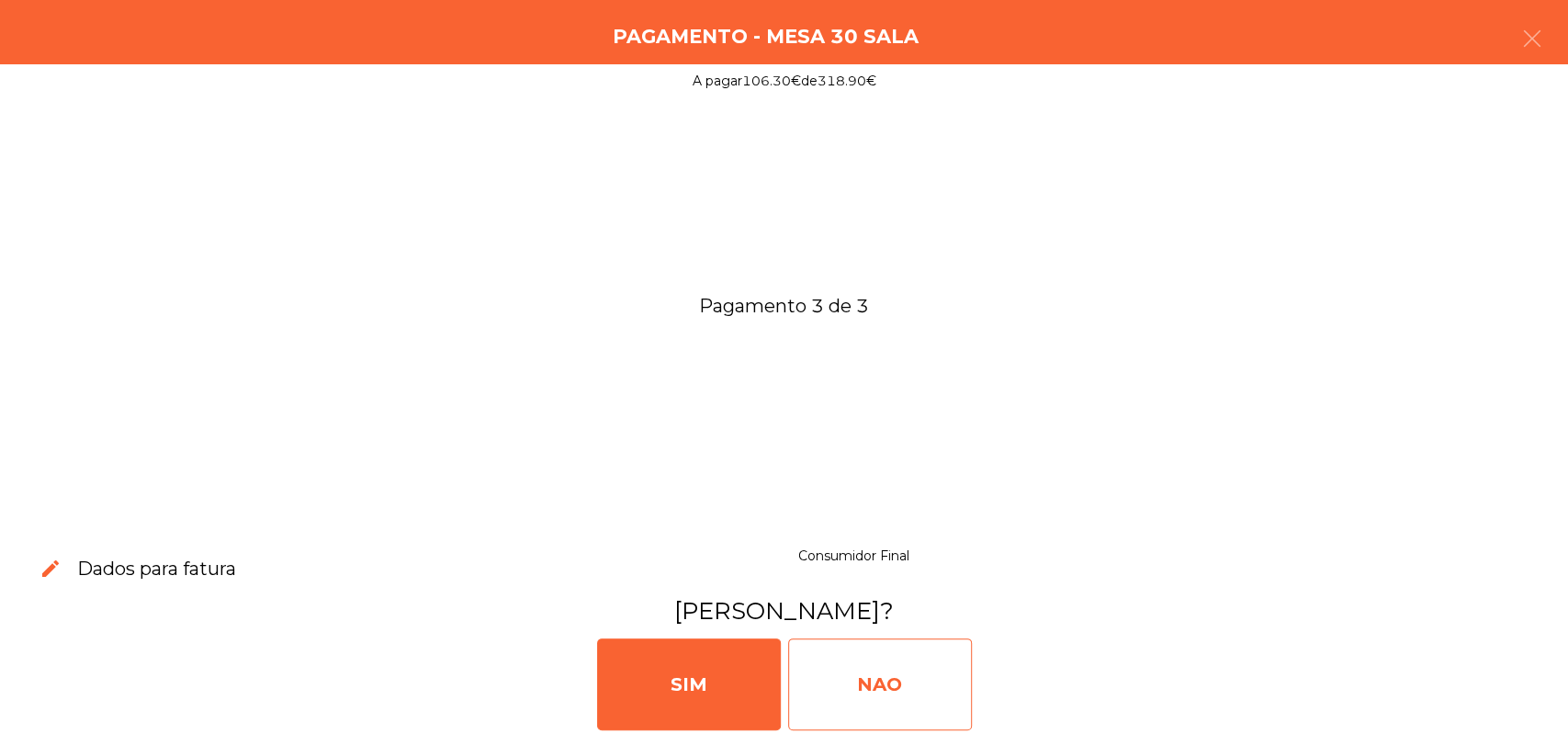
click at [856, 678] on div "NAO" at bounding box center [880, 684] width 183 height 92
